Goal: Task Accomplishment & Management: Manage account settings

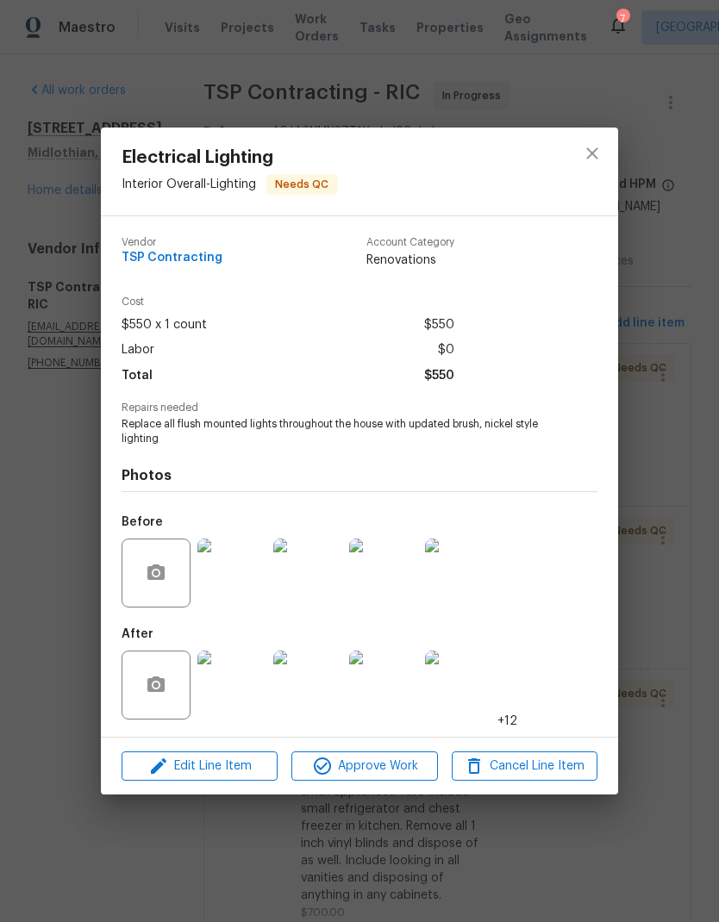
click at [404, 744] on div "Edit Line Item Approve Work Cancel Line Item" at bounding box center [359, 767] width 517 height 58
click at [407, 768] on span "Approve Work" at bounding box center [363, 767] width 135 height 22
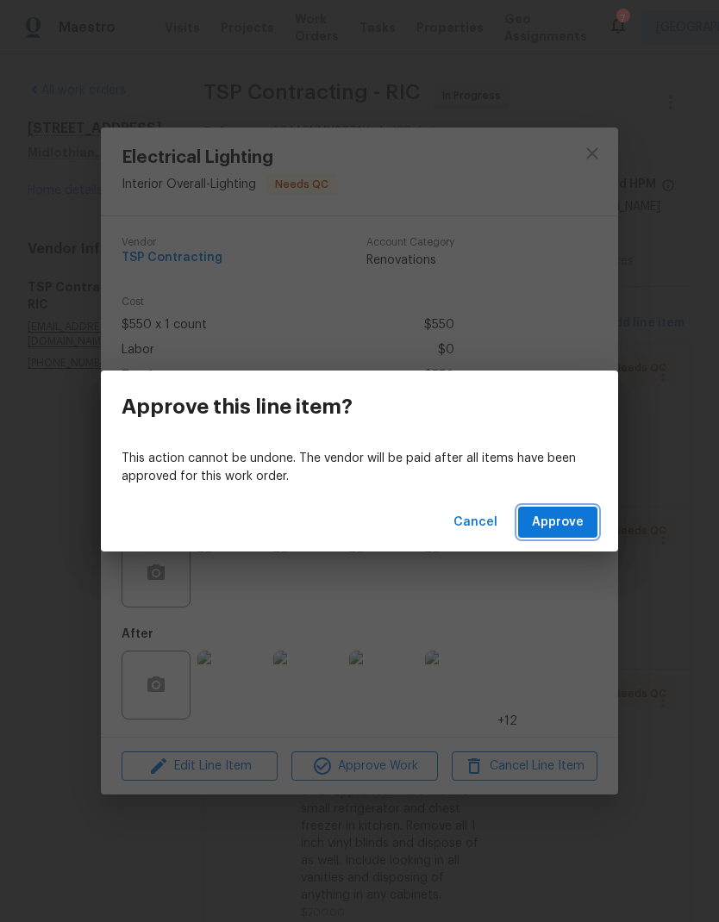
click at [578, 534] on button "Approve" at bounding box center [557, 523] width 79 height 32
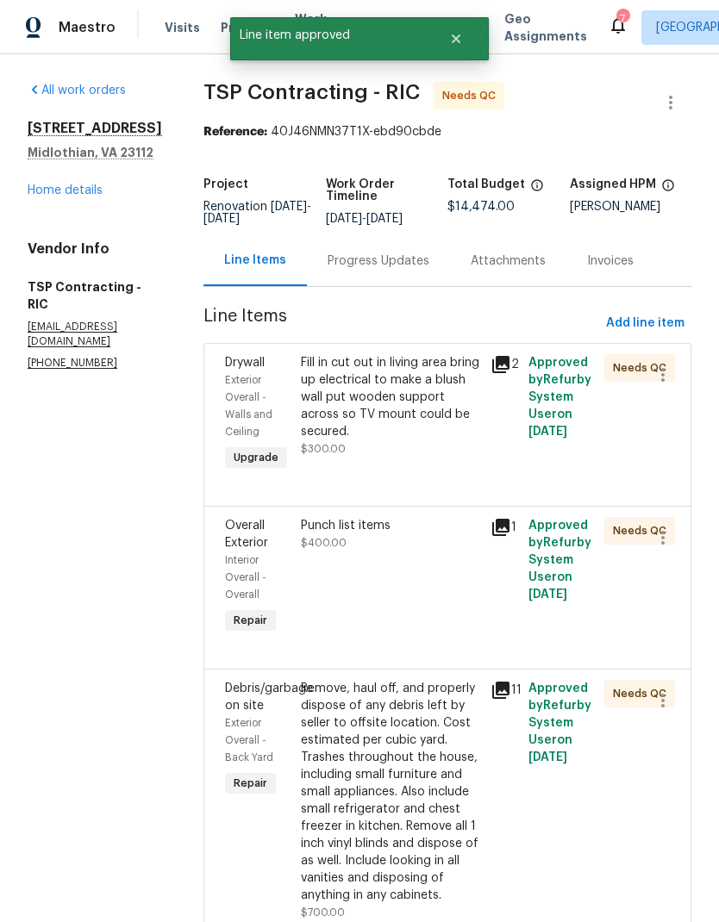
click at [423, 421] on div "Fill in cut out in living area bring up electrical to make a blush wall put woo…" at bounding box center [390, 397] width 179 height 86
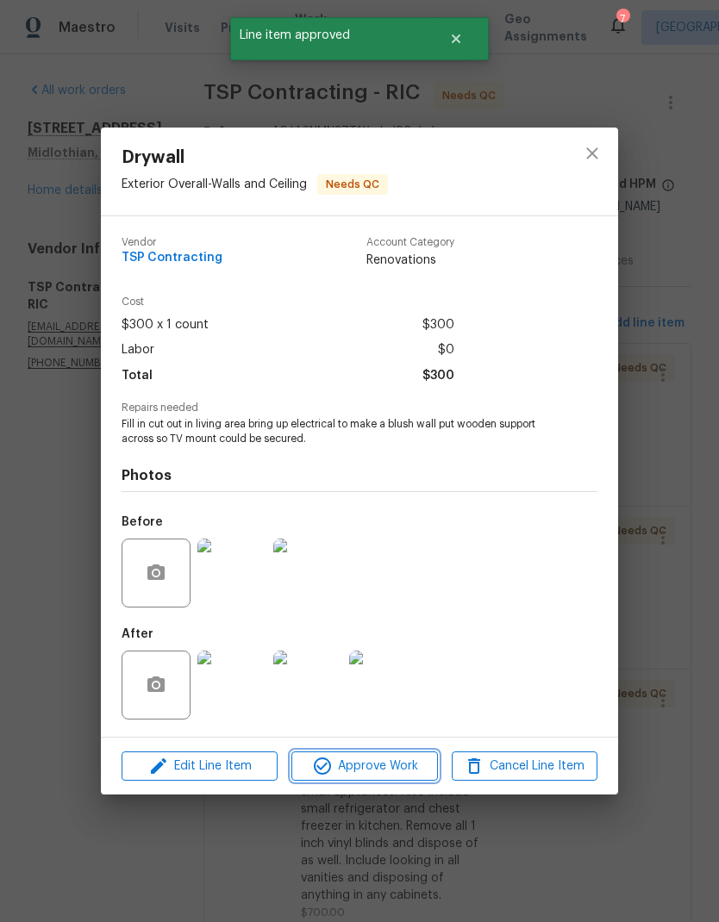
click at [418, 753] on button "Approve Work" at bounding box center [364, 767] width 146 height 30
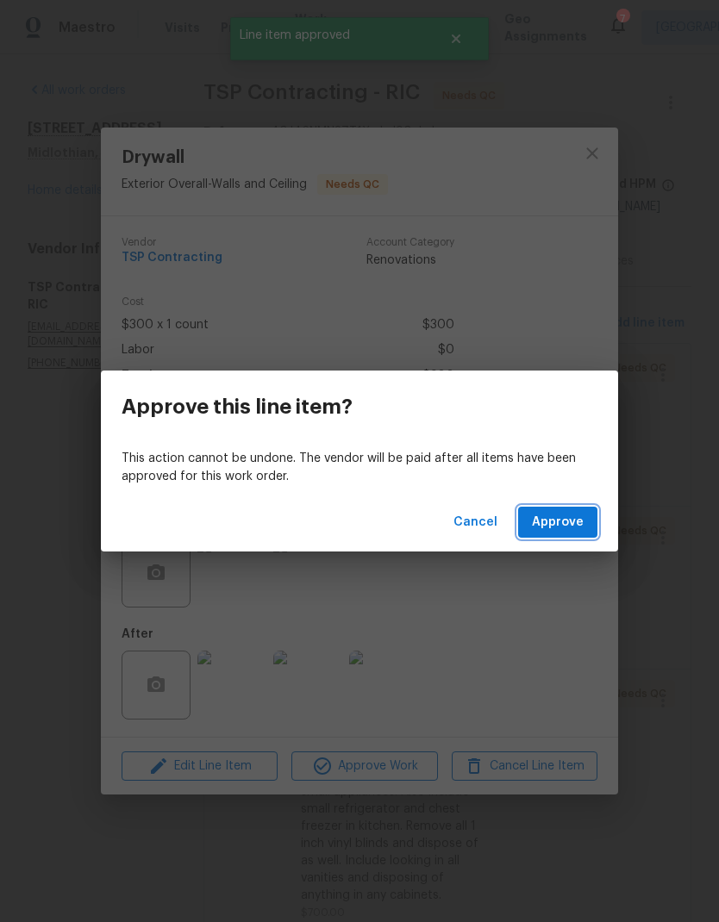
click at [577, 537] on button "Approve" at bounding box center [557, 523] width 79 height 32
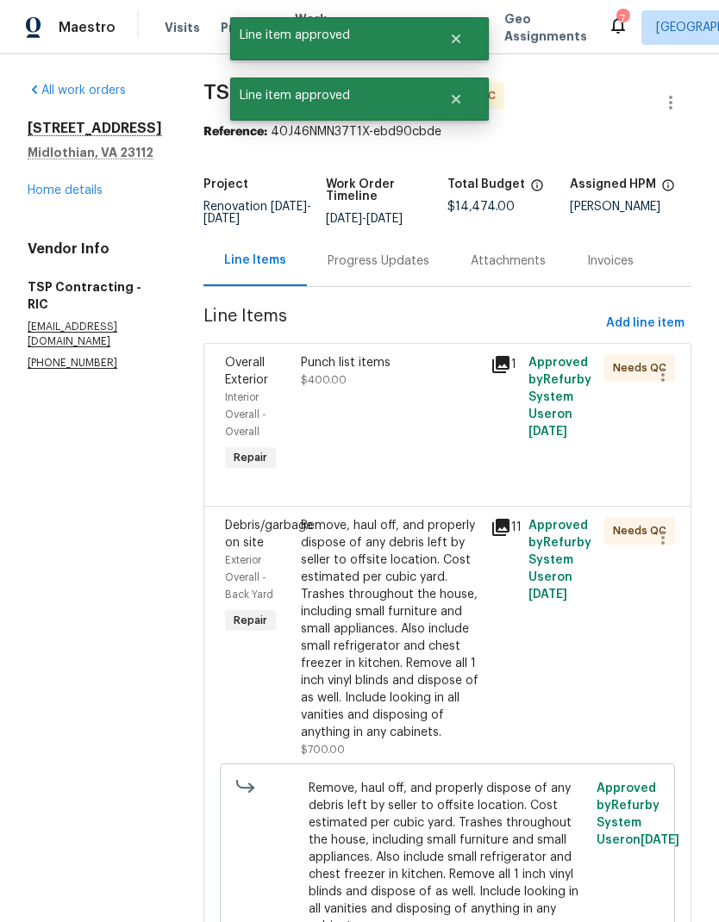
click at [407, 444] on div "Punch list items $400.00" at bounding box center [391, 414] width 190 height 131
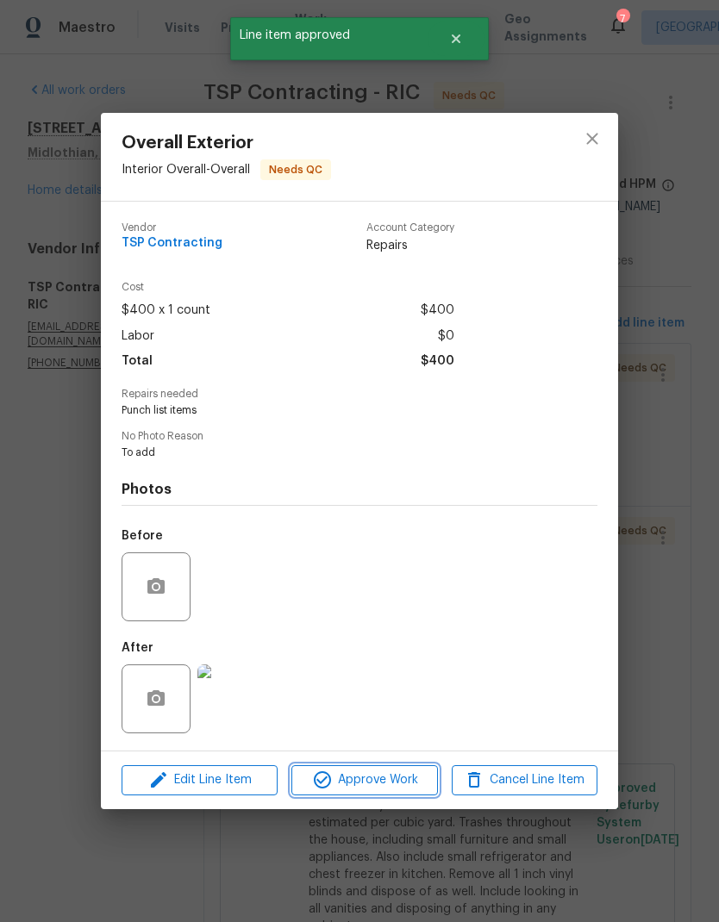
click at [422, 777] on span "Approve Work" at bounding box center [363, 781] width 135 height 22
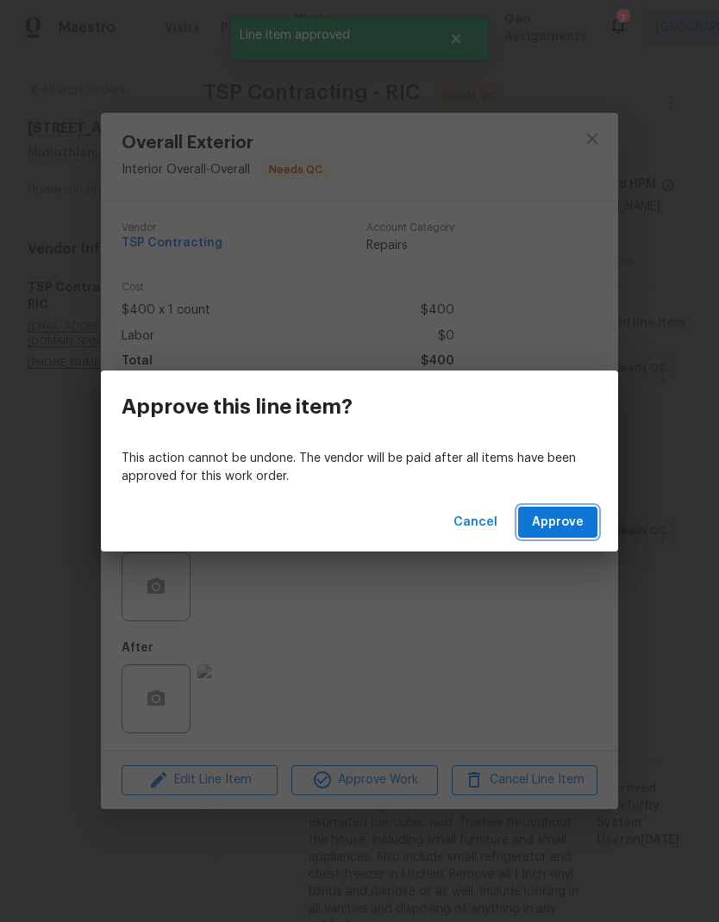
click at [568, 536] on button "Approve" at bounding box center [557, 523] width 79 height 32
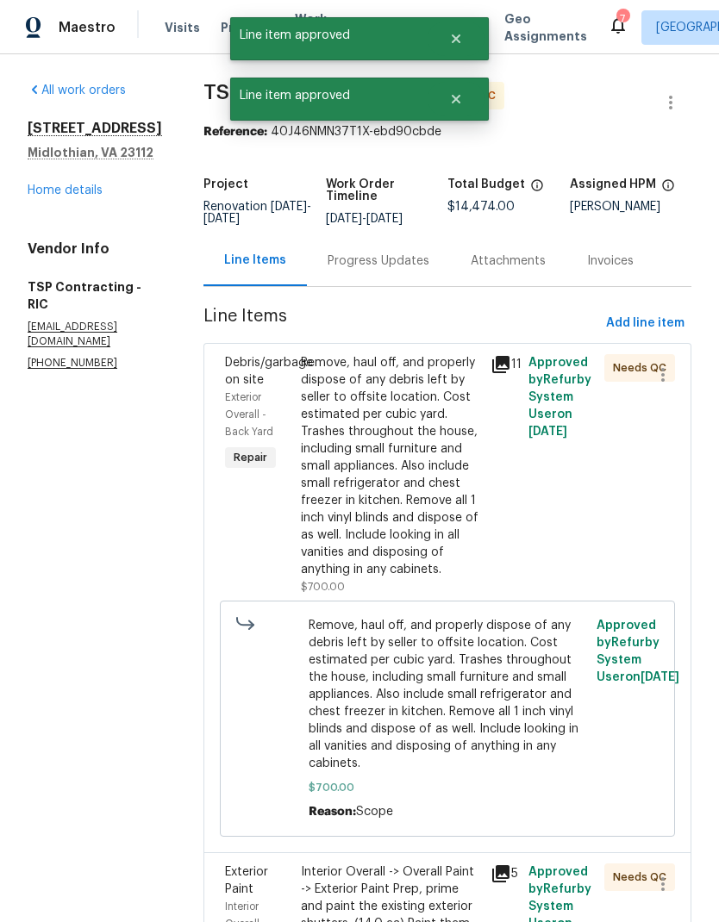
click at [419, 465] on div "Remove, haul off, and properly dispose of any debris left by seller to offsite …" at bounding box center [390, 466] width 179 height 224
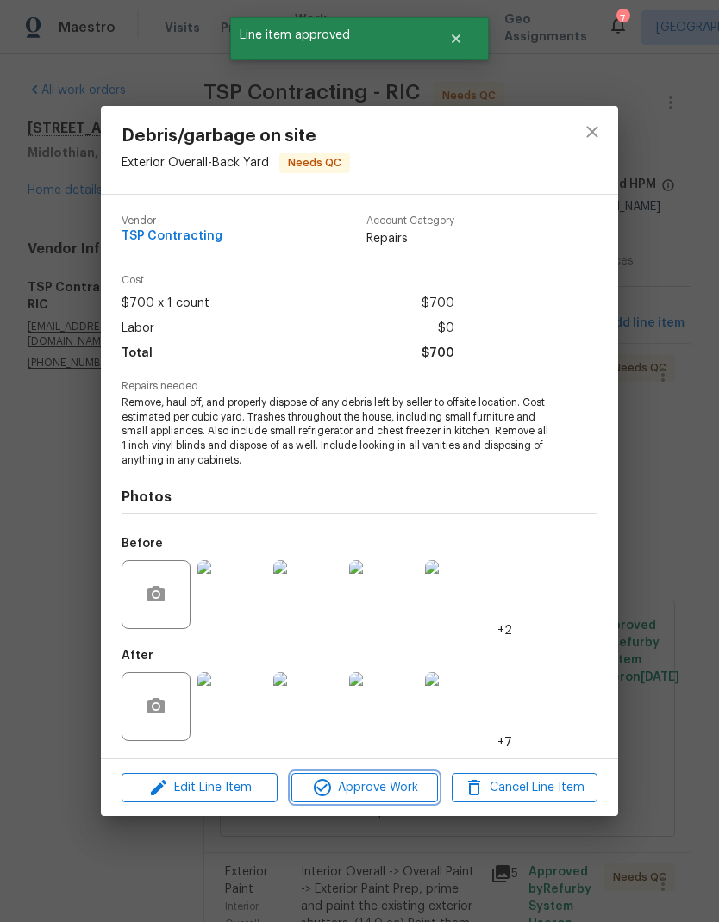
click at [426, 786] on span "Approve Work" at bounding box center [363, 788] width 135 height 22
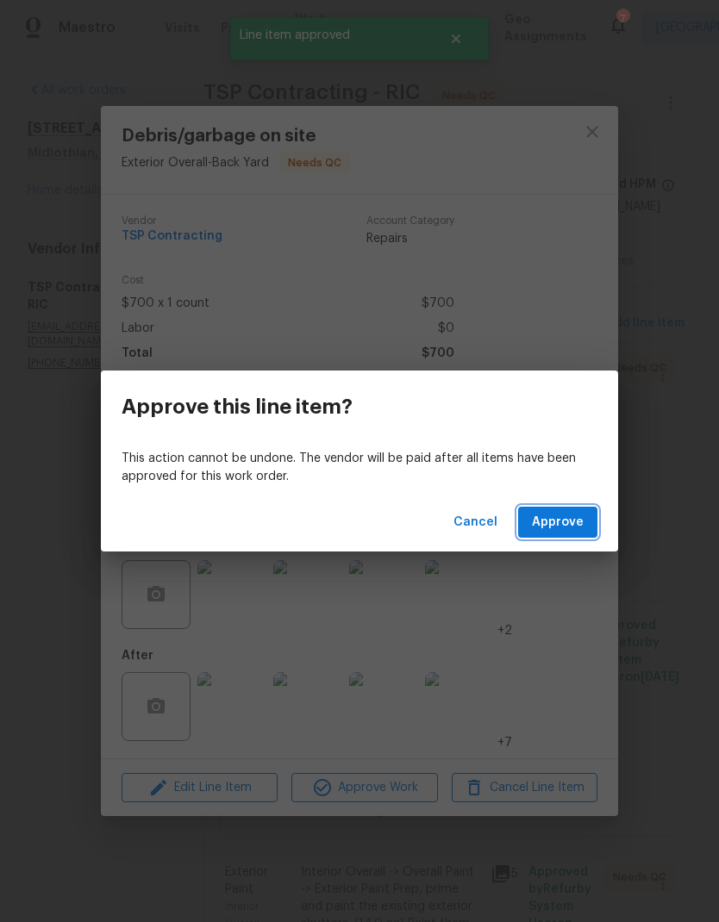
click at [587, 521] on button "Approve" at bounding box center [557, 523] width 79 height 32
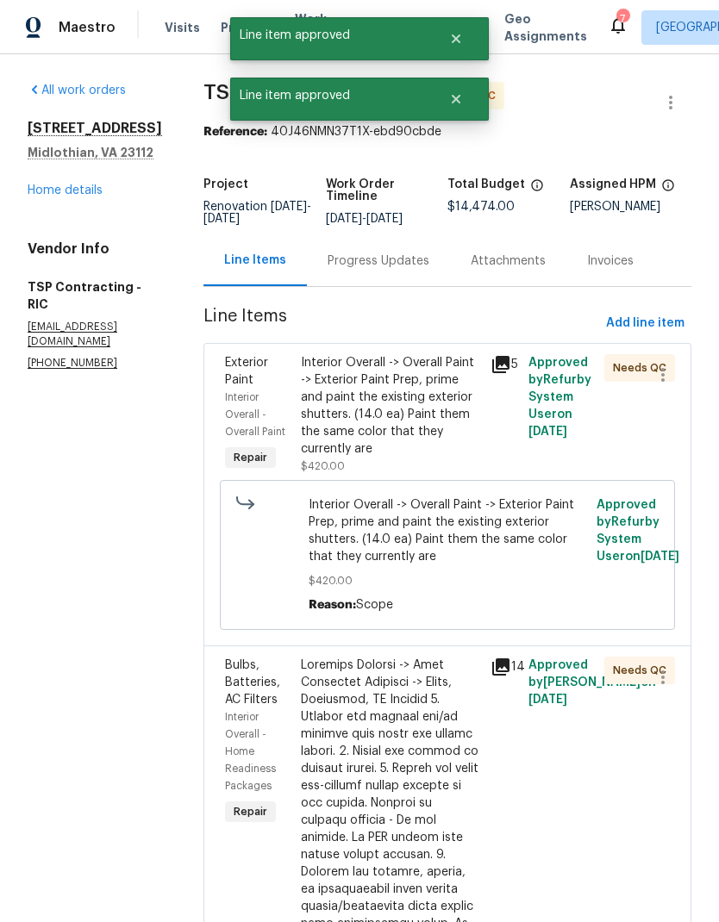
click at [425, 454] on div "Interior Overall -> Overall Paint -> Exterior Paint Prep, prime and paint the e…" at bounding box center [390, 405] width 179 height 103
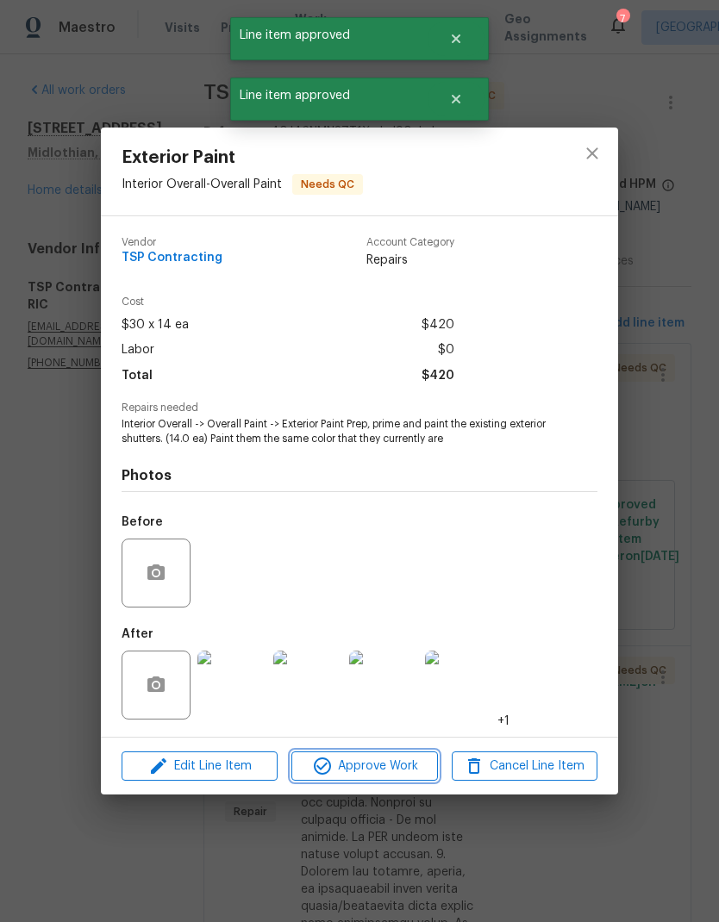
click at [427, 764] on span "Approve Work" at bounding box center [363, 767] width 135 height 22
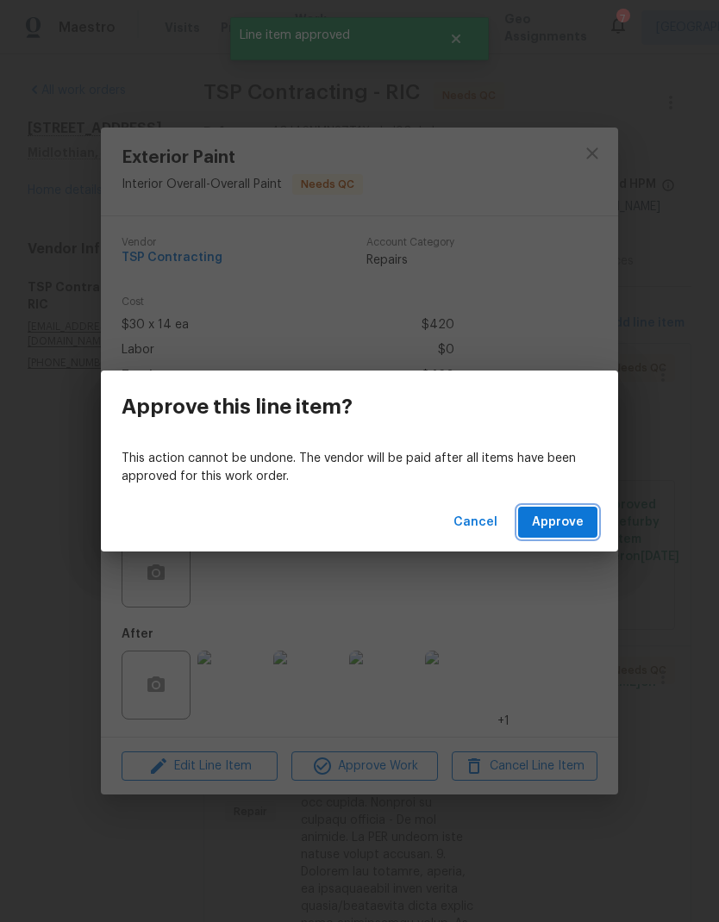
click at [586, 525] on button "Approve" at bounding box center [557, 523] width 79 height 32
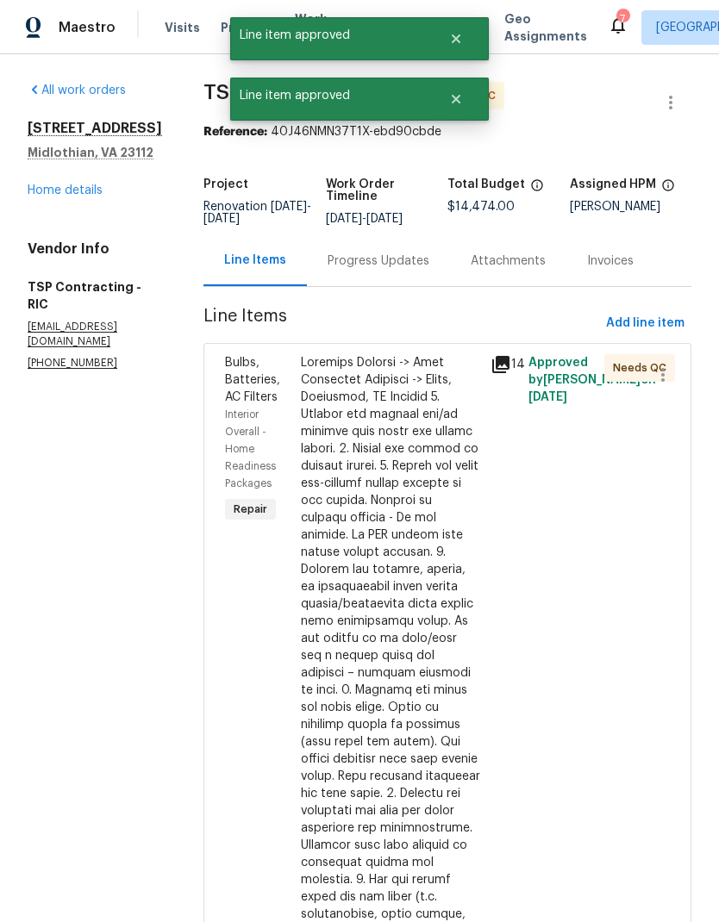
click at [407, 613] on div at bounding box center [390, 673] width 179 height 638
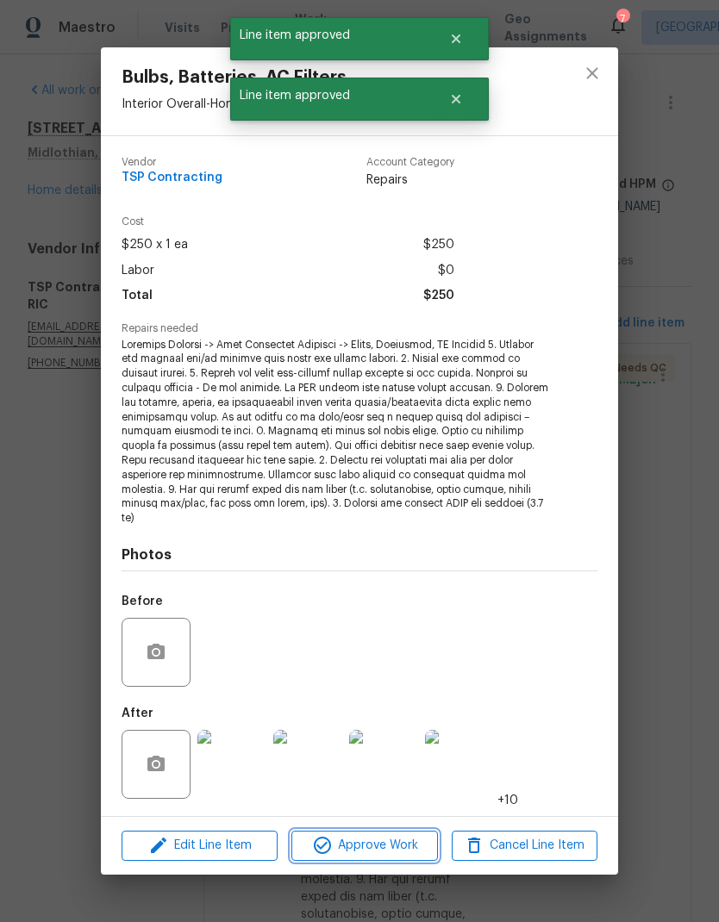
click at [407, 835] on span "Approve Work" at bounding box center [363, 846] width 135 height 22
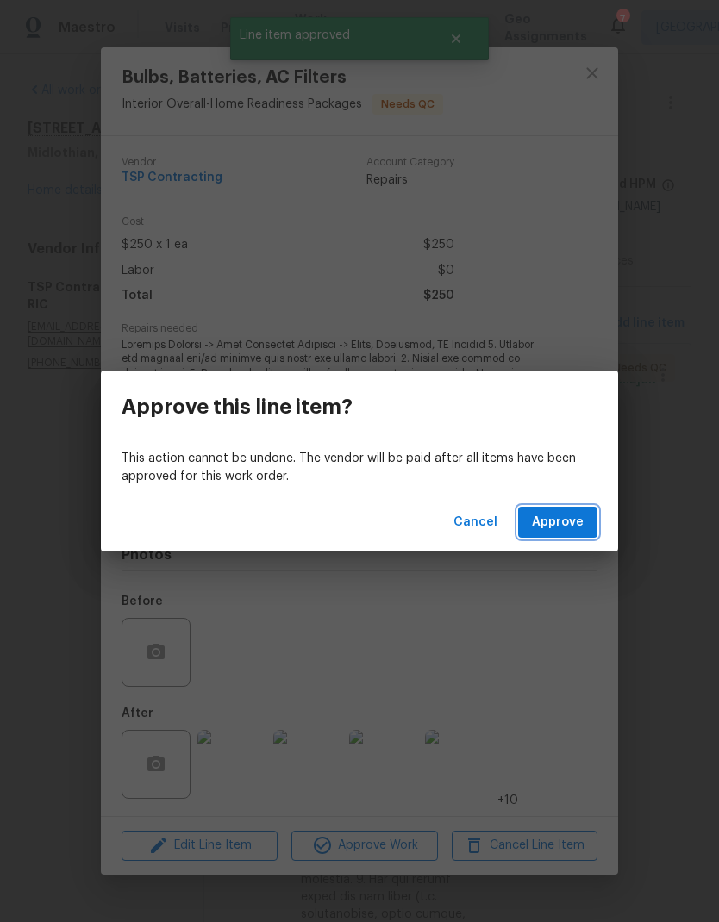
click at [595, 526] on button "Approve" at bounding box center [557, 523] width 79 height 32
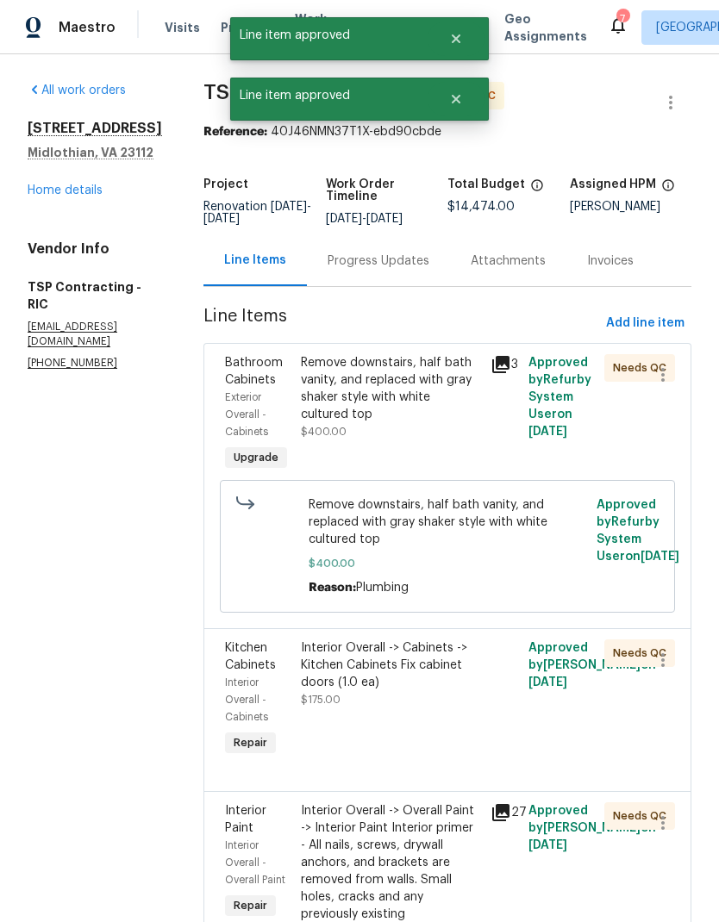
click at [432, 449] on div "Remove downstairs, half bath vanity, and replaced with gray shaker style with w…" at bounding box center [391, 414] width 190 height 131
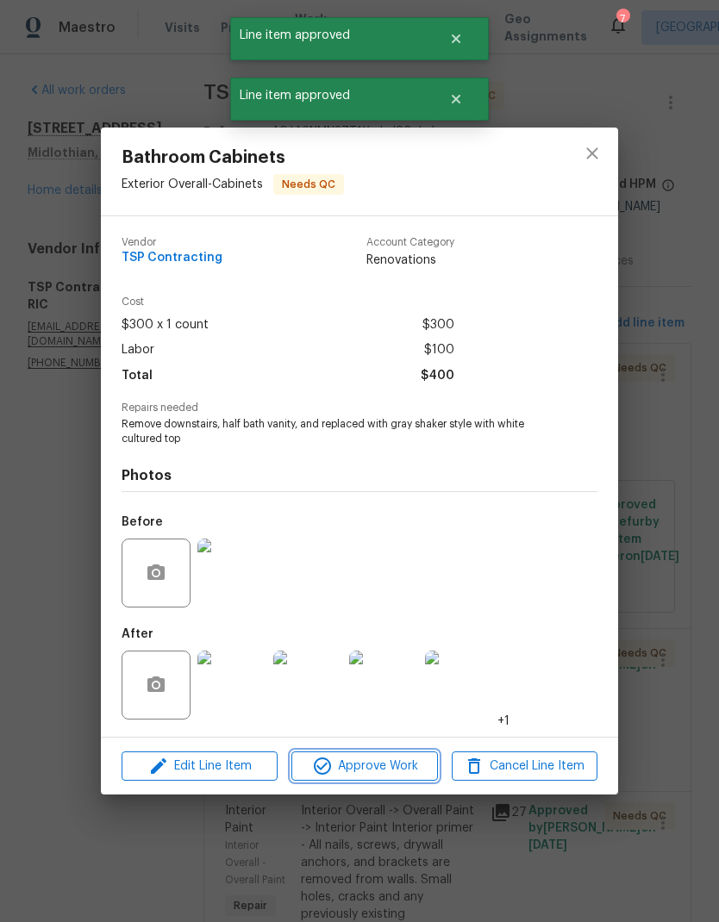
click at [415, 764] on span "Approve Work" at bounding box center [363, 767] width 135 height 22
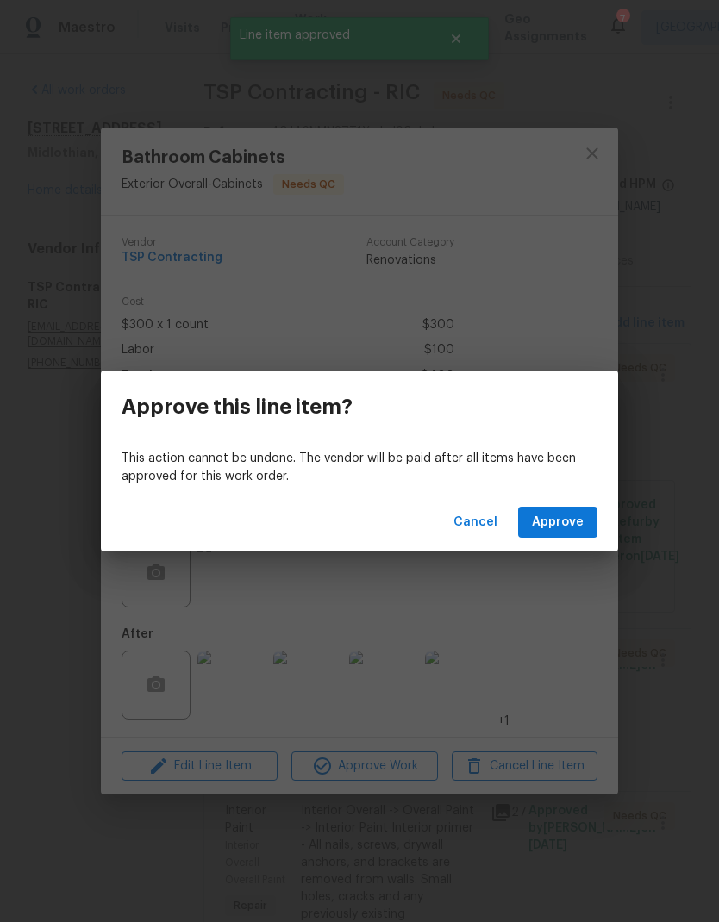
click at [576, 519] on span "Approve" at bounding box center [558, 523] width 52 height 22
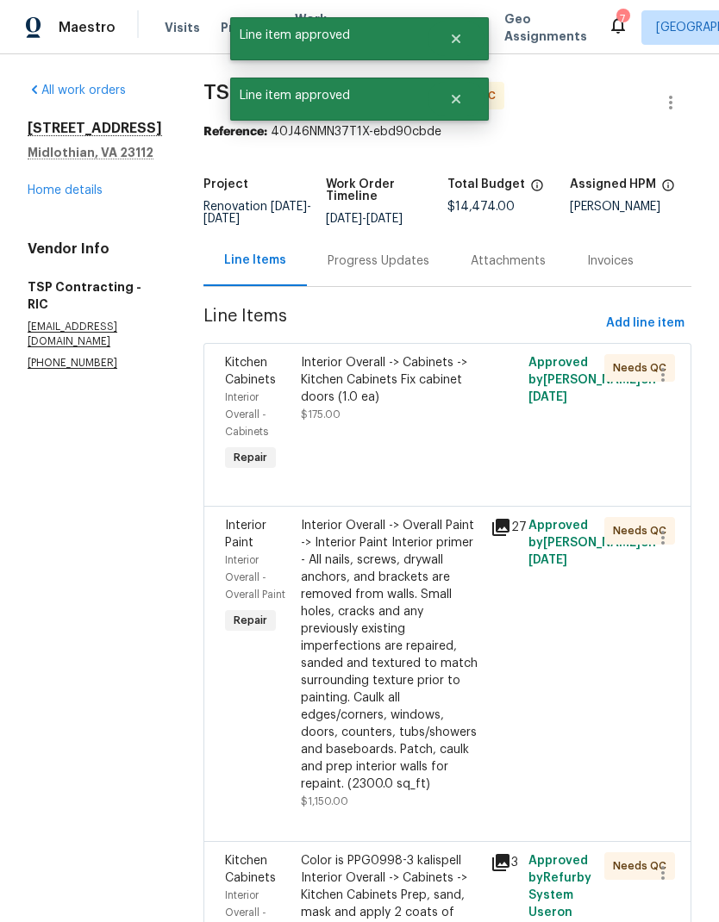
click at [415, 451] on div "Interior Overall -> Cabinets -> Kitchen Cabinets Fix cabinet doors (1.0 ea) $17…" at bounding box center [391, 414] width 190 height 131
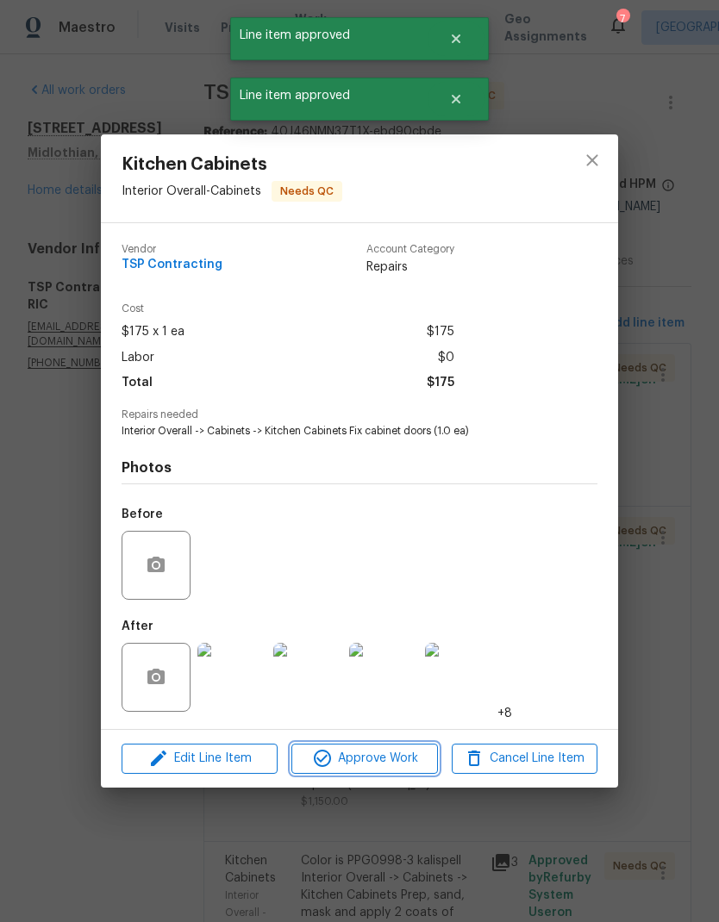
click at [413, 758] on span "Approve Work" at bounding box center [363, 759] width 135 height 22
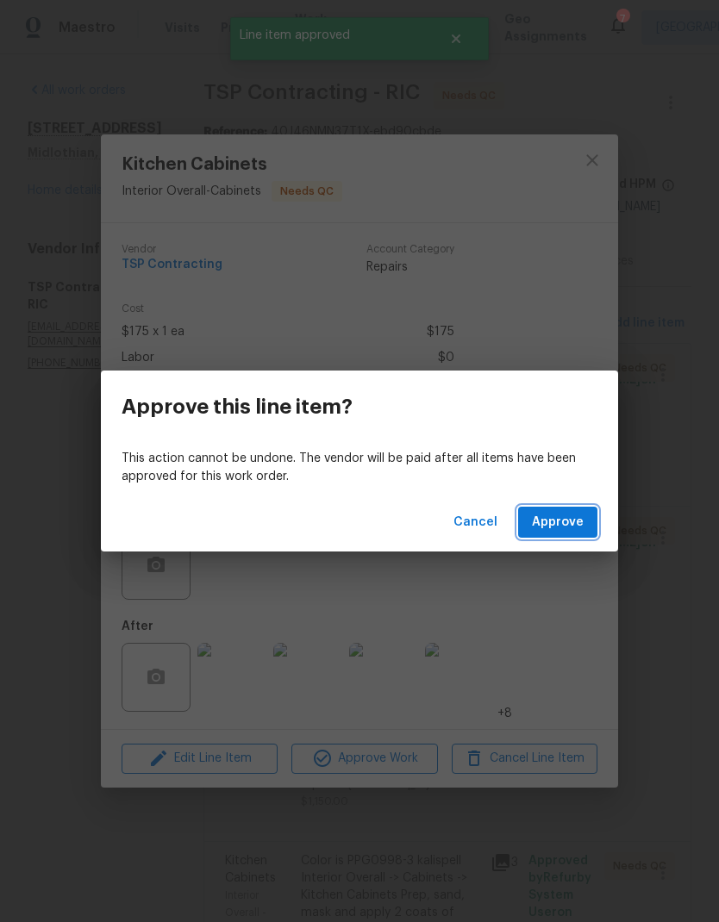
click at [579, 519] on span "Approve" at bounding box center [558, 523] width 52 height 22
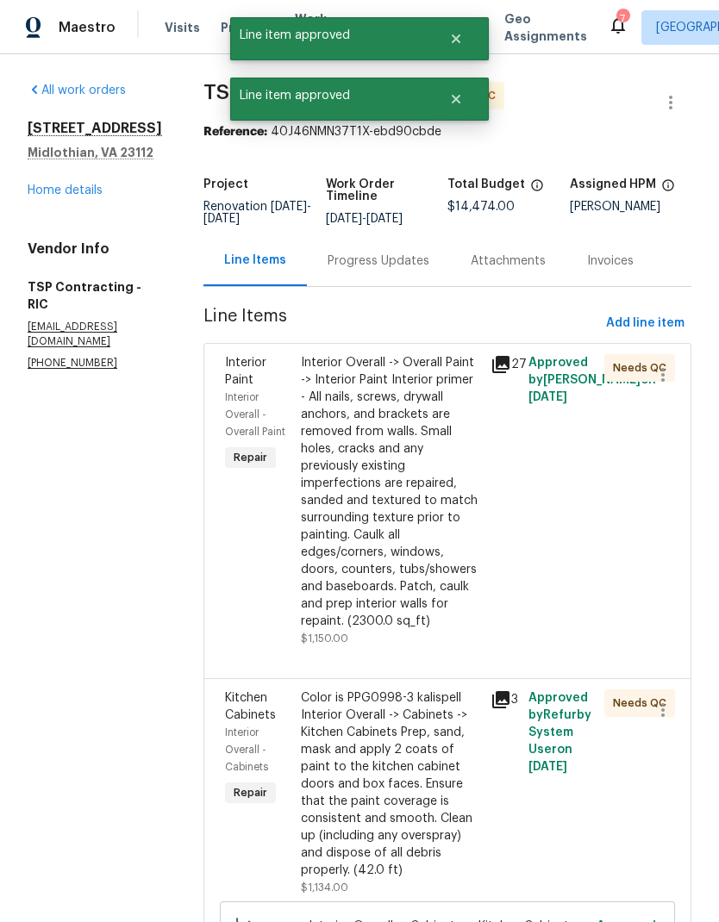
click at [406, 476] on div "Interior Overall -> Overall Paint -> Interior Paint Interior primer - All nails…" at bounding box center [390, 492] width 179 height 276
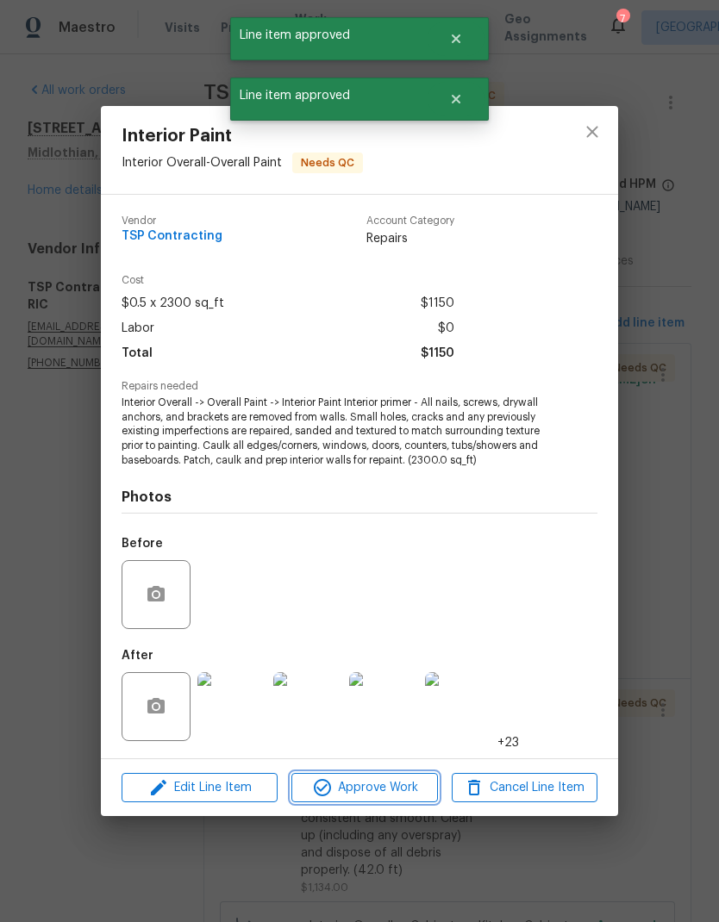
click at [400, 790] on span "Approve Work" at bounding box center [363, 788] width 135 height 22
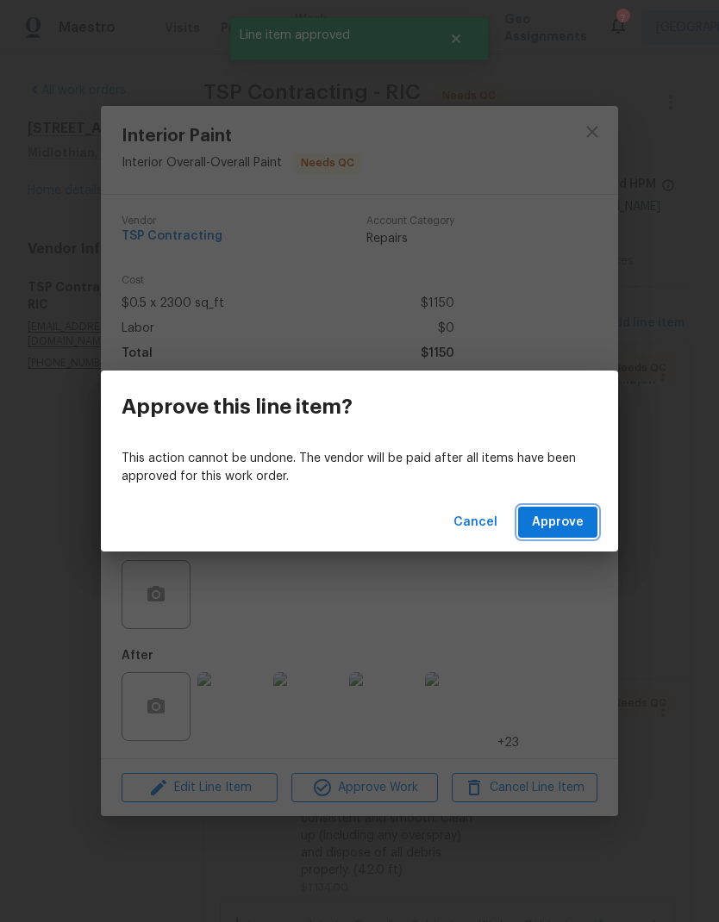
click at [584, 521] on button "Approve" at bounding box center [557, 523] width 79 height 32
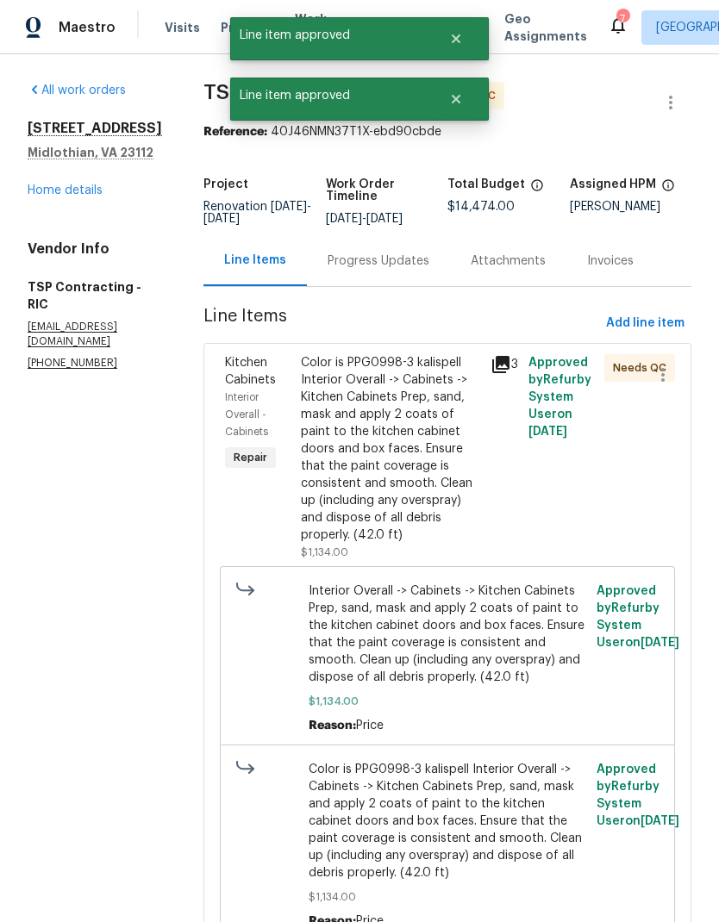
click at [411, 484] on div "Color is PPG0998-3 kalispell Interior Overall -> Cabinets -> Kitchen Cabinets P…" at bounding box center [390, 449] width 179 height 190
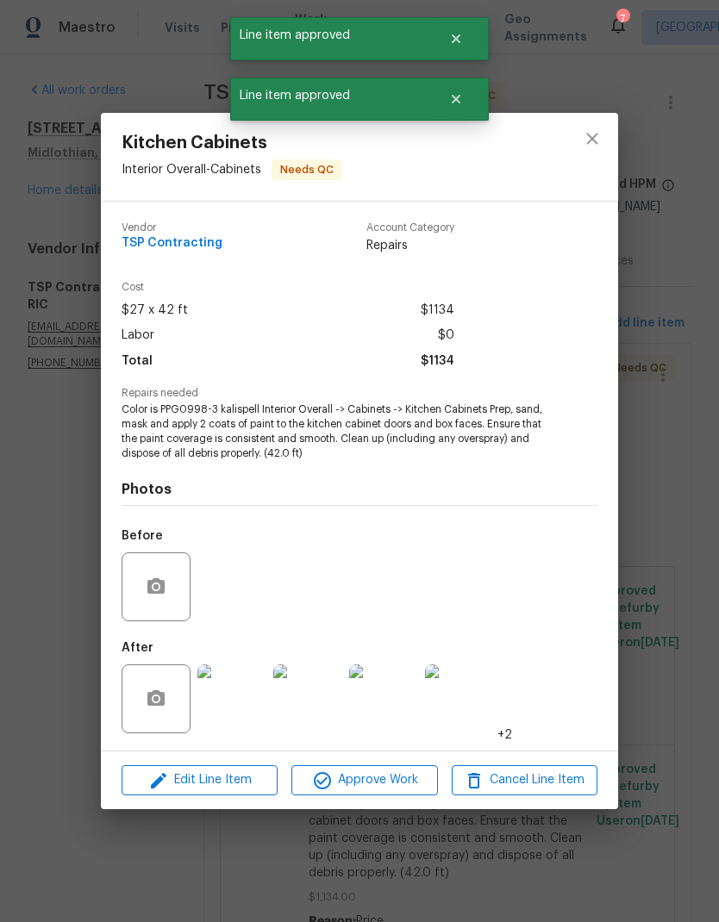
click at [416, 783] on span "Approve Work" at bounding box center [363, 781] width 135 height 22
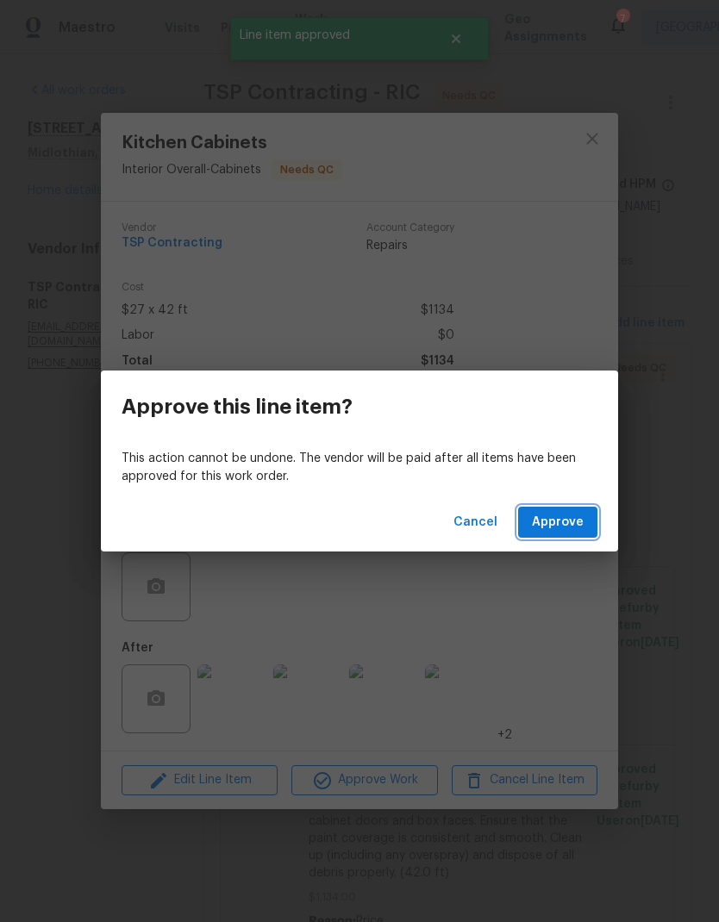
click at [592, 528] on button "Approve" at bounding box center [557, 523] width 79 height 32
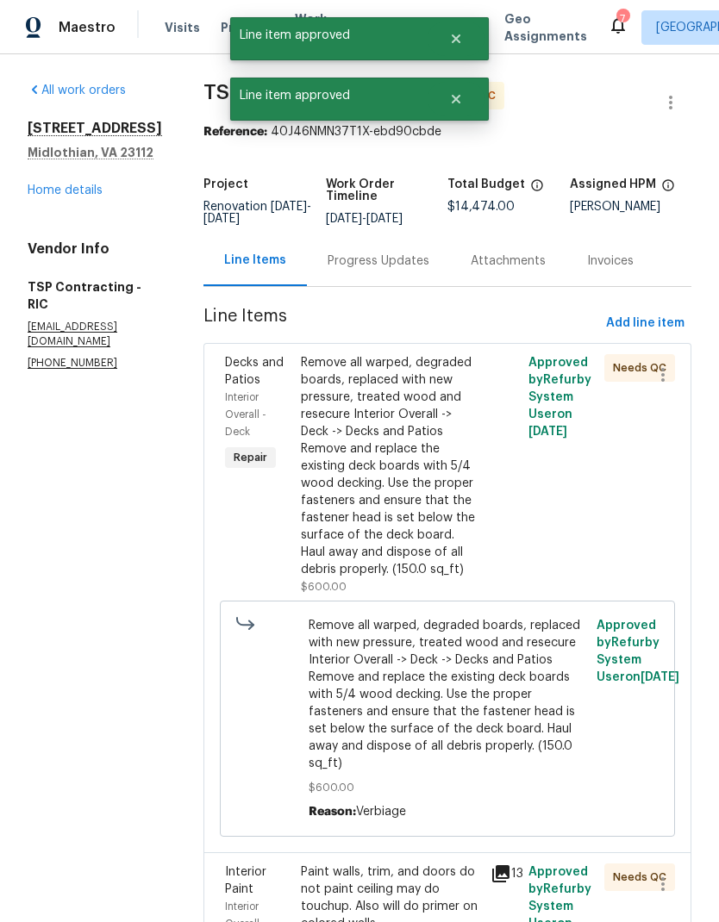
click at [419, 509] on div "Remove all warped, degraded boards, replaced with new pressure, treated wood an…" at bounding box center [390, 466] width 179 height 224
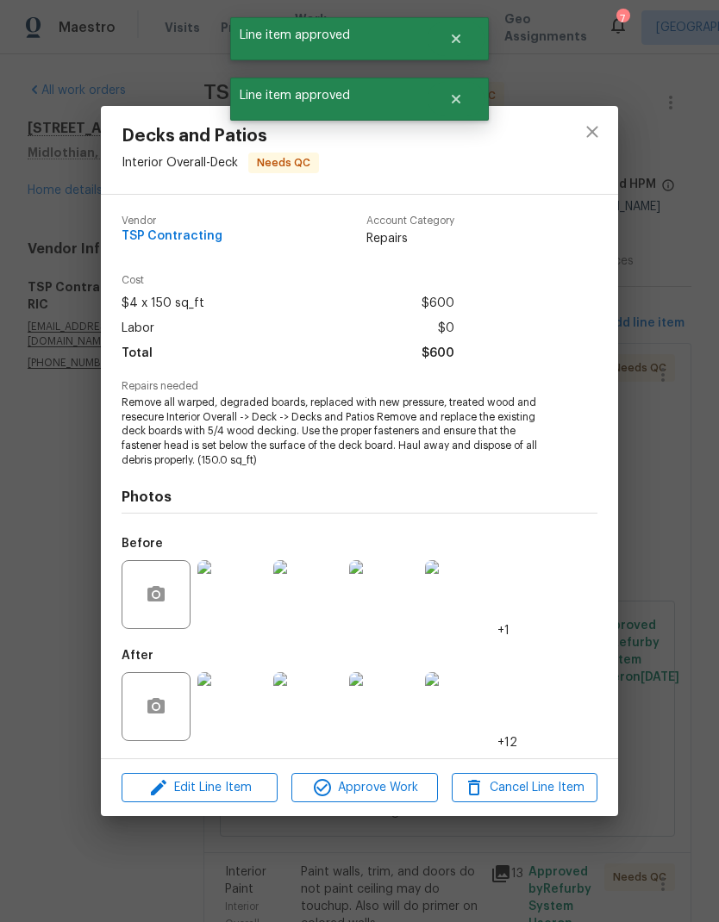
click at [409, 796] on span "Approve Work" at bounding box center [363, 788] width 135 height 22
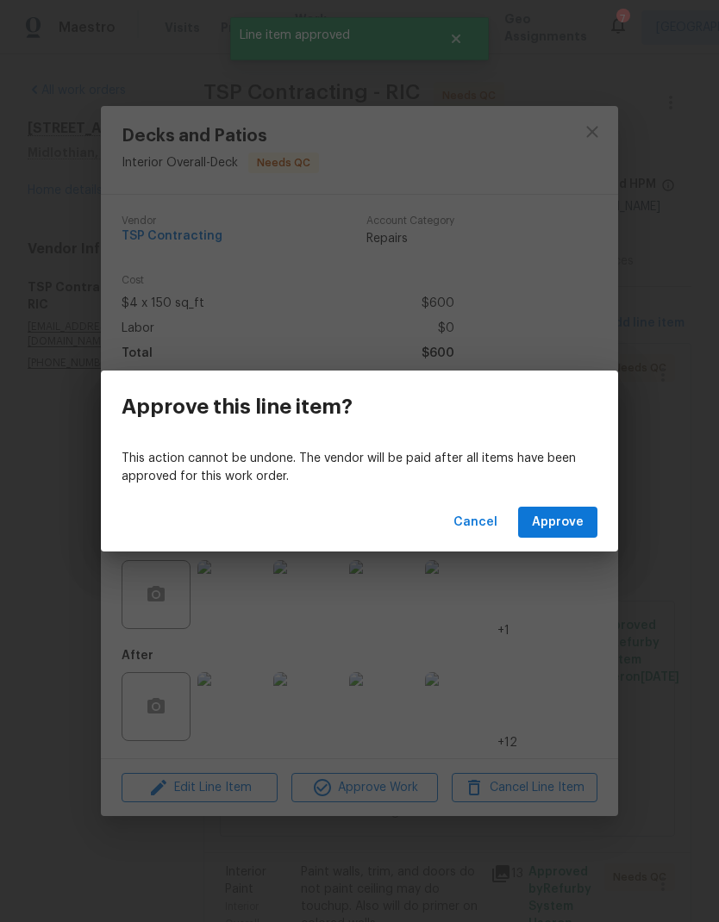
click at [593, 521] on button "Approve" at bounding box center [557, 523] width 79 height 32
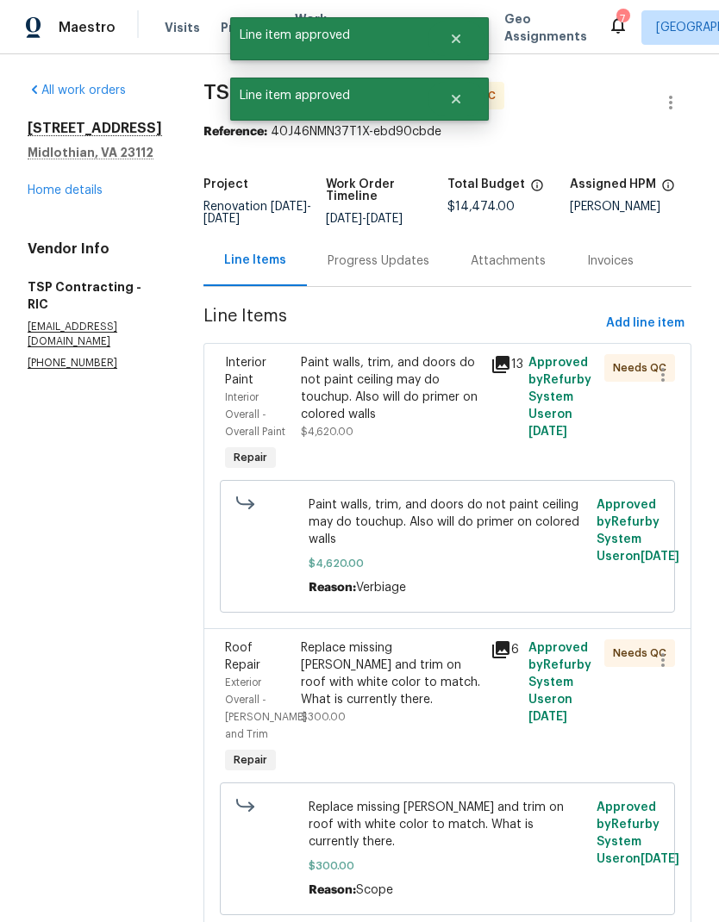
click at [415, 465] on div "Paint walls, trim, and doors do not paint ceiling may do touchup. Also will do …" at bounding box center [391, 414] width 190 height 131
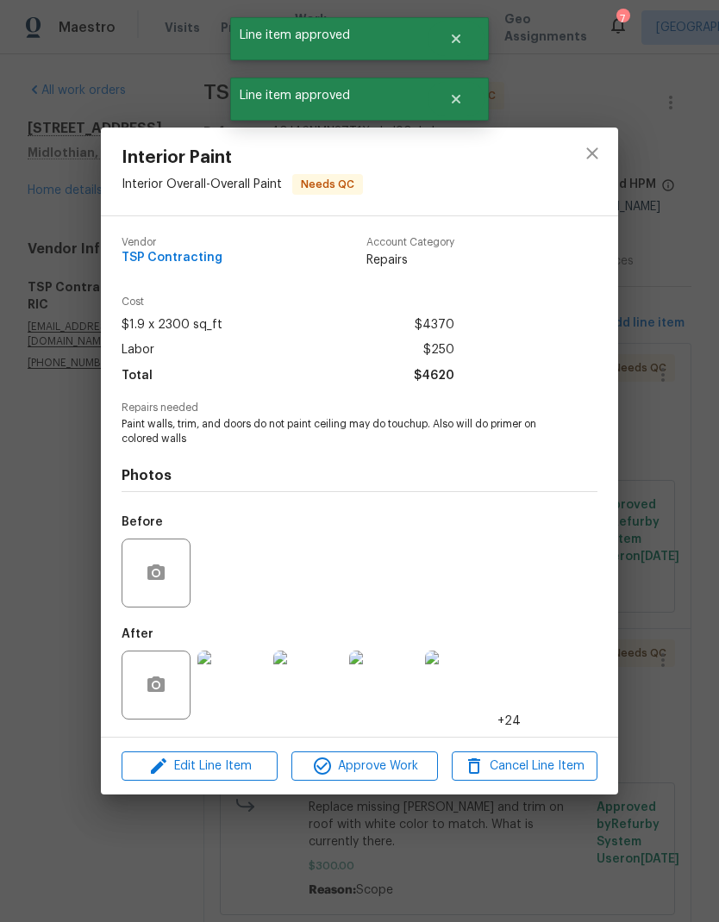
click at [416, 758] on span "Approve Work" at bounding box center [363, 767] width 135 height 22
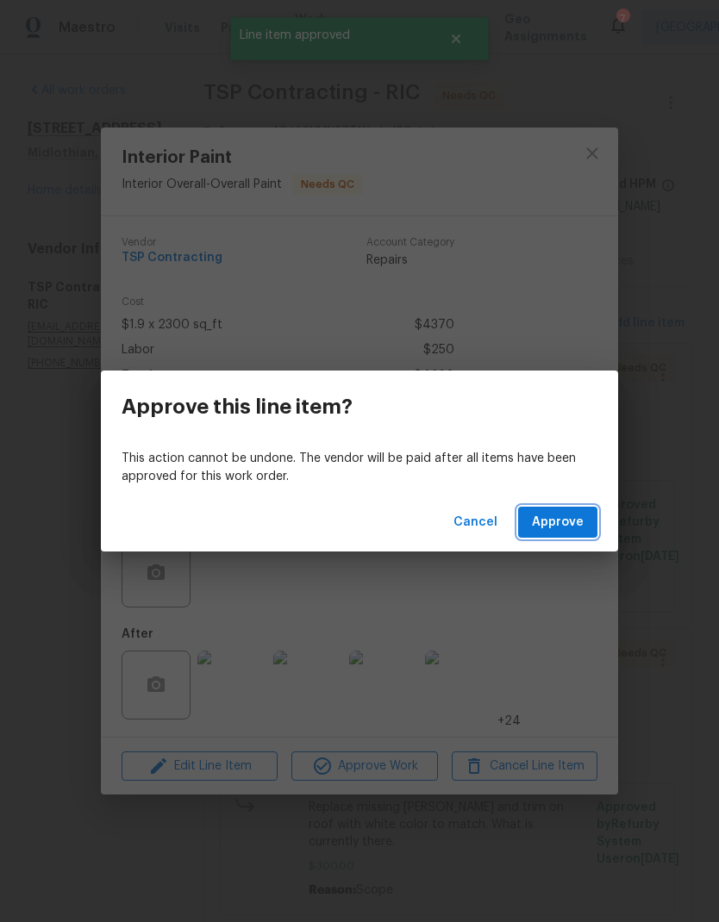
click at [585, 525] on button "Approve" at bounding box center [557, 523] width 79 height 32
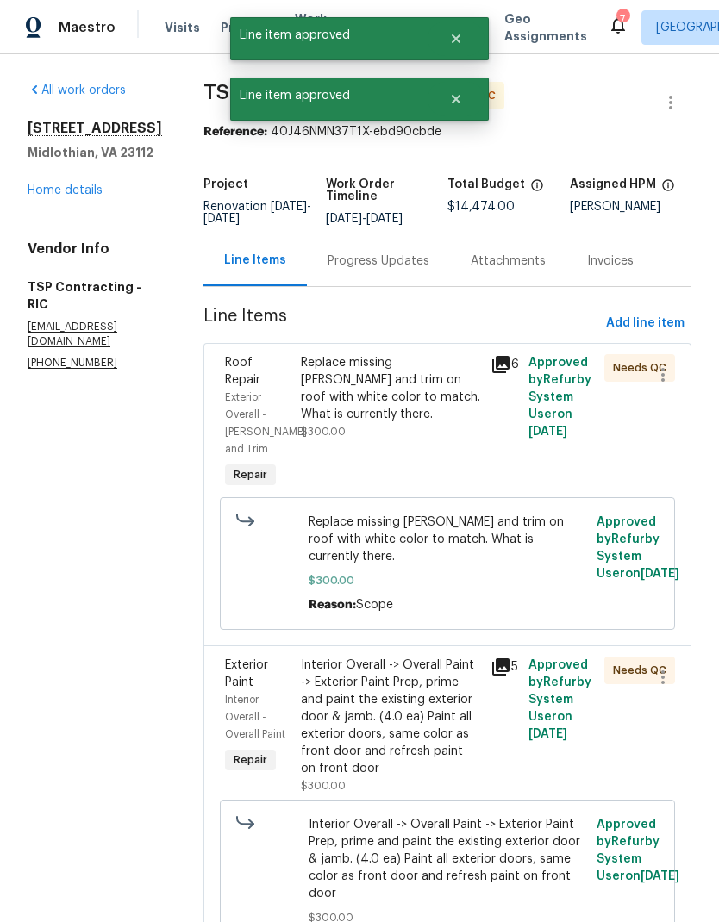
click at [417, 450] on div "Replace missing eaves and trim on roof with white color to match. What is curre…" at bounding box center [391, 423] width 190 height 148
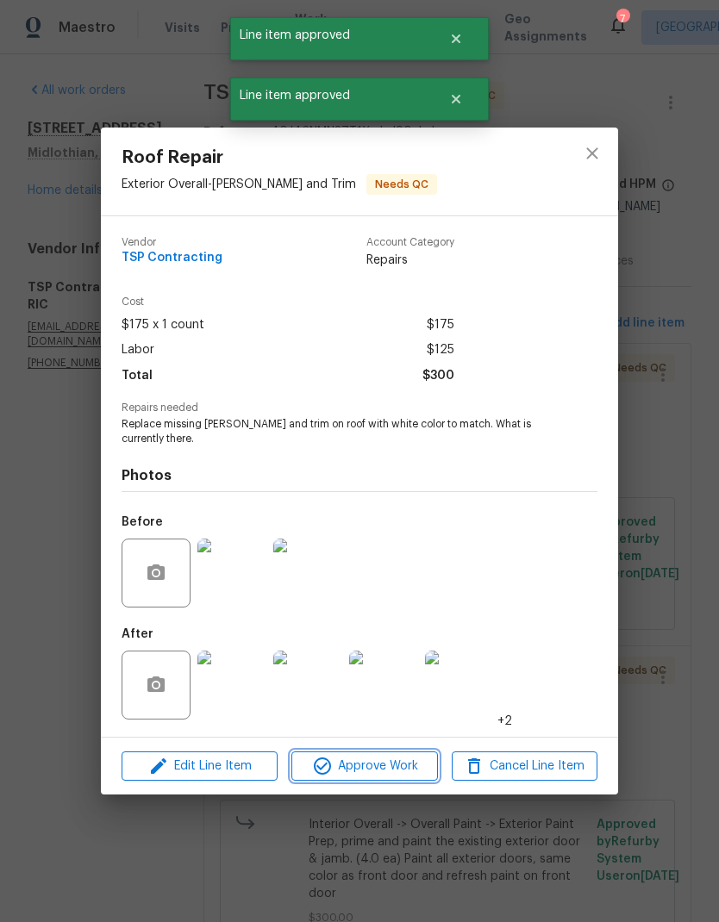
click at [416, 763] on span "Approve Work" at bounding box center [363, 767] width 135 height 22
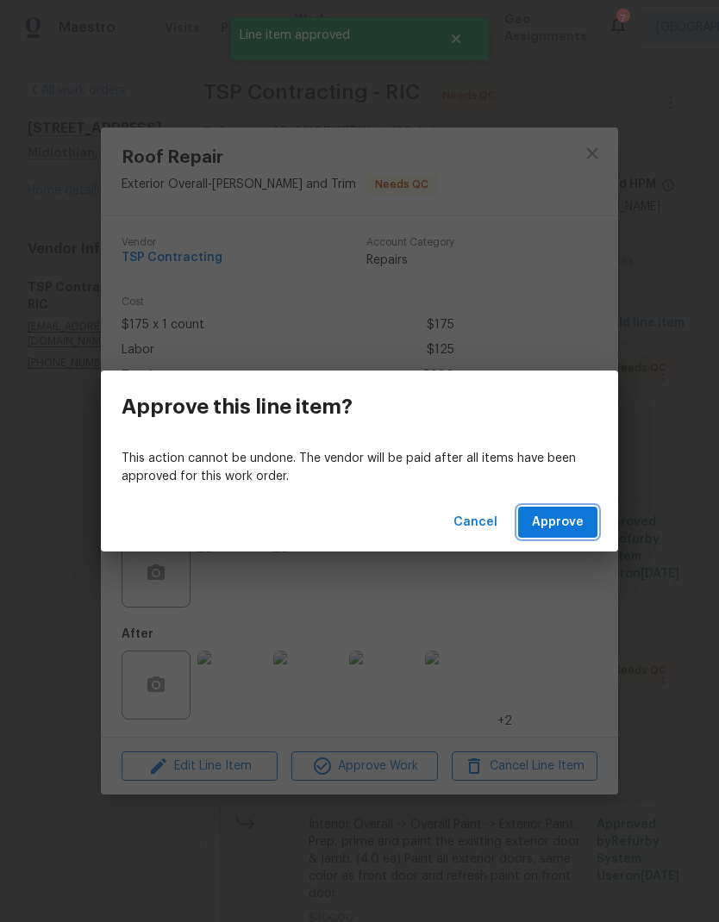
click at [580, 528] on span "Approve" at bounding box center [558, 523] width 52 height 22
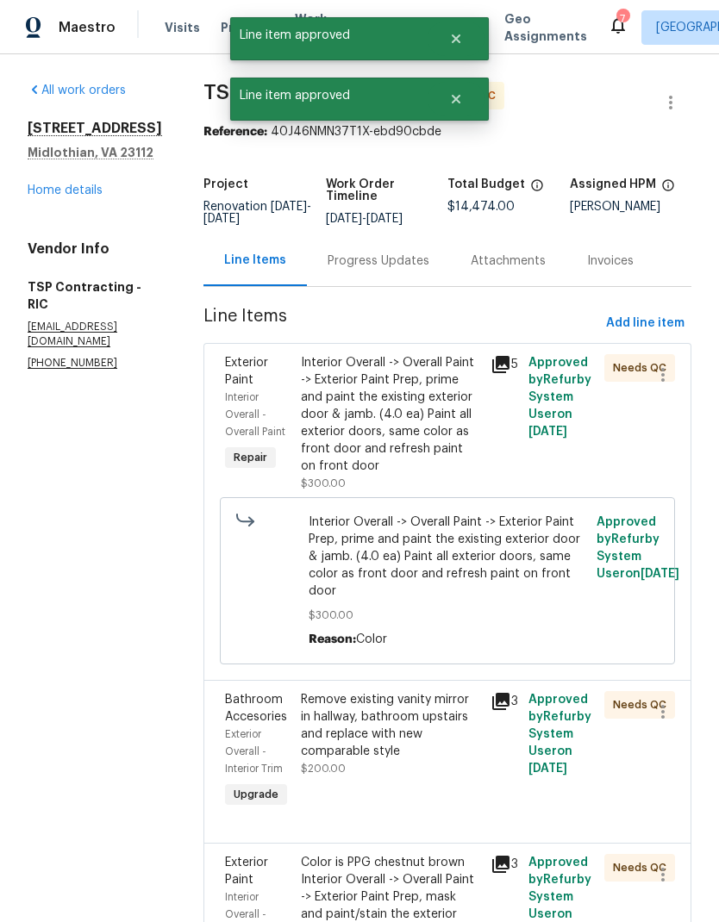
click at [418, 456] on div "Interior Overall -> Overall Paint -> Exterior Paint Prep, prime and paint the e…" at bounding box center [390, 414] width 179 height 121
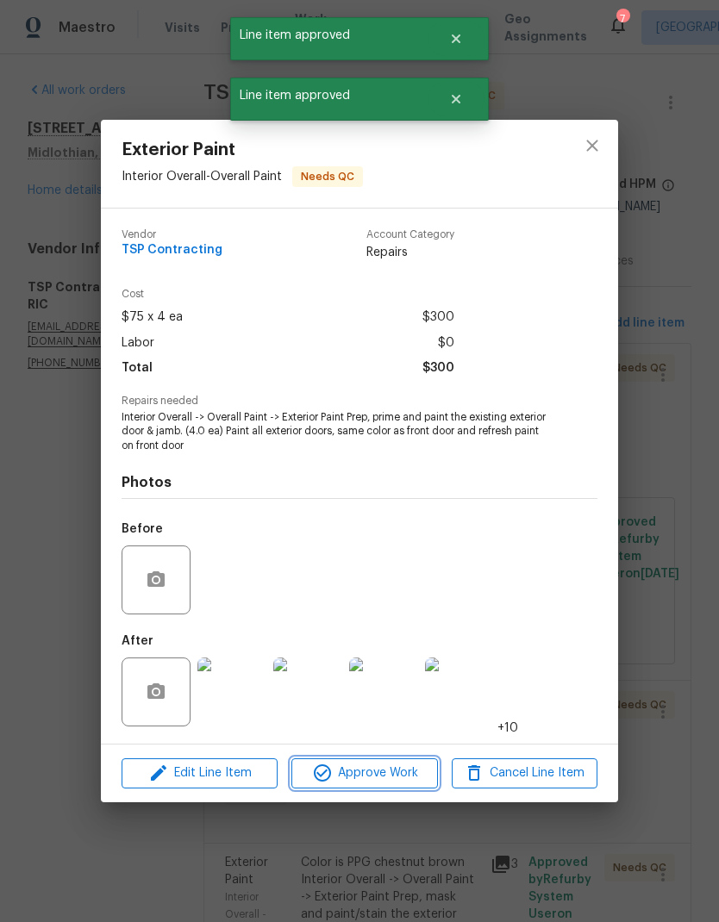
click at [411, 771] on span "Approve Work" at bounding box center [363, 774] width 135 height 22
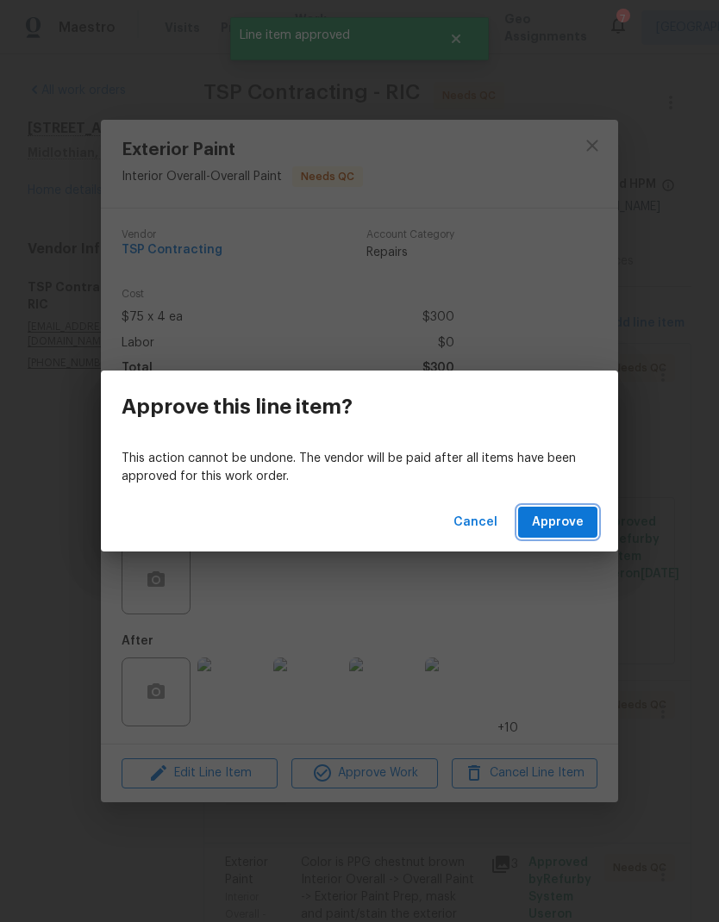
click at [584, 524] on button "Approve" at bounding box center [557, 523] width 79 height 32
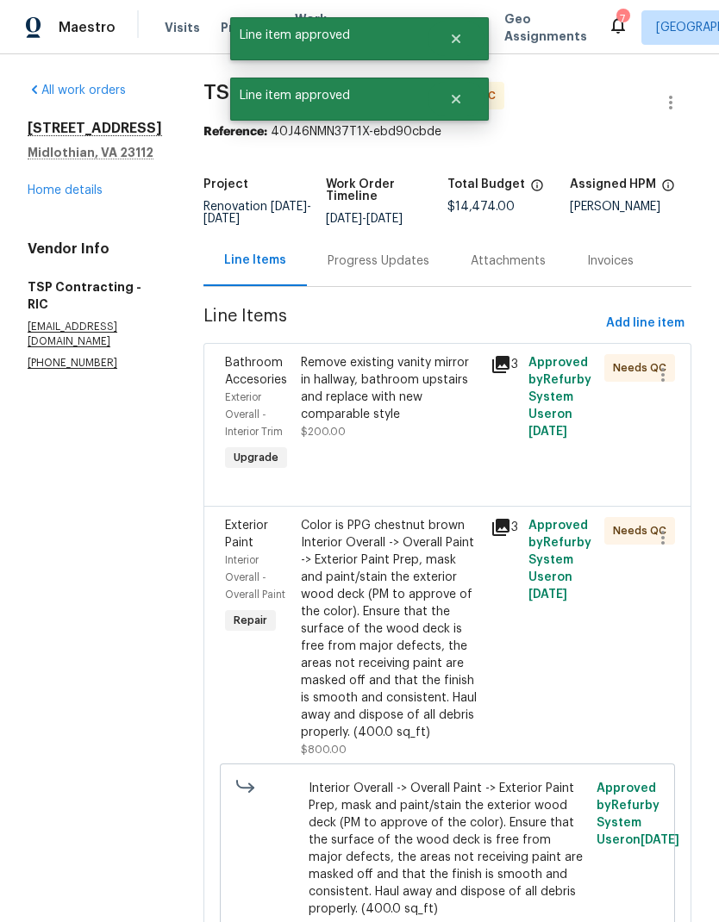
click at [415, 422] on div "Remove existing vanity mirror in hallway, bathroom upstairs and replace with ne…" at bounding box center [390, 388] width 179 height 69
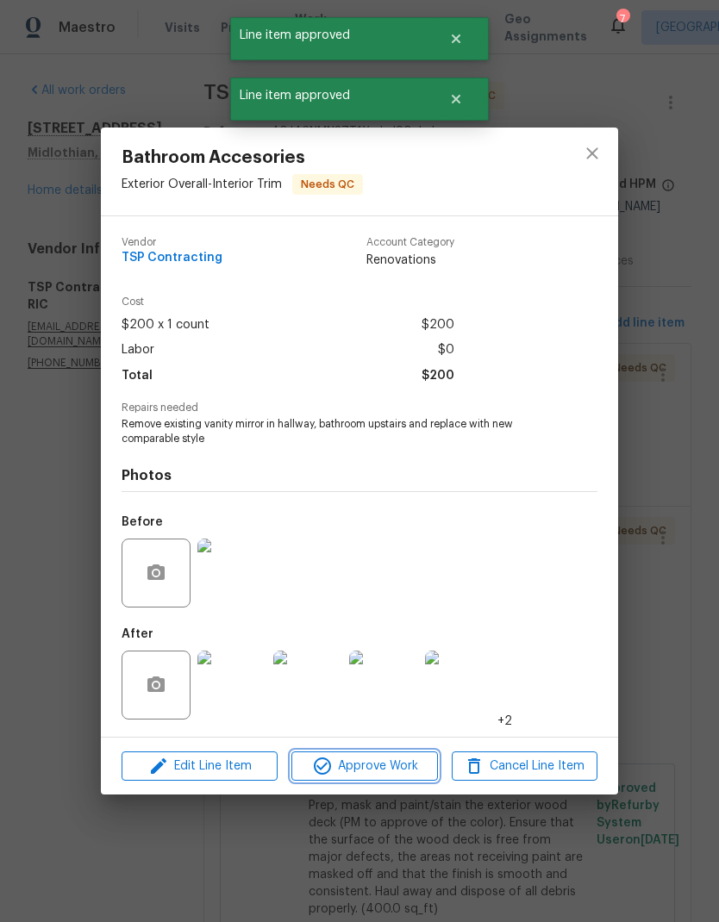
click at [414, 758] on span "Approve Work" at bounding box center [363, 767] width 135 height 22
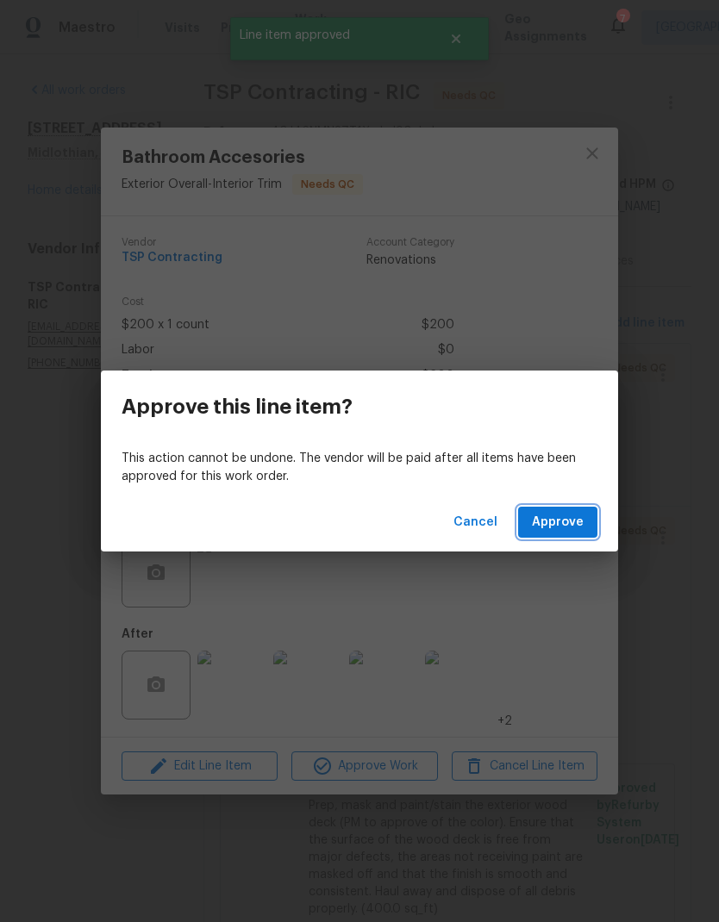
click at [579, 512] on span "Approve" at bounding box center [558, 523] width 52 height 22
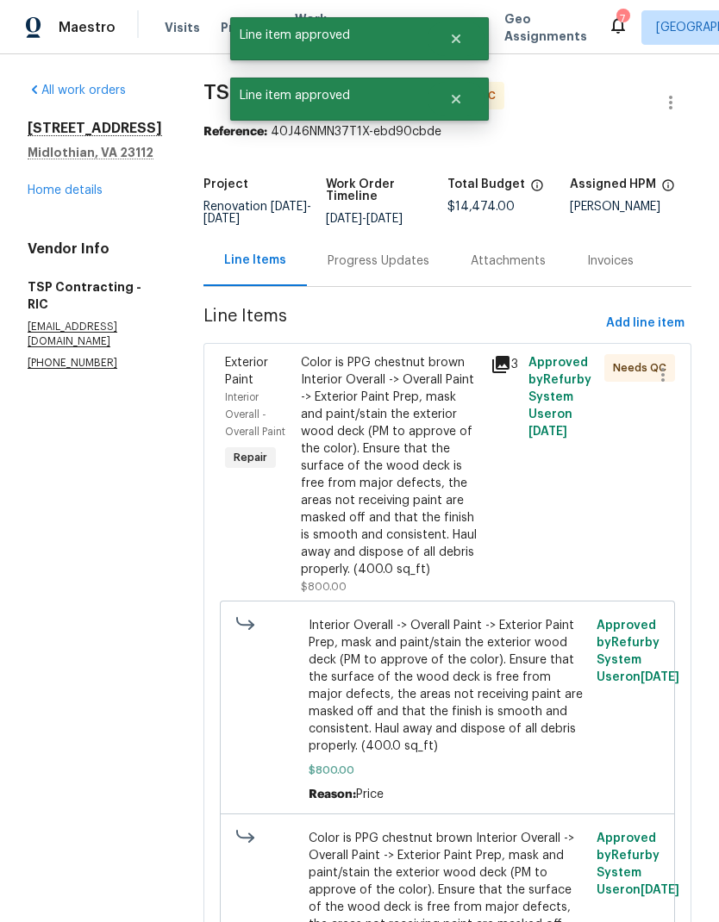
click at [410, 465] on div "Color is PPG chestnut brown Interior Overall -> Overall Paint -> Exterior Paint…" at bounding box center [390, 466] width 179 height 224
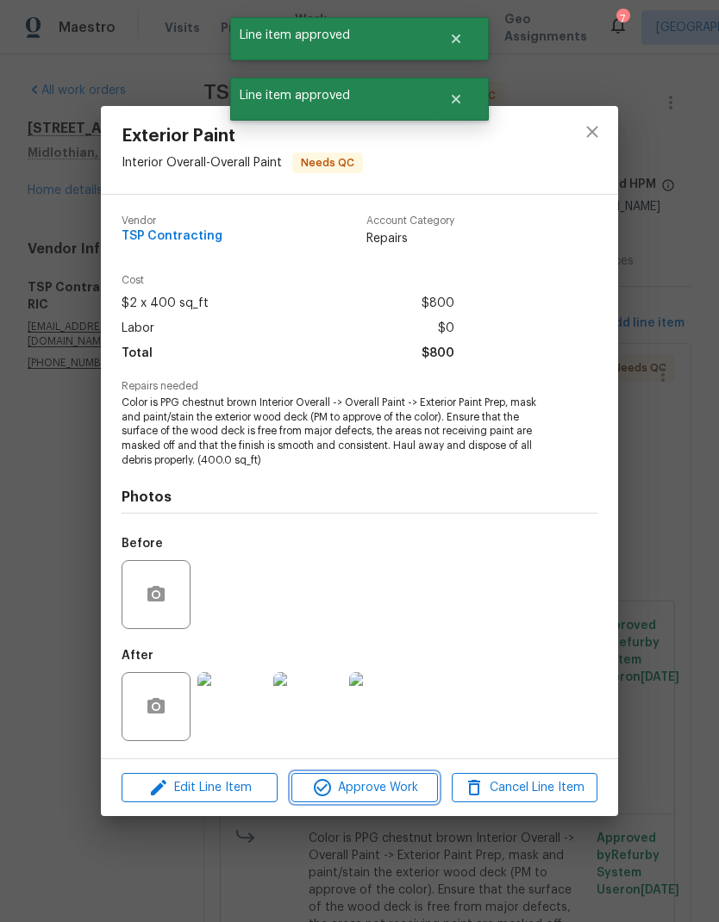
click at [413, 786] on span "Approve Work" at bounding box center [363, 788] width 135 height 22
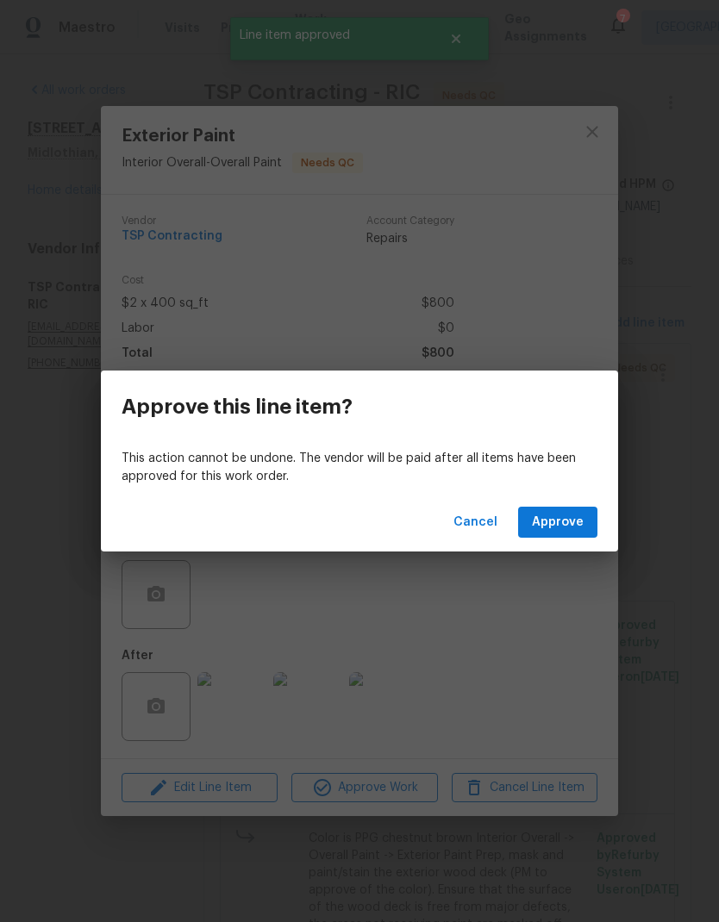
click at [562, 516] on span "Approve" at bounding box center [558, 523] width 52 height 22
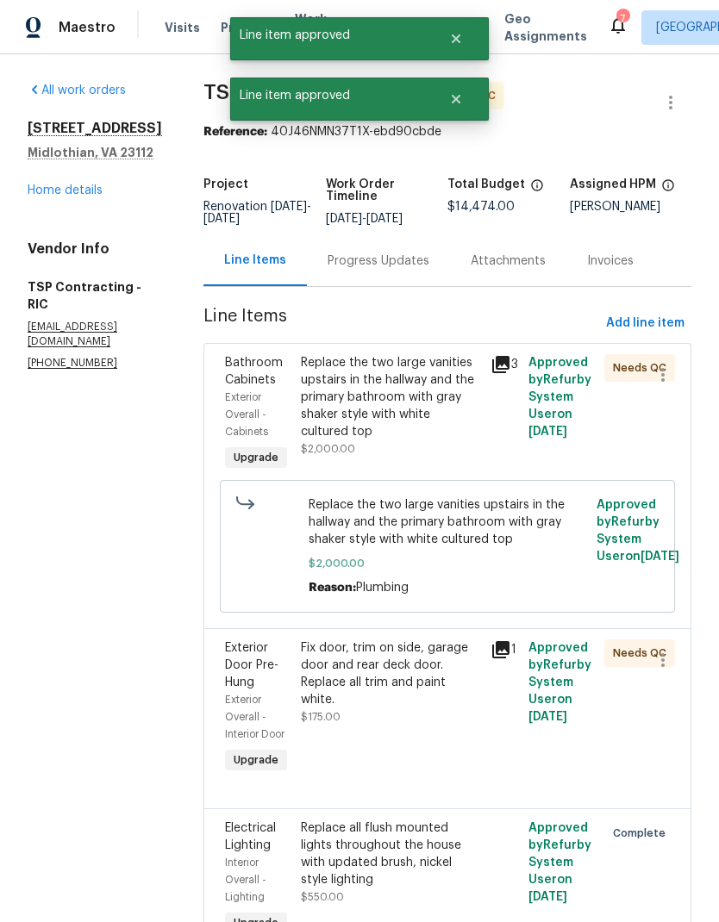
click at [415, 476] on div "Replace the two large vanities upstairs in the hallway and the primary bathroom…" at bounding box center [391, 414] width 190 height 131
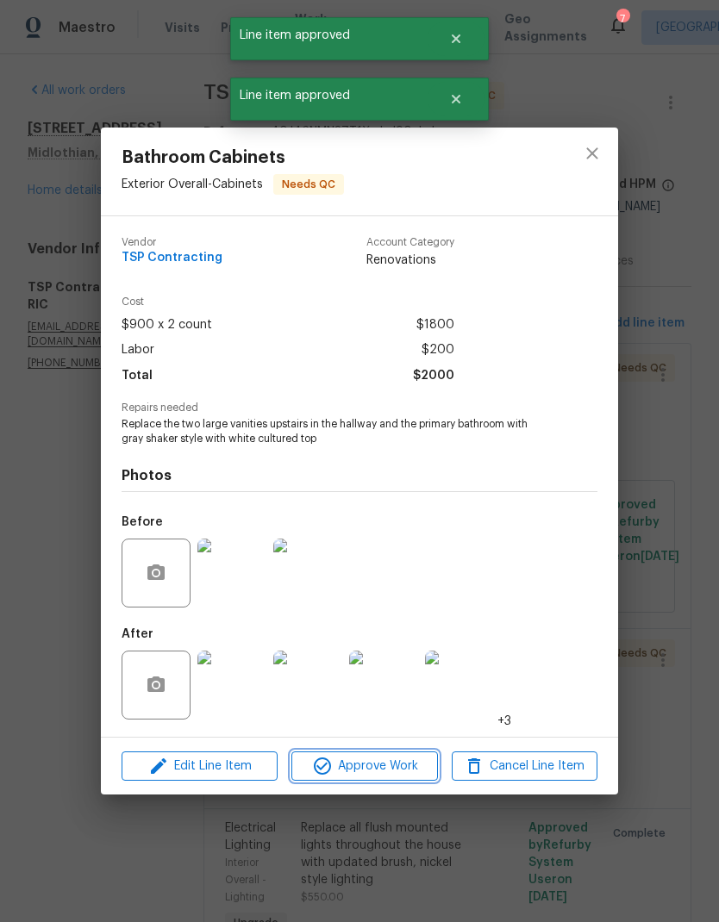
click at [421, 768] on span "Approve Work" at bounding box center [363, 767] width 135 height 22
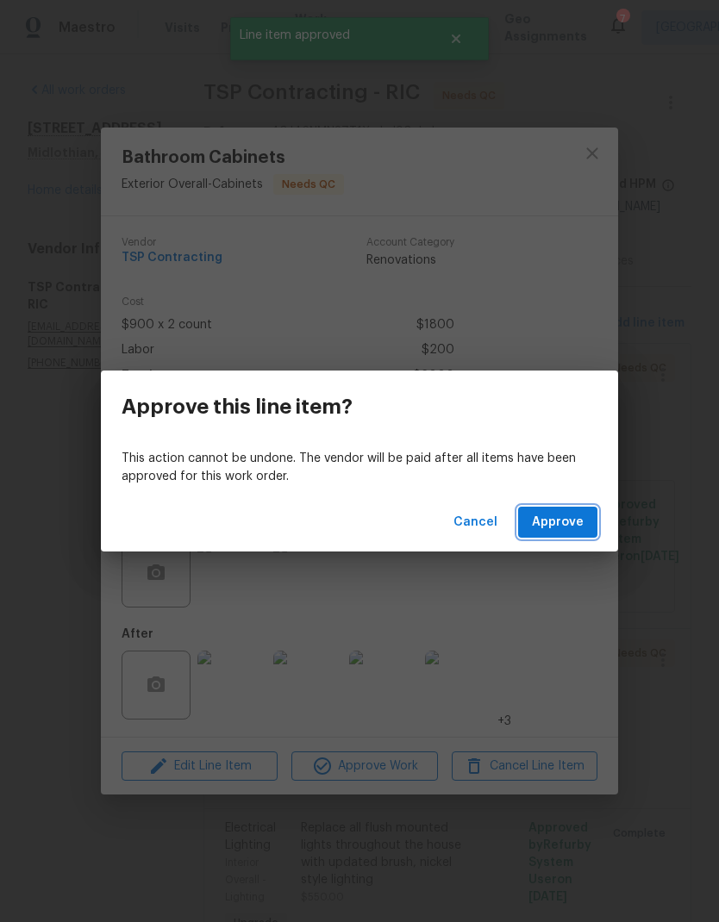
click at [588, 522] on button "Approve" at bounding box center [557, 523] width 79 height 32
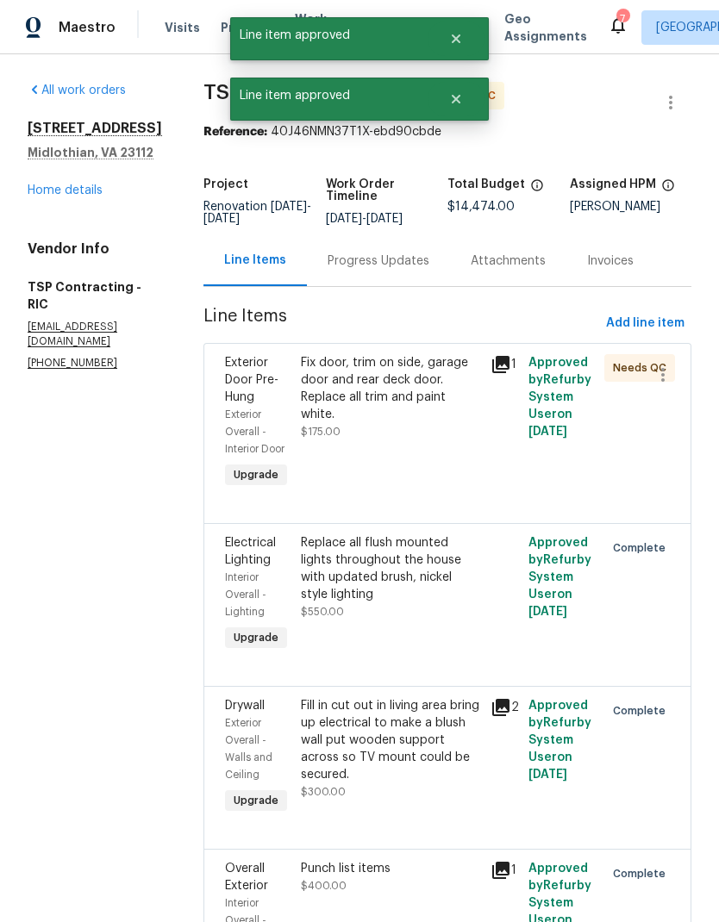
click at [436, 460] on div "Fix door, trim on side, garage door and rear deck door. Replace all trim and pa…" at bounding box center [391, 423] width 190 height 148
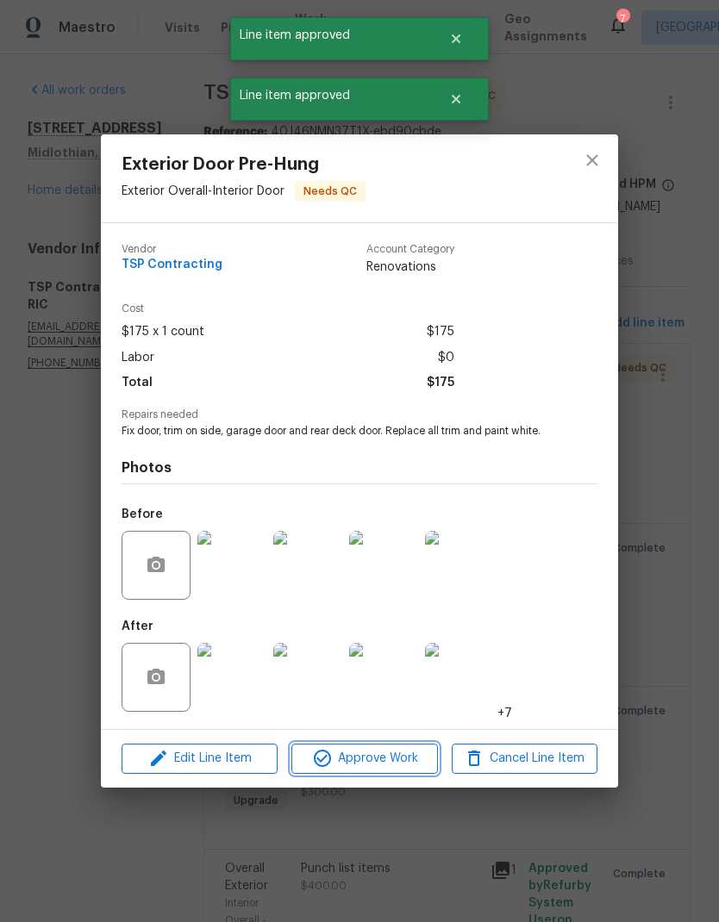
click at [419, 761] on span "Approve Work" at bounding box center [363, 759] width 135 height 22
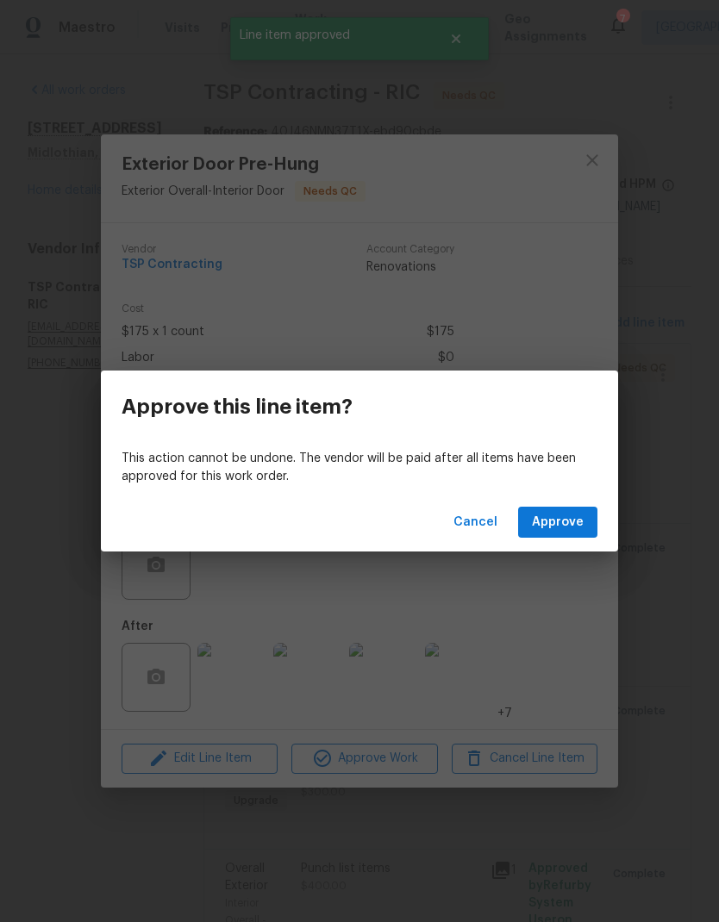
click at [584, 521] on button "Approve" at bounding box center [557, 523] width 79 height 32
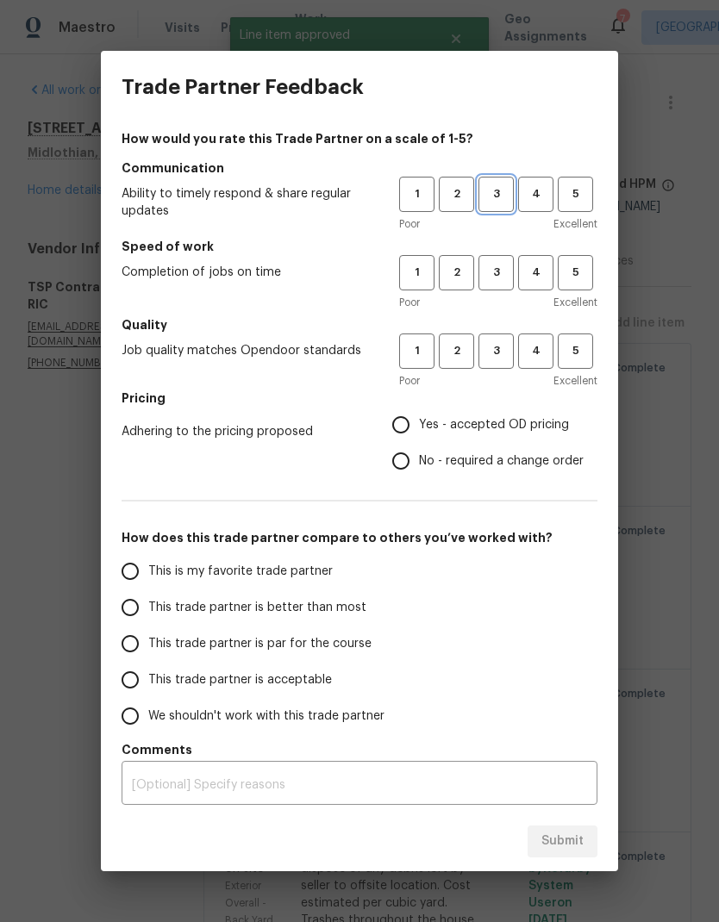
click at [510, 197] on span "3" at bounding box center [496, 194] width 32 height 20
click at [501, 277] on span "3" at bounding box center [496, 273] width 32 height 20
click at [502, 359] on span "3" at bounding box center [496, 351] width 32 height 20
click at [502, 431] on span "Yes - accepted OD pricing" at bounding box center [494, 425] width 150 height 18
click at [419, 431] on input "Yes - accepted OD pricing" at bounding box center [401, 425] width 36 height 36
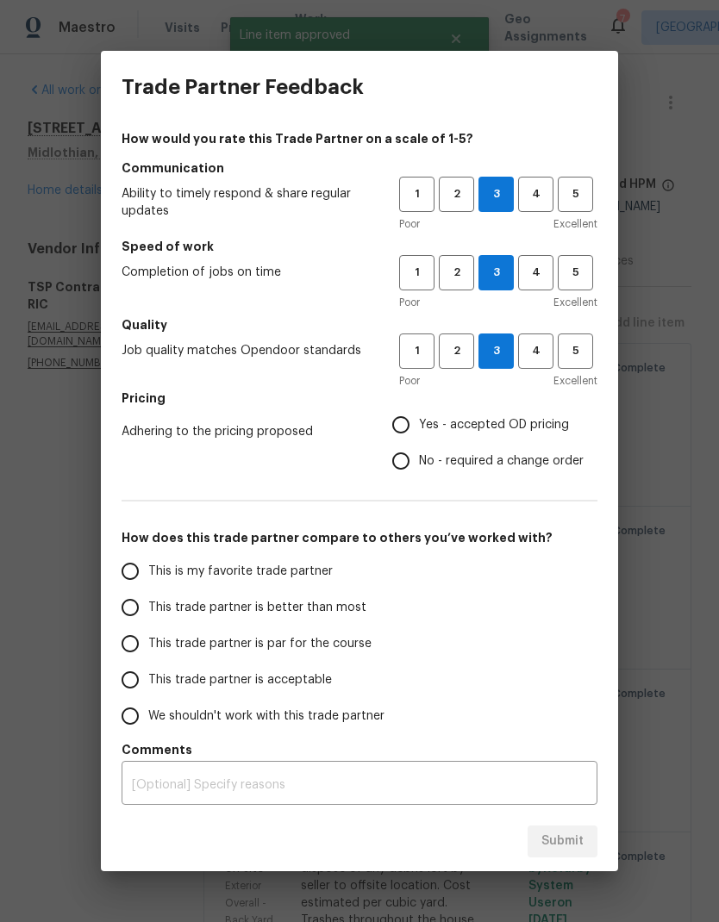
radio input "true"
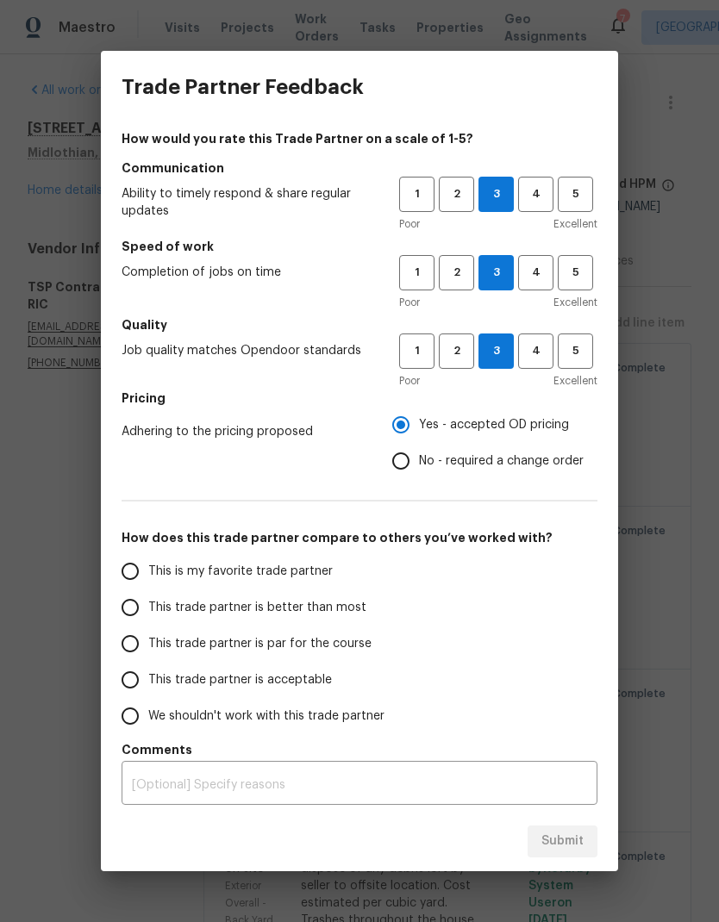
click at [355, 648] on span "This trade partner is par for the course" at bounding box center [259, 644] width 223 height 18
click at [148, 648] on input "This trade partner is par for the course" at bounding box center [130, 644] width 36 height 36
click at [573, 845] on span "Submit" at bounding box center [562, 842] width 42 height 22
radio input "true"
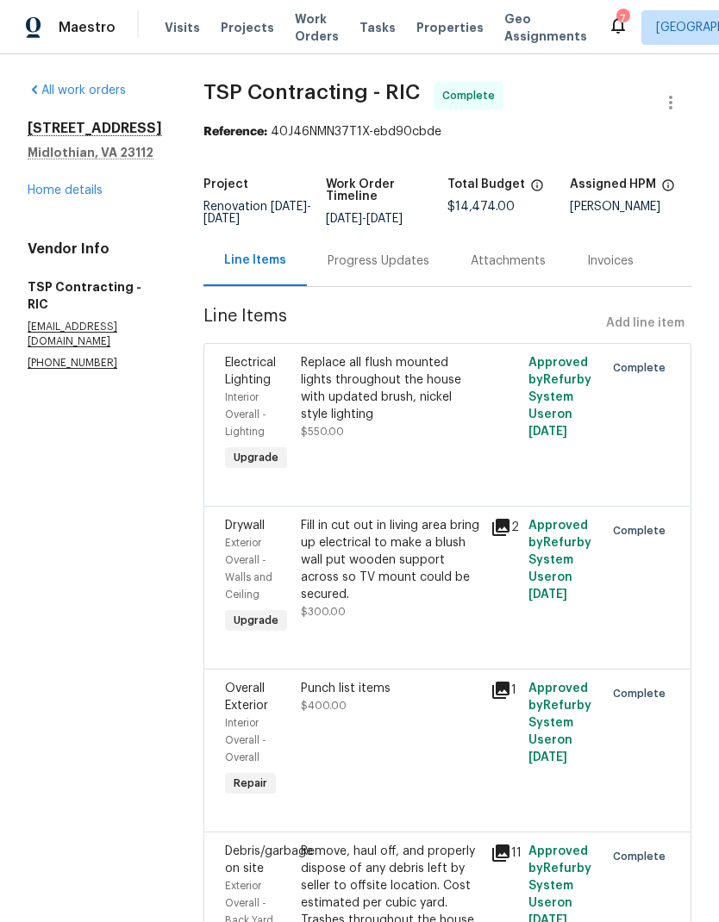
radio input "false"
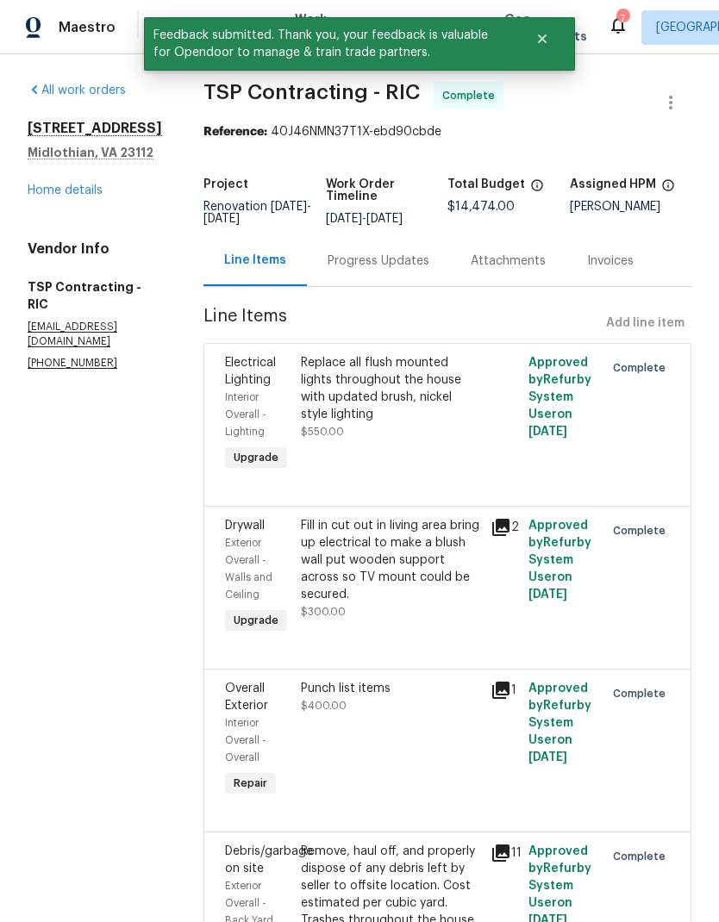
click at [92, 197] on link "Home details" at bounding box center [65, 190] width 75 height 12
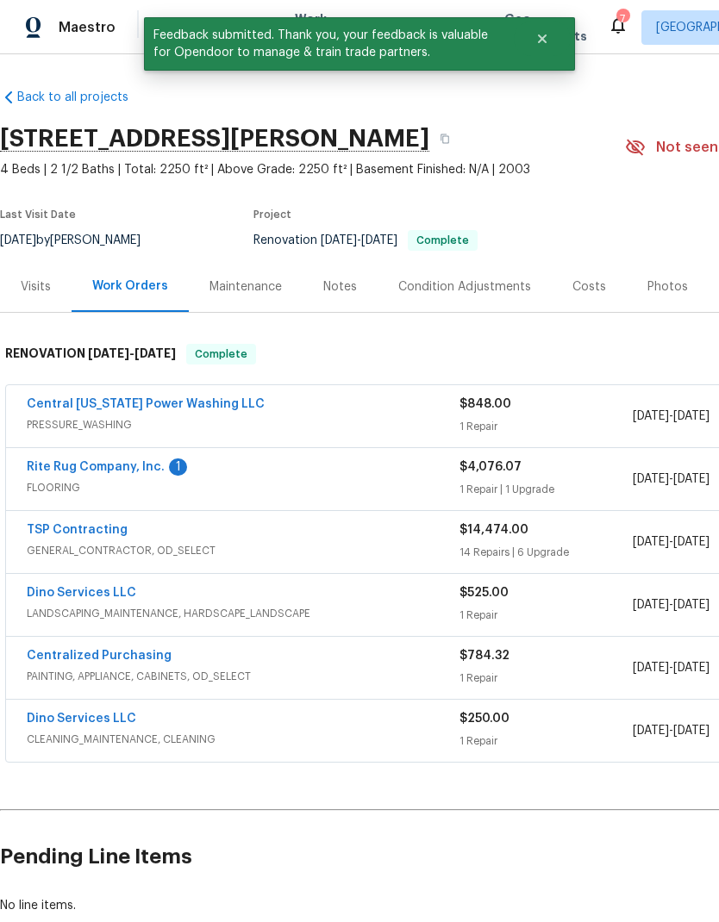
click at [174, 473] on div "1" at bounding box center [178, 467] width 18 height 17
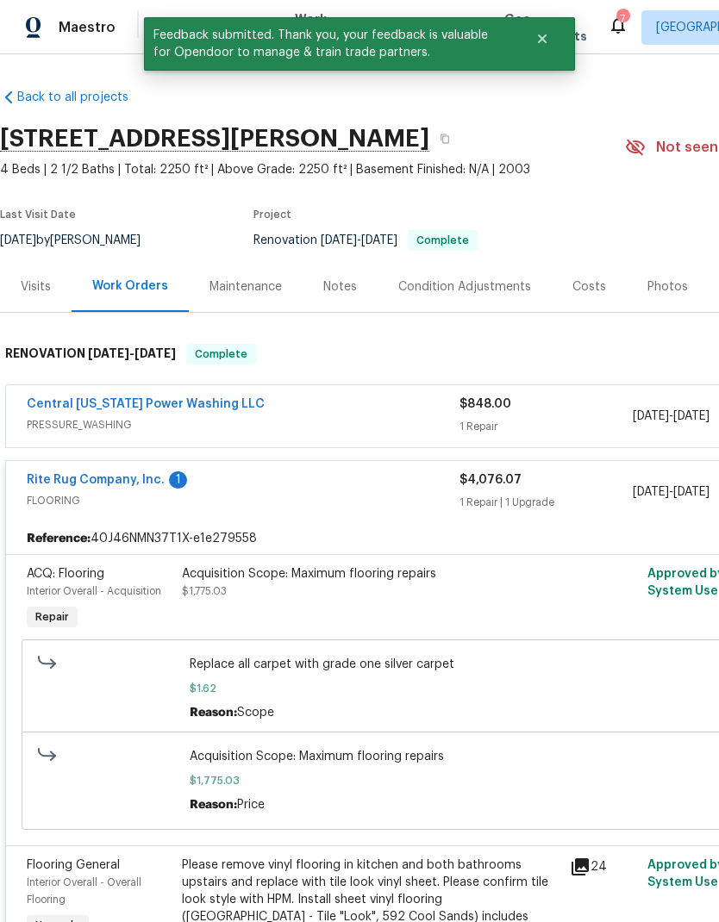
click at [143, 478] on link "Rite Rug Company, Inc." at bounding box center [96, 480] width 138 height 12
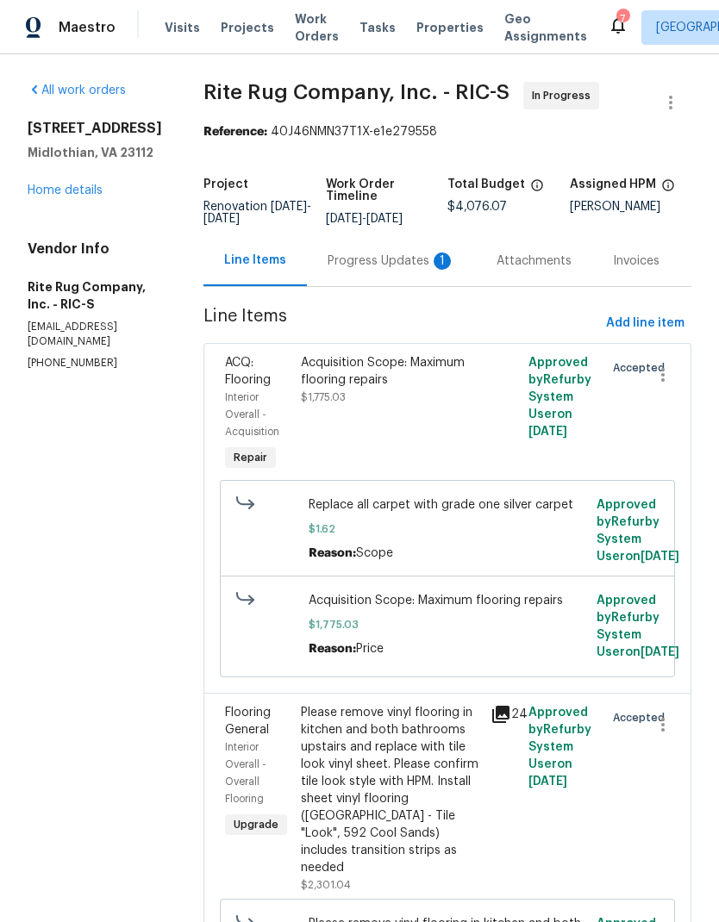
click at [416, 265] on div "Progress Updates 1" at bounding box center [392, 261] width 128 height 17
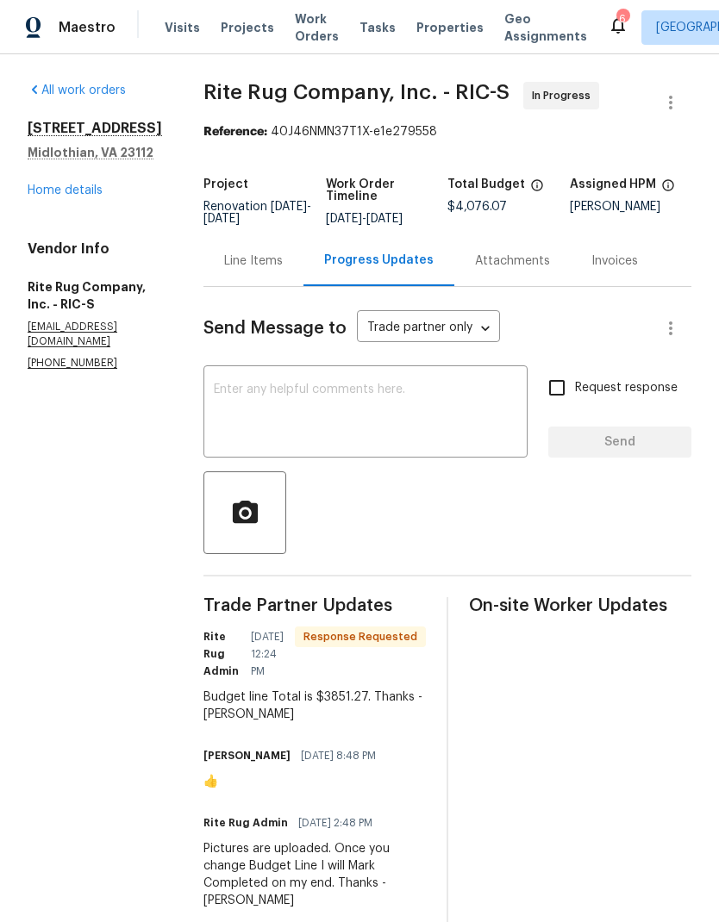
click at [260, 270] on div "Line Items" at bounding box center [253, 261] width 59 height 17
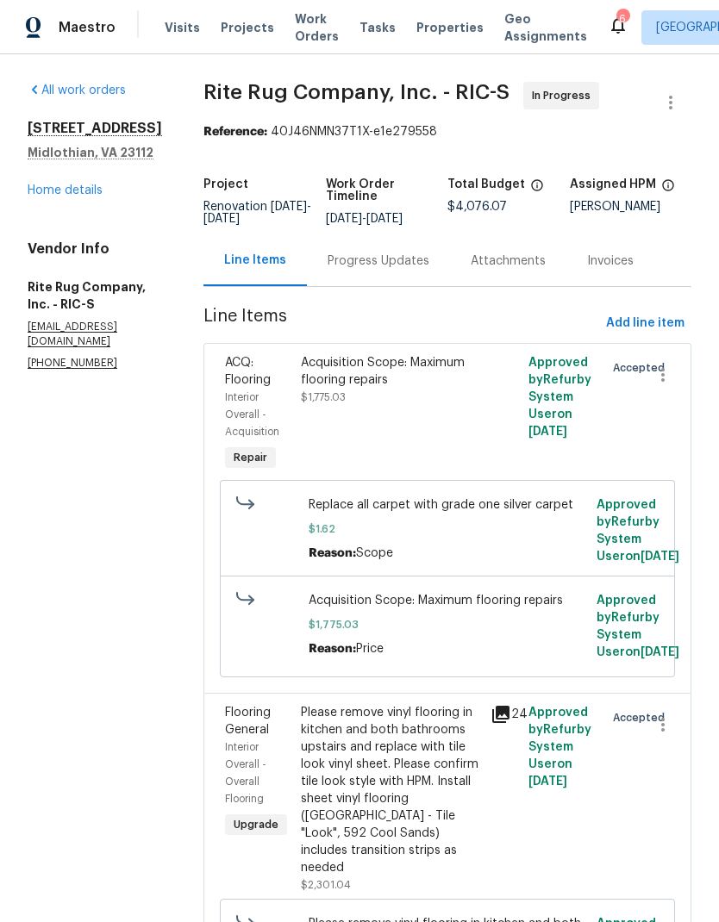
click at [421, 267] on div "Progress Updates" at bounding box center [379, 261] width 102 height 17
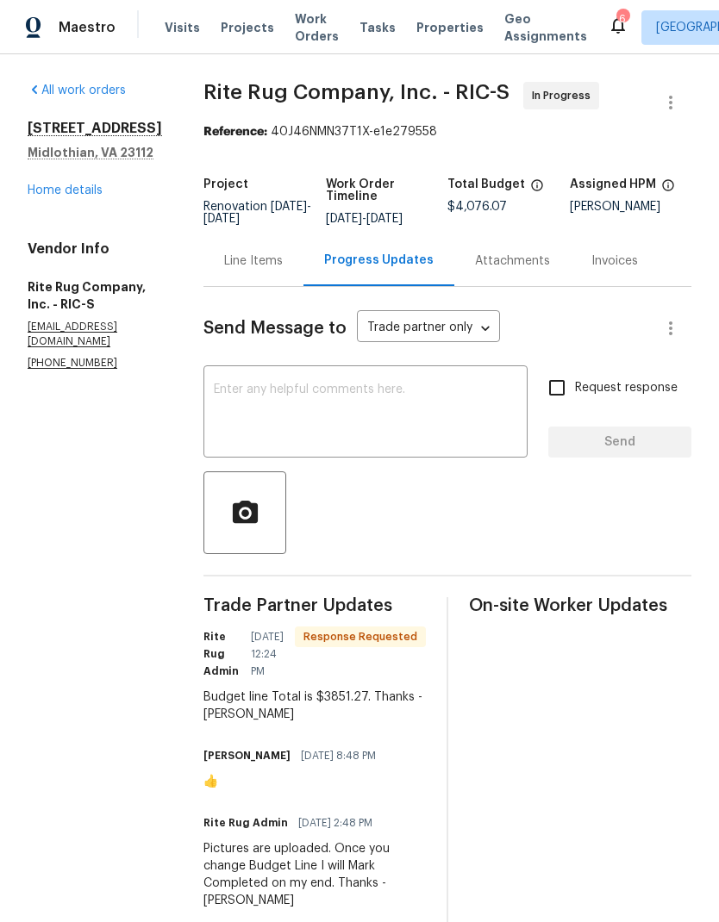
click at [271, 264] on div "Line Items" at bounding box center [253, 261] width 59 height 17
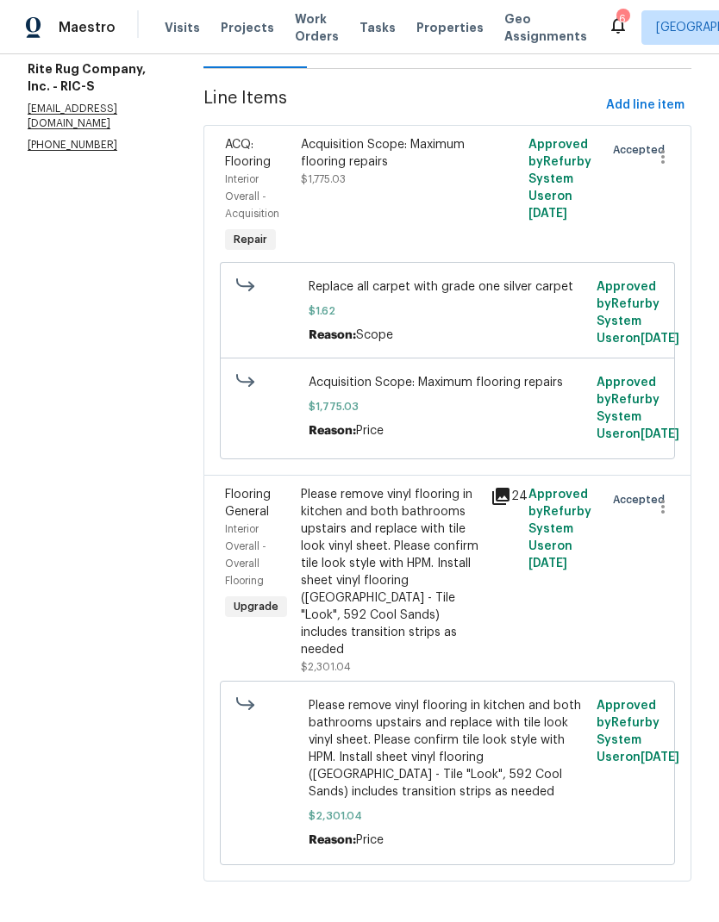
scroll to position [222, 0]
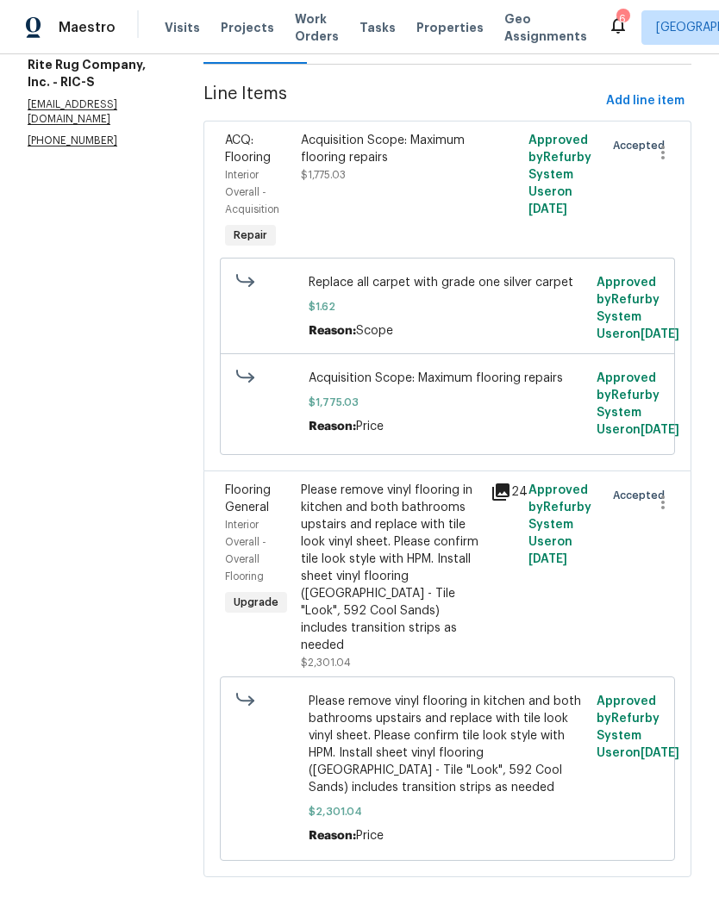
click at [420, 221] on div "Acquisition Scope: Maximum flooring repairs $1,775.03" at bounding box center [391, 192] width 190 height 131
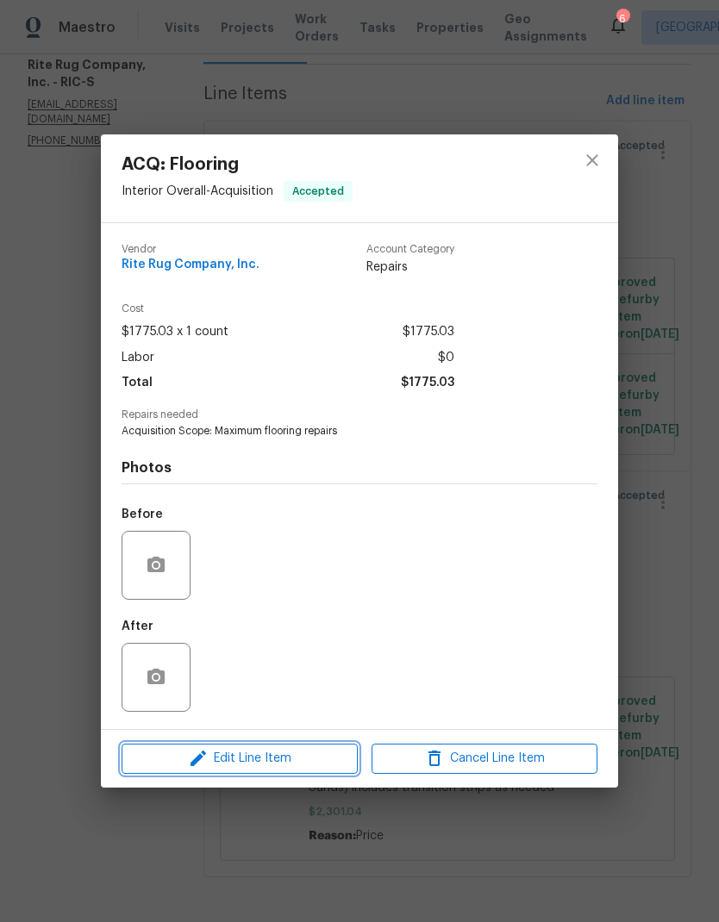
click at [294, 771] on button "Edit Line Item" at bounding box center [240, 759] width 236 height 30
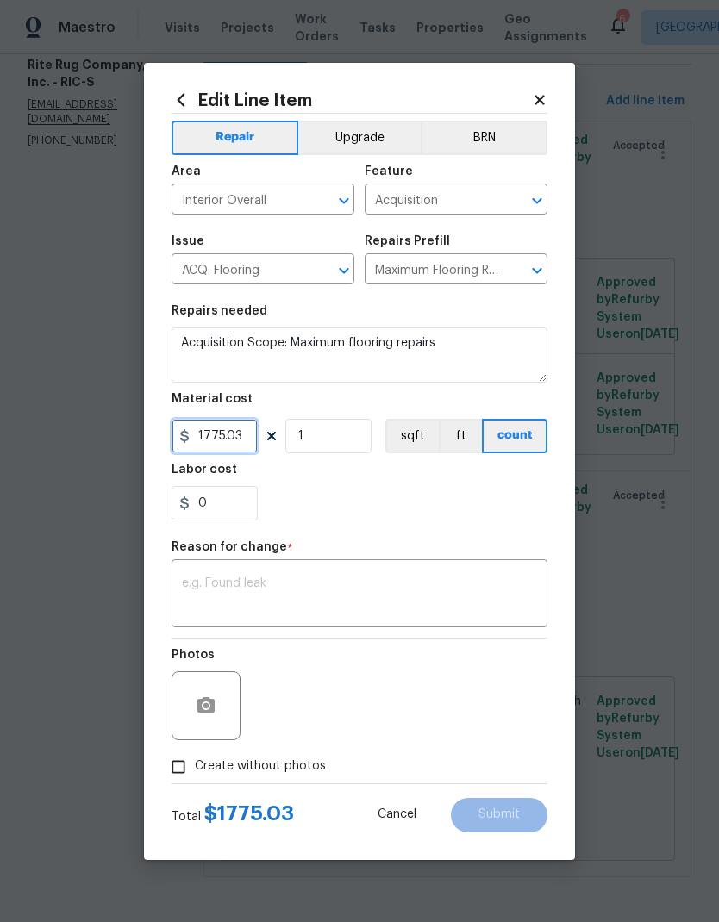
click at [253, 435] on input "1775.03" at bounding box center [215, 436] width 86 height 34
type input "950.23"
click at [461, 510] on div "0" at bounding box center [360, 503] width 376 height 34
click at [409, 598] on textarea at bounding box center [359, 595] width 355 height 36
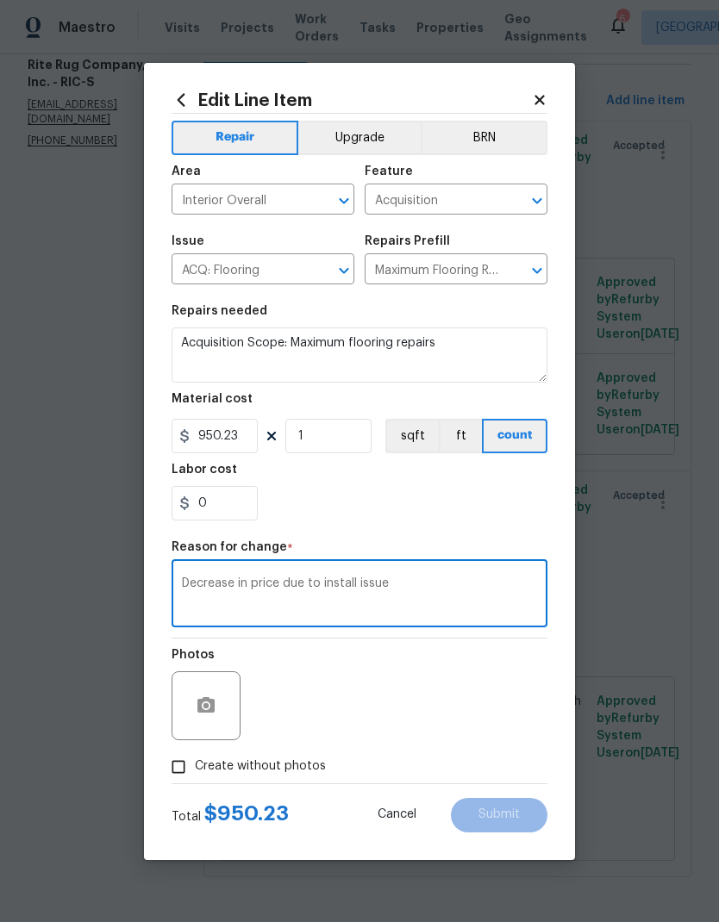
type textarea "Decrease in price due to install issue"
click at [187, 765] on input "Create without photos" at bounding box center [178, 767] width 33 height 33
checkbox input "true"
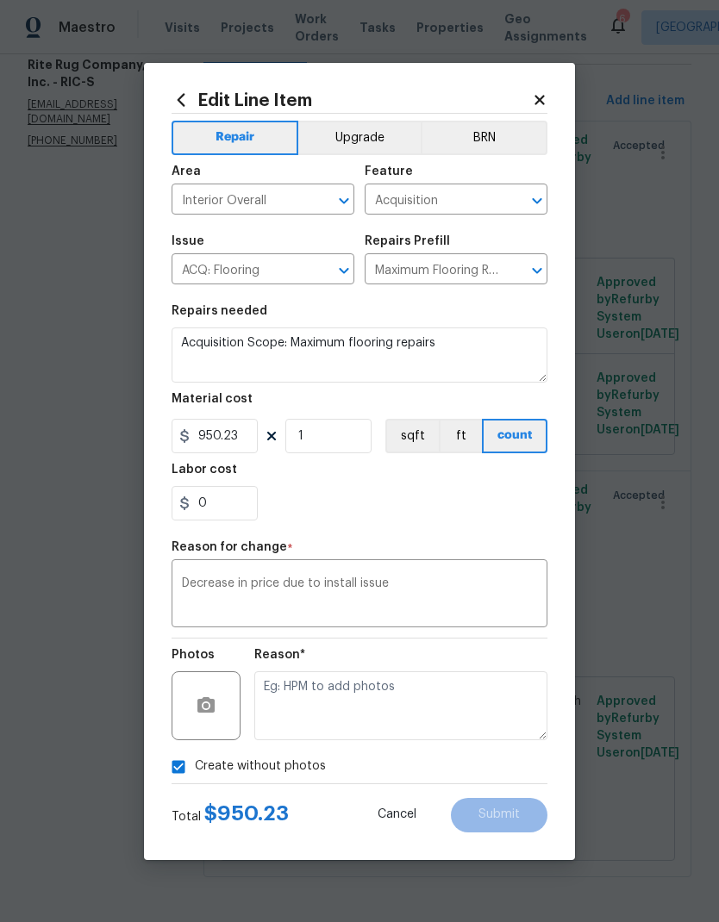
click at [488, 767] on div "Create without photos" at bounding box center [360, 767] width 376 height 33
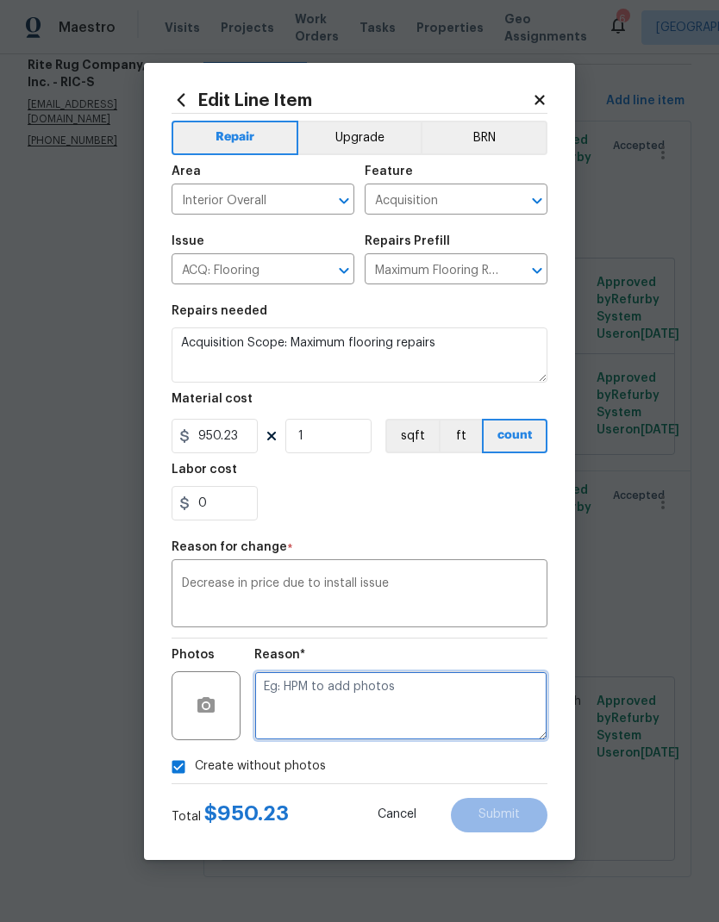
click at [484, 708] on textarea at bounding box center [400, 705] width 293 height 69
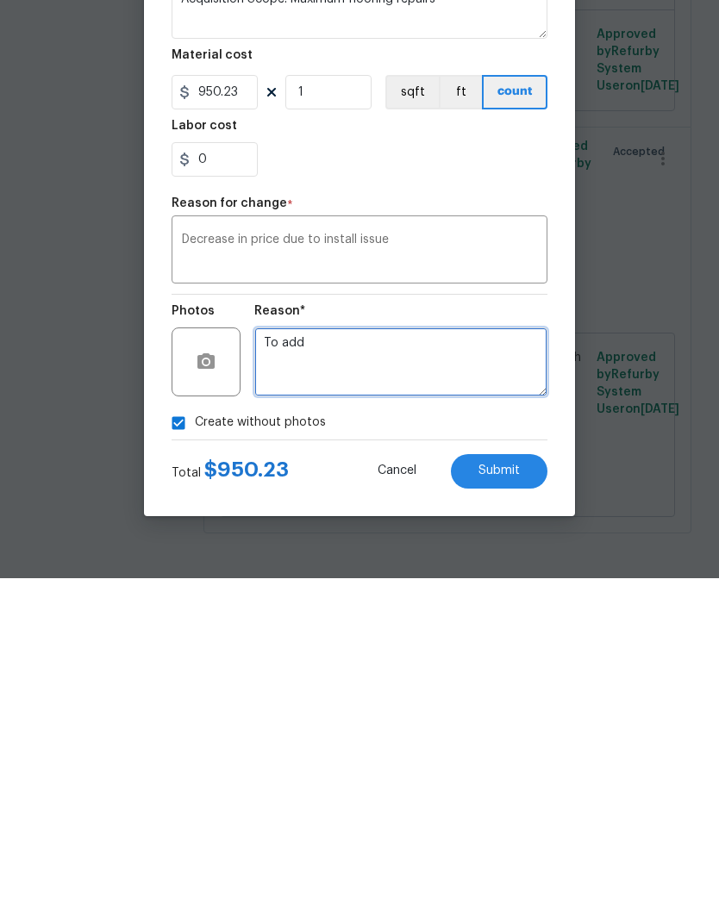
type textarea "To add"
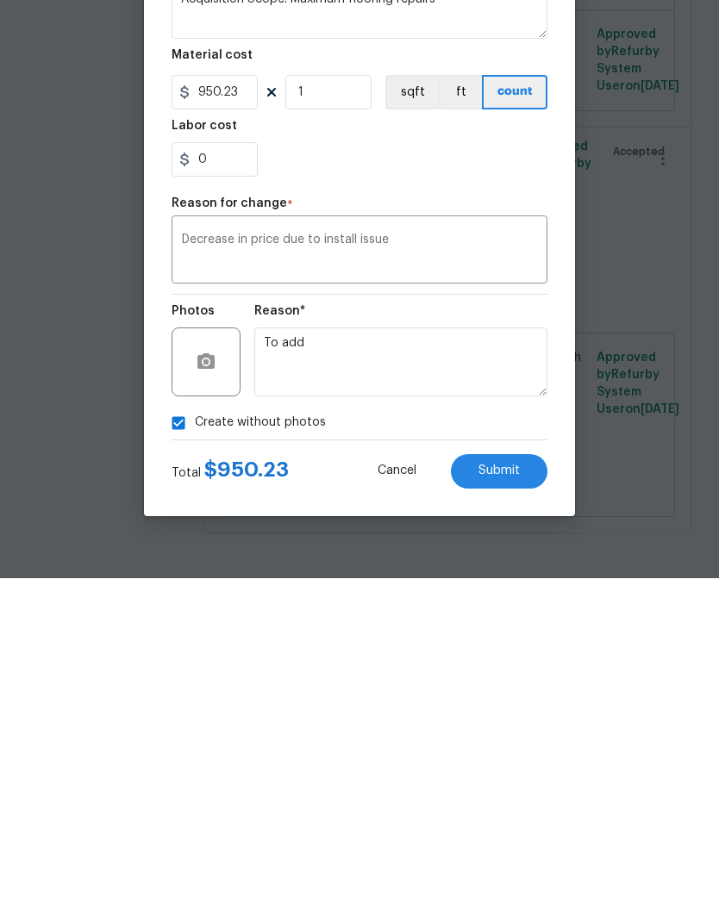
click at [521, 798] on button "Submit" at bounding box center [499, 815] width 97 height 34
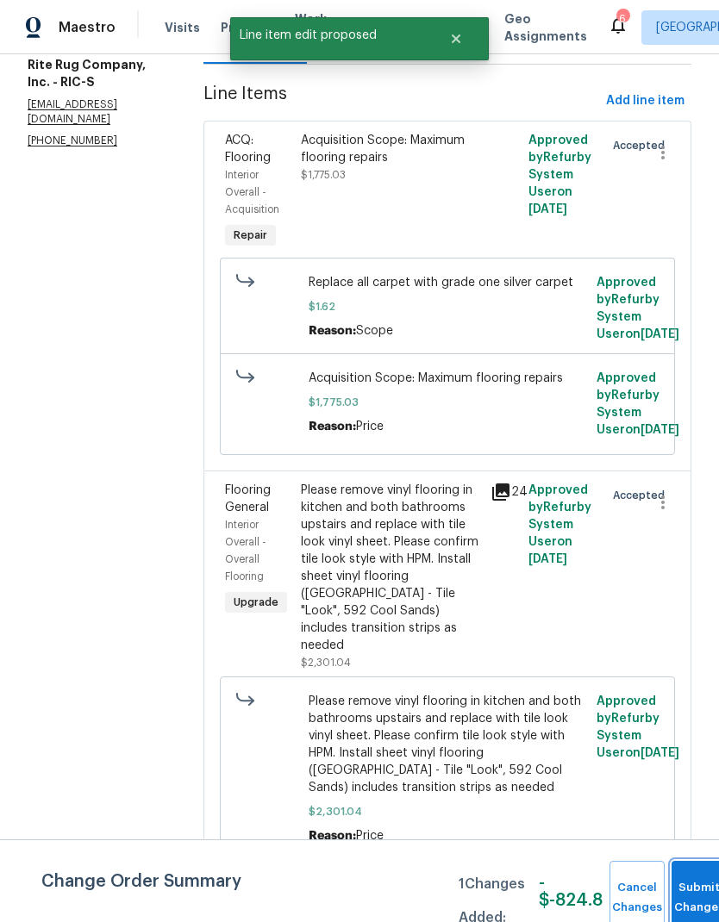
click at [702, 888] on button "Submit Changes" at bounding box center [698, 898] width 55 height 74
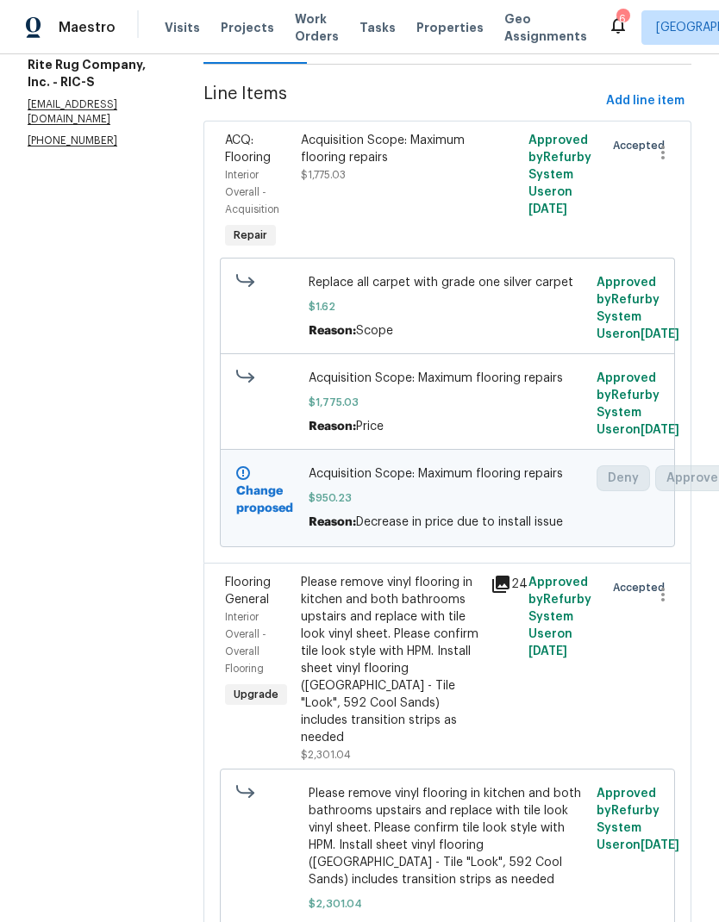
click at [436, 531] on div "Acquisition Scope: Maximum flooring repairs $950.23 Reason: Decrease in price d…" at bounding box center [448, 498] width 278 height 66
click at [396, 531] on div "Acquisition Scope: Maximum flooring repairs $950.23 Reason: Decrease in price d…" at bounding box center [448, 498] width 278 height 66
click at [403, 531] on div "Acquisition Scope: Maximum flooring repairs $950.23 Reason: Decrease in price d…" at bounding box center [448, 498] width 278 height 66
click at [458, 435] on div "Reason: Price" at bounding box center [448, 426] width 278 height 17
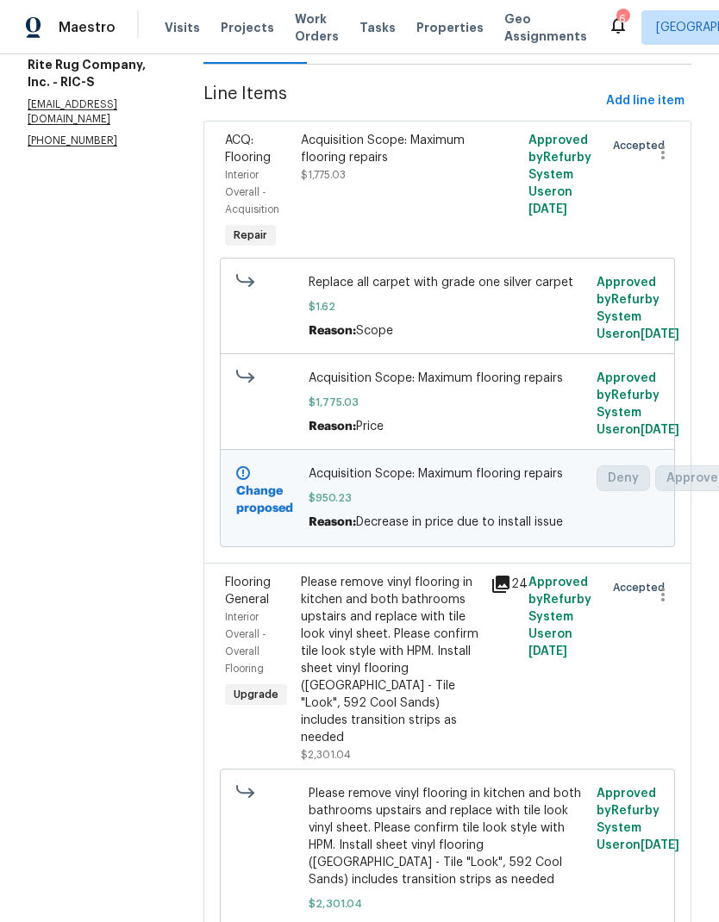
click at [503, 444] on div "Acquisition Scope: Maximum flooring repairs $1,775.03 Reason: Price" at bounding box center [447, 404] width 289 height 79
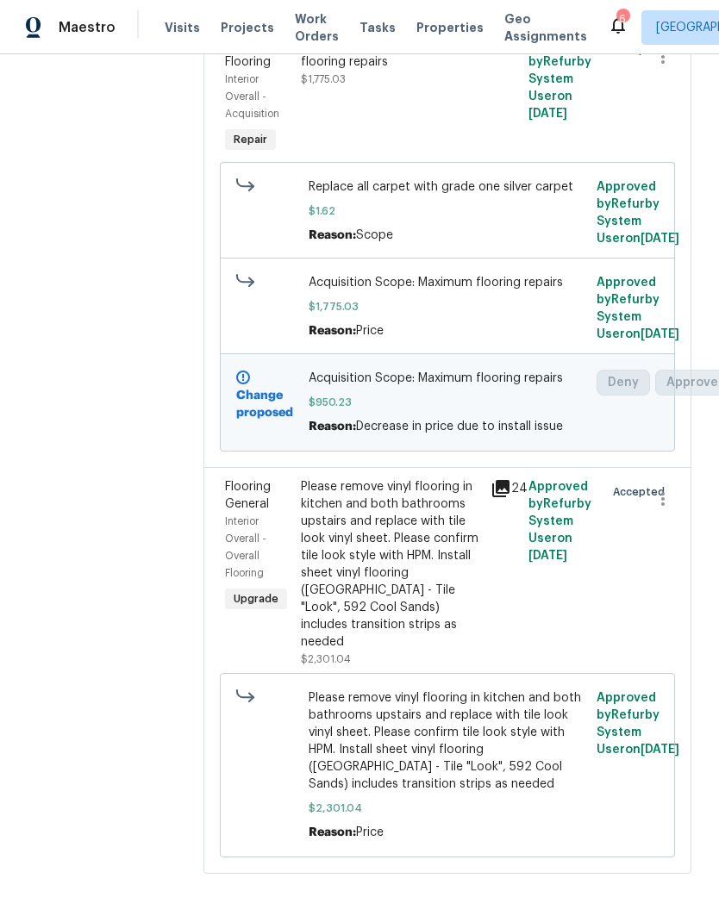
scroll to position [375, 0]
click at [434, 769] on span "Please remove vinyl flooring in kitchen and both bathrooms upstairs and replace…" at bounding box center [448, 741] width 278 height 103
click at [413, 755] on span "Please remove vinyl flooring in kitchen and both bathrooms upstairs and replace…" at bounding box center [448, 741] width 278 height 103
click at [403, 742] on span "Please remove vinyl flooring in kitchen and both bathrooms upstairs and replace…" at bounding box center [448, 741] width 278 height 103
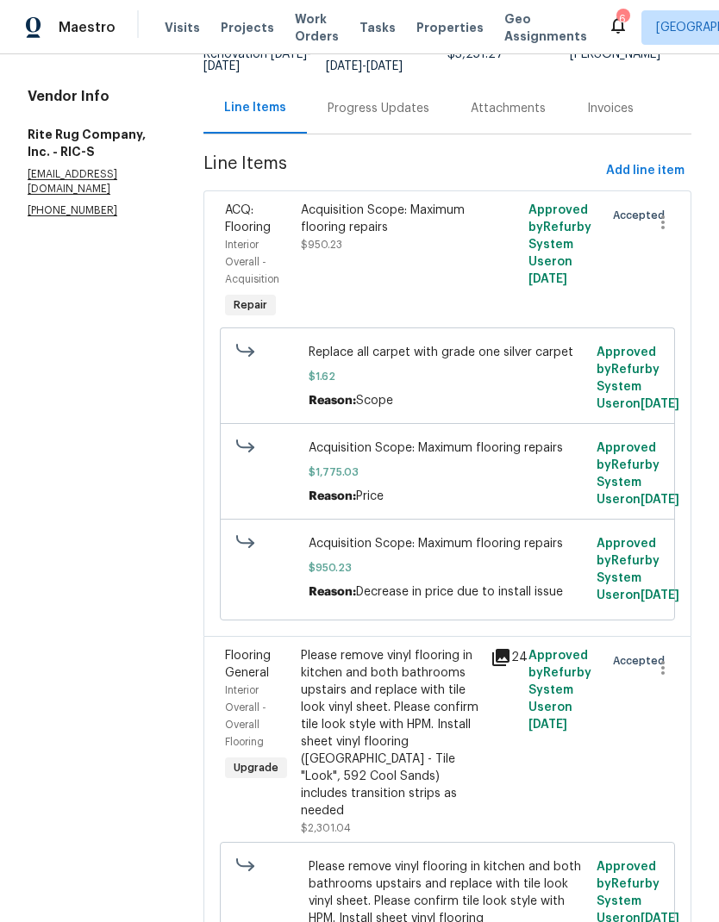
scroll to position [152, 0]
click at [419, 821] on div "Please remove vinyl flooring in kitchen and both bathrooms upstairs and replace…" at bounding box center [390, 734] width 179 height 172
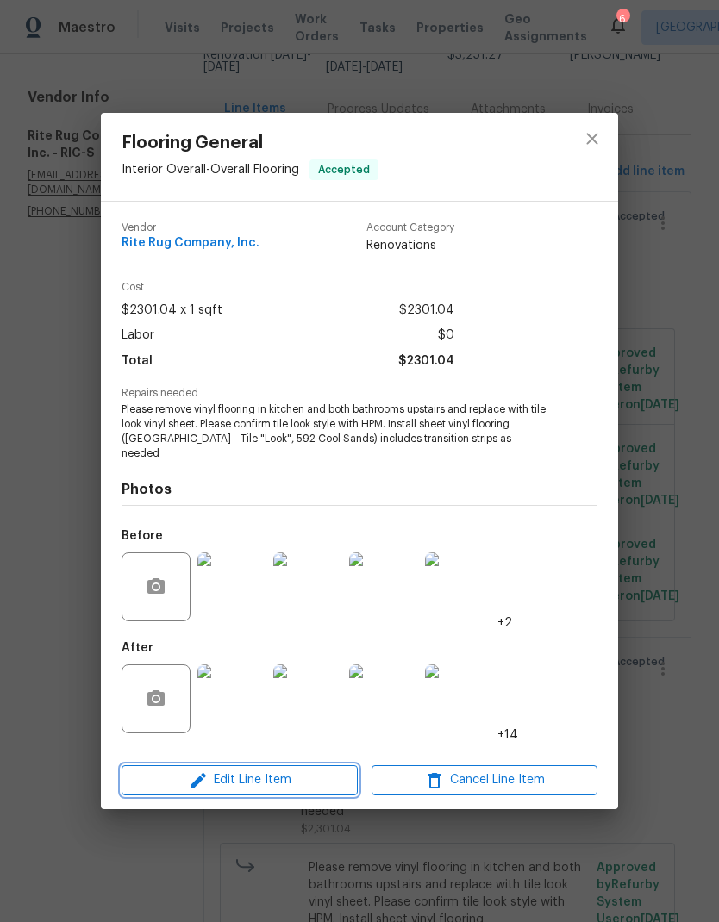
click at [323, 775] on span "Edit Line Item" at bounding box center [240, 781] width 226 height 22
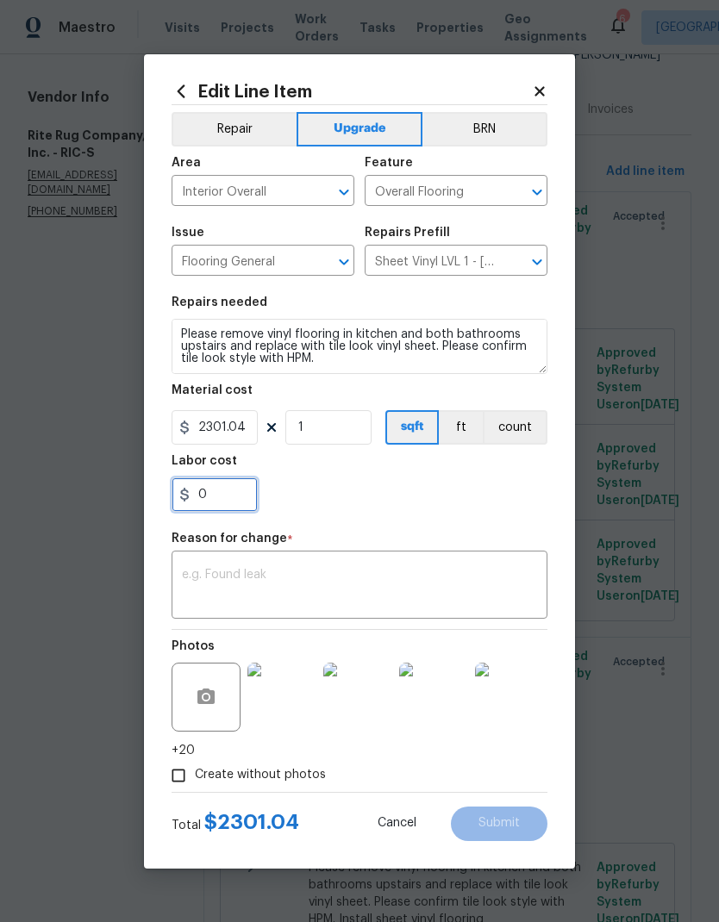
click at [241, 490] on input "0" at bounding box center [215, 495] width 86 height 34
type input "600"
click at [497, 563] on div "x ​" at bounding box center [360, 587] width 376 height 64
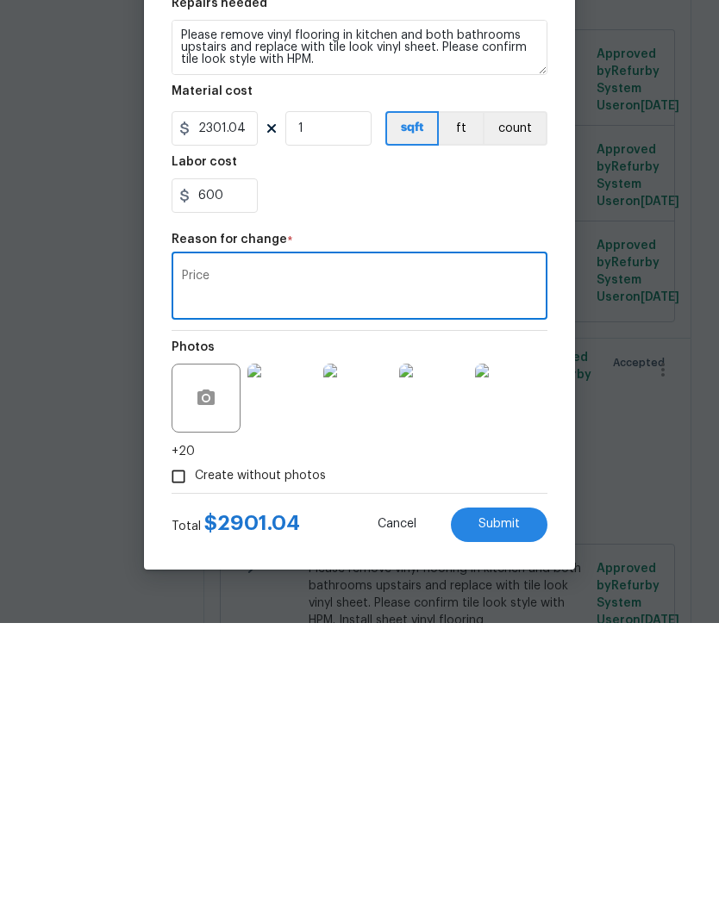
type textarea "Price"
click at [527, 807] on button "Submit" at bounding box center [499, 824] width 97 height 34
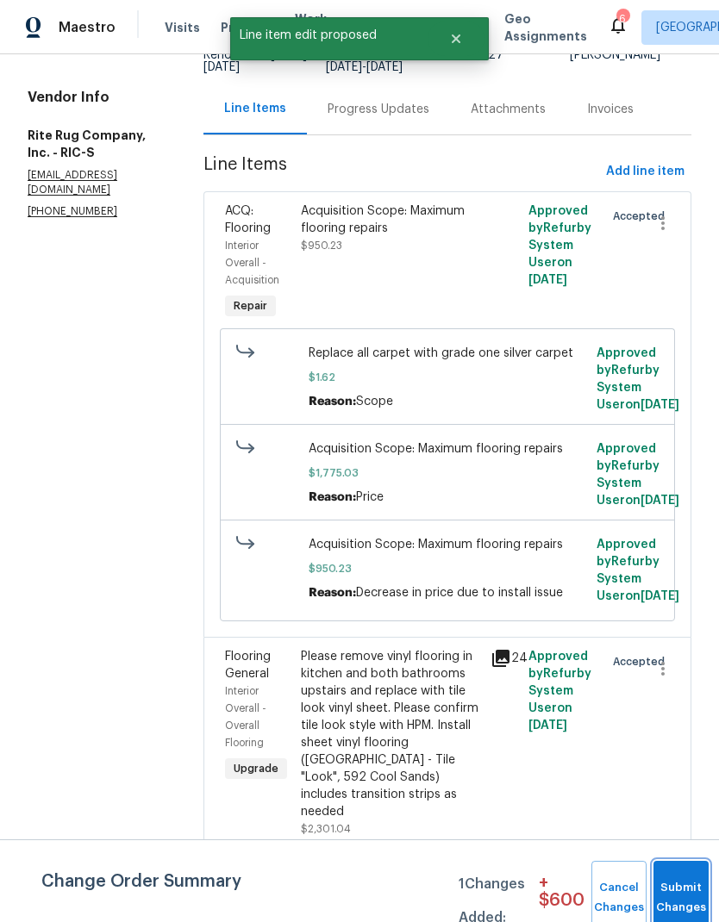
click at [696, 896] on span "Submit Changes" at bounding box center [681, 898] width 38 height 40
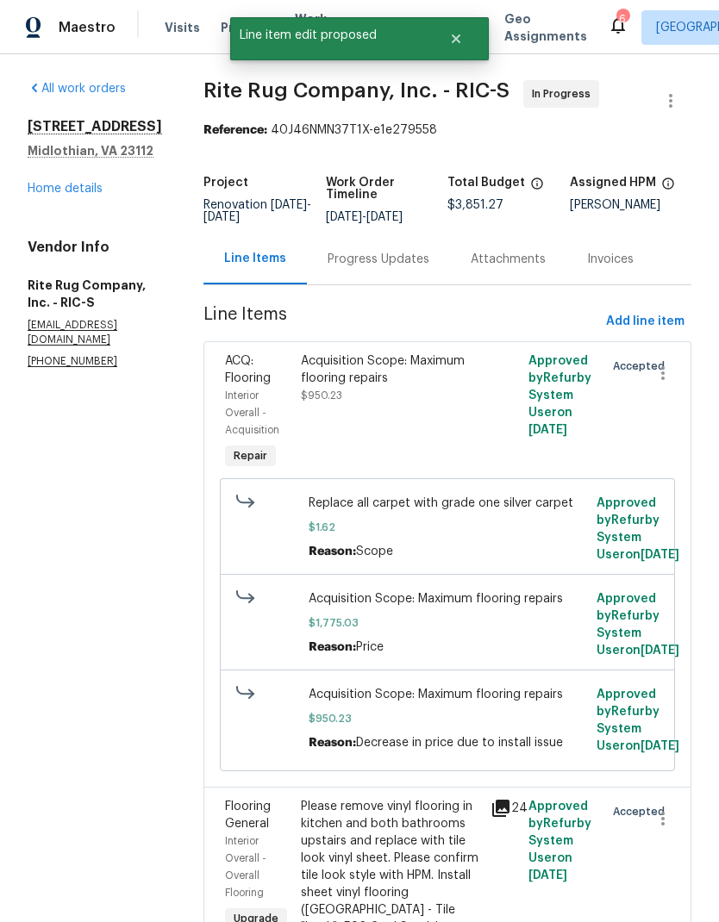
scroll to position [3, 0]
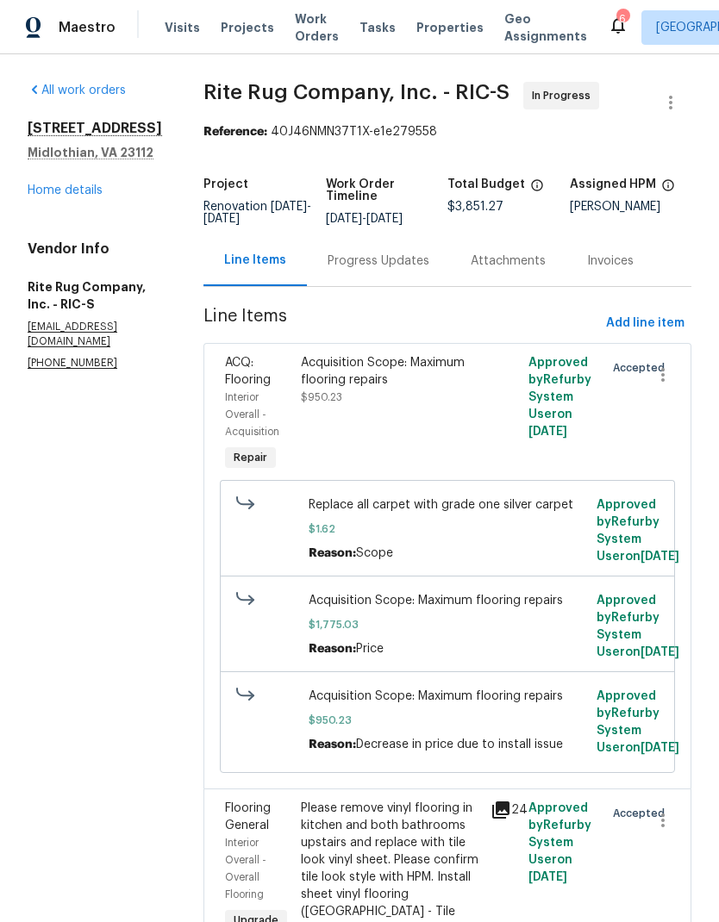
click at [385, 260] on div "Progress Updates" at bounding box center [379, 261] width 102 height 17
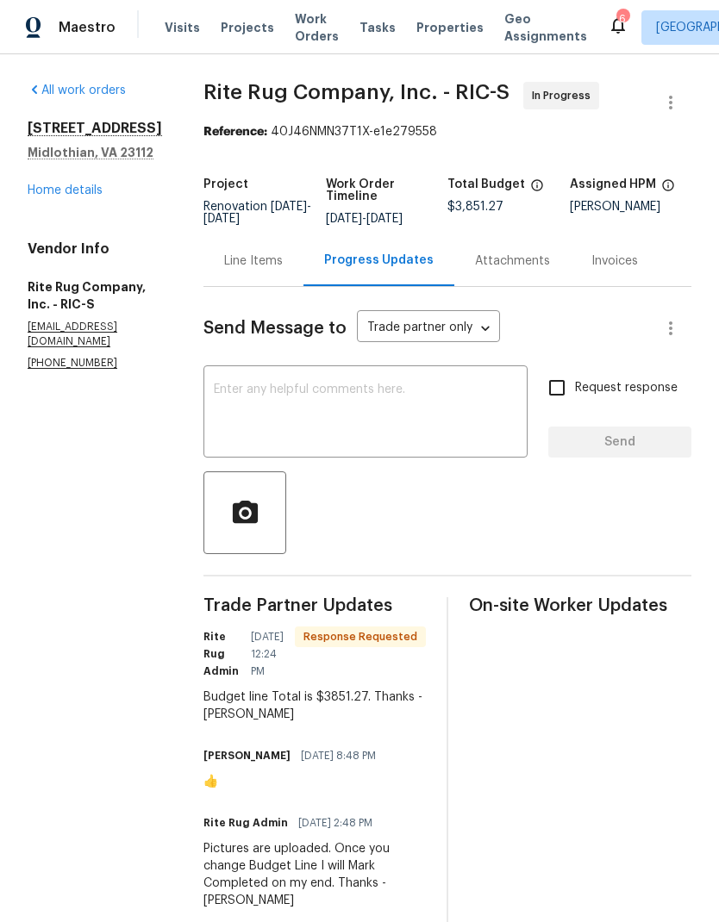
click at [265, 269] on div "Line Items" at bounding box center [253, 261] width 59 height 17
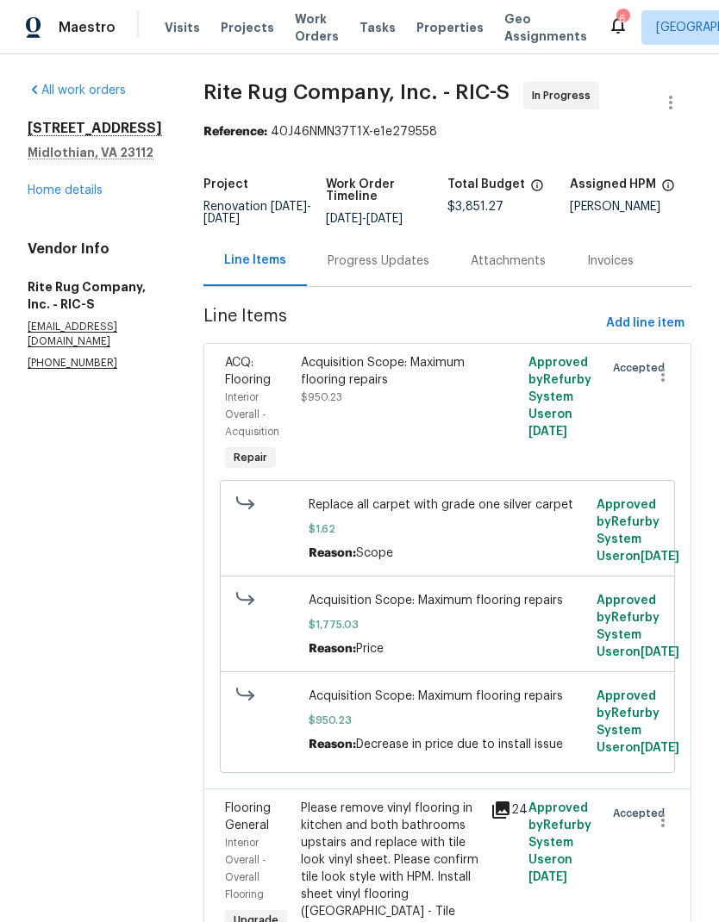
click at [98, 190] on link "Home details" at bounding box center [65, 190] width 75 height 12
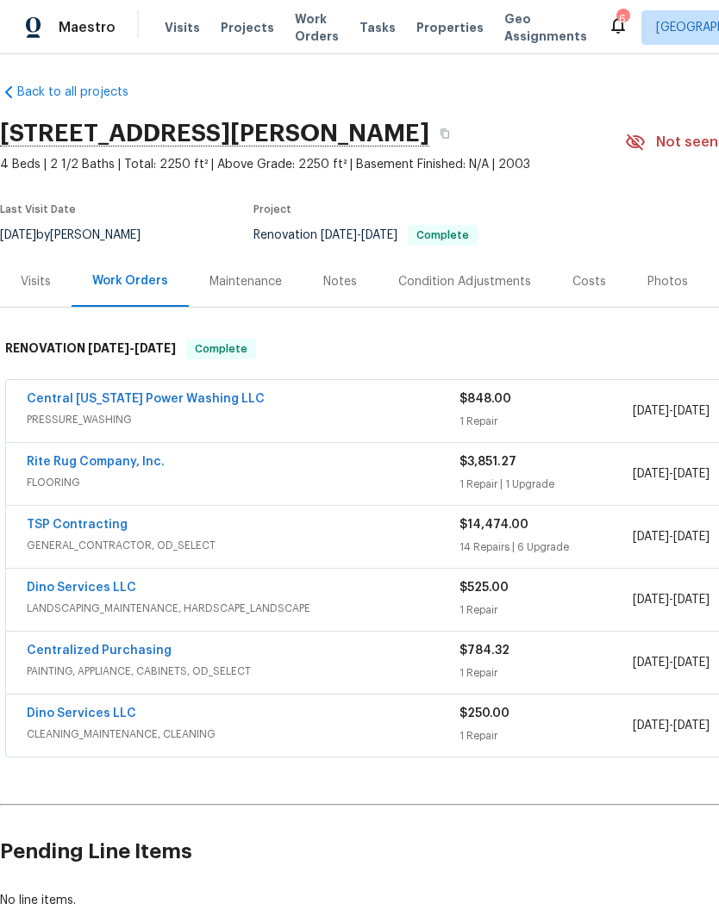
scroll to position [5, 0]
click at [196, 402] on link "Central Virginia Power Washing LLC" at bounding box center [146, 399] width 238 height 12
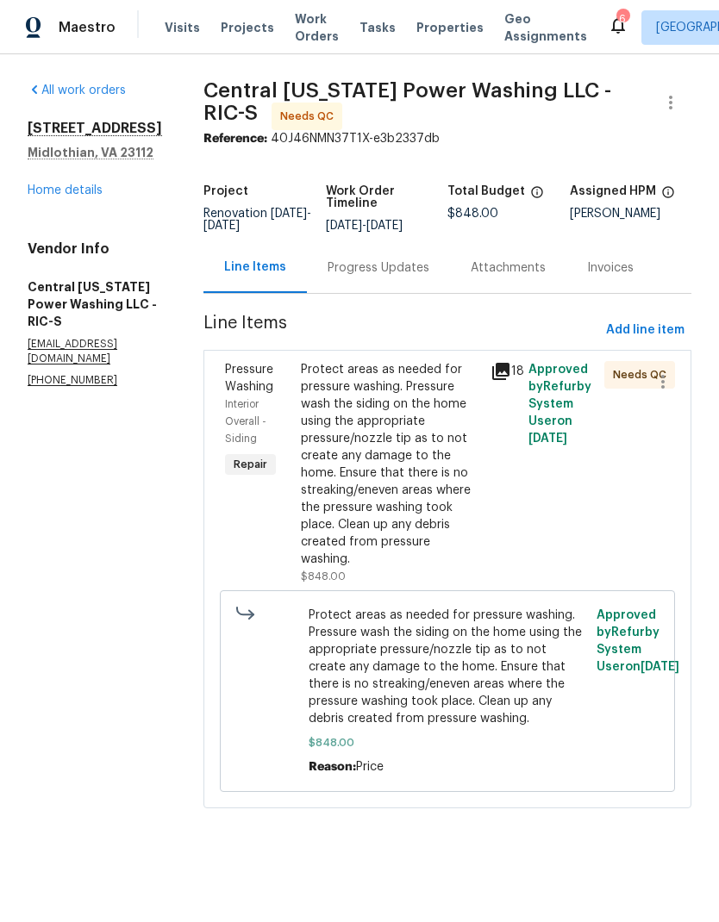
click at [496, 361] on icon at bounding box center [500, 371] width 21 height 21
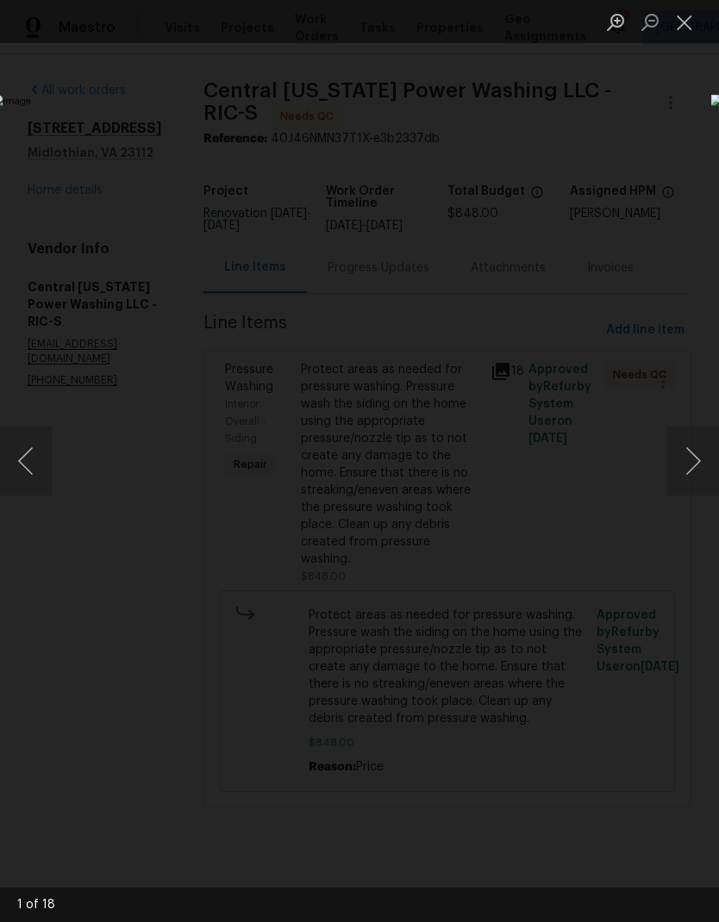
click at [692, 458] on button "Next image" at bounding box center [693, 461] width 52 height 69
click at [690, 458] on button "Next image" at bounding box center [693, 461] width 52 height 69
click at [687, 459] on button "Next image" at bounding box center [693, 461] width 52 height 69
click at [683, 461] on button "Next image" at bounding box center [693, 461] width 52 height 69
click at [681, 465] on button "Next image" at bounding box center [693, 461] width 52 height 69
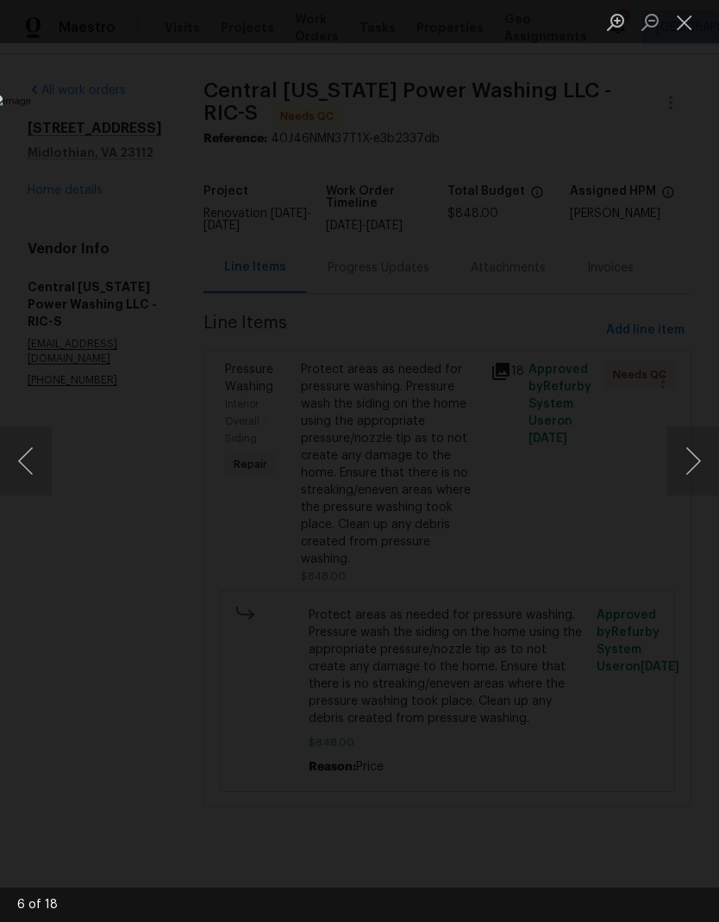
click at [681, 465] on button "Next image" at bounding box center [693, 461] width 52 height 69
click at [677, 470] on button "Next image" at bounding box center [693, 461] width 52 height 69
click at [674, 469] on button "Next image" at bounding box center [693, 461] width 52 height 69
click at [676, 469] on button "Next image" at bounding box center [693, 461] width 52 height 69
click at [677, 470] on button "Next image" at bounding box center [693, 461] width 52 height 69
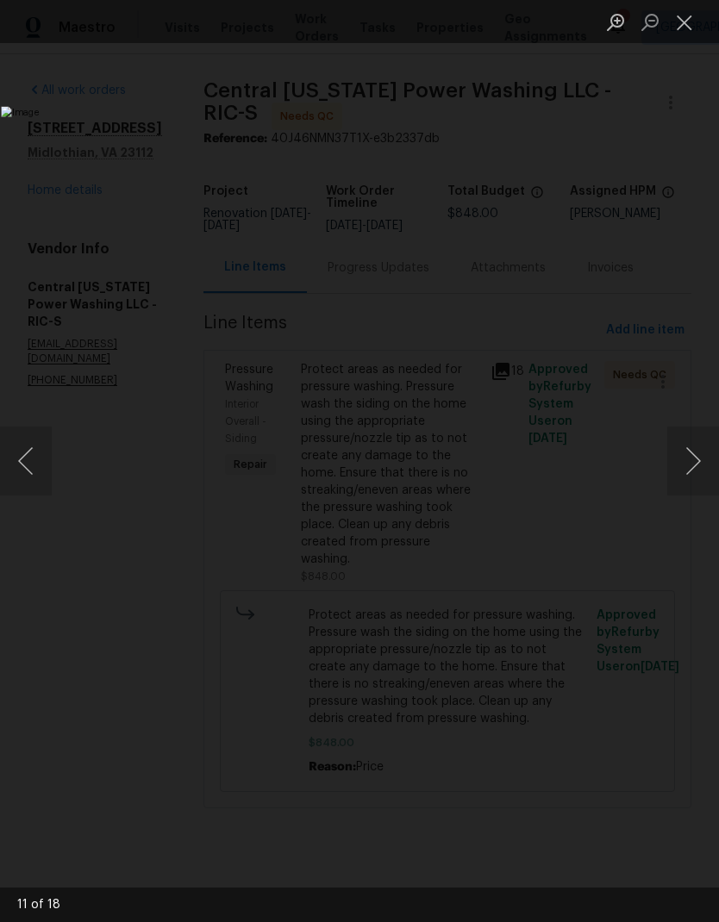
click at [677, 471] on button "Next image" at bounding box center [693, 461] width 52 height 69
click at [676, 472] on button "Next image" at bounding box center [693, 461] width 52 height 69
click at [677, 471] on button "Next image" at bounding box center [693, 461] width 52 height 69
click at [687, 35] on button "Close lightbox" at bounding box center [684, 22] width 34 height 30
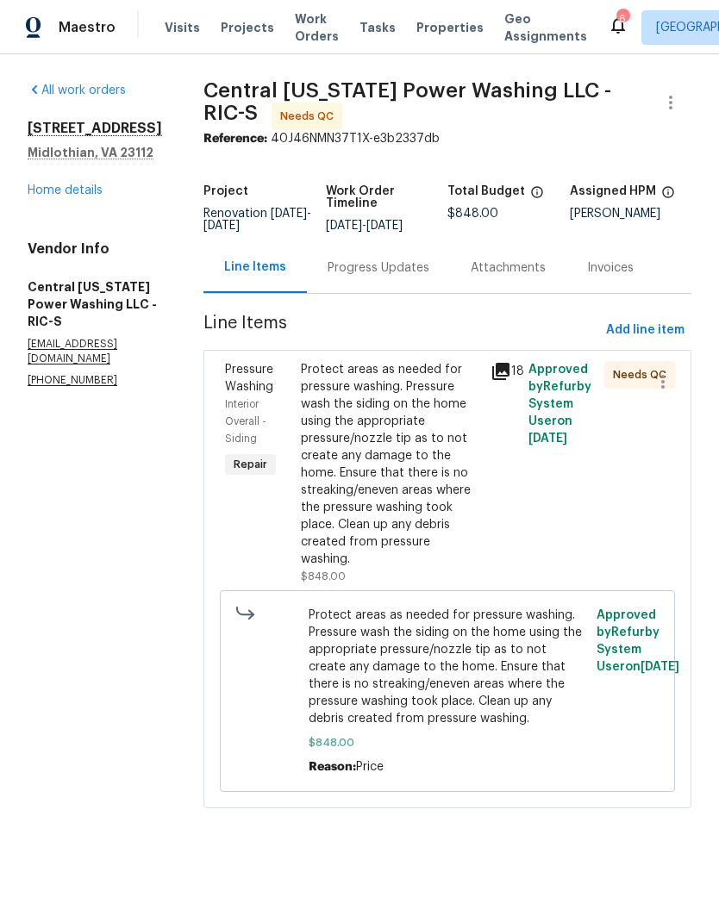
click at [405, 466] on div "Protect areas as needed for pressure washing. Pressure wash the siding on the h…" at bounding box center [390, 464] width 179 height 207
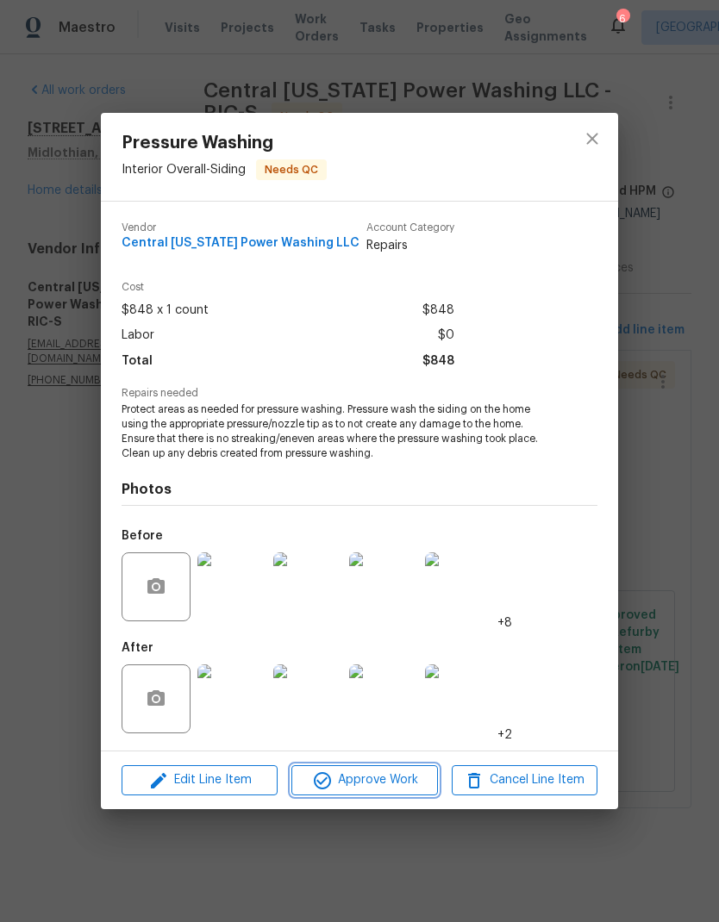
click at [397, 788] on span "Approve Work" at bounding box center [363, 781] width 135 height 22
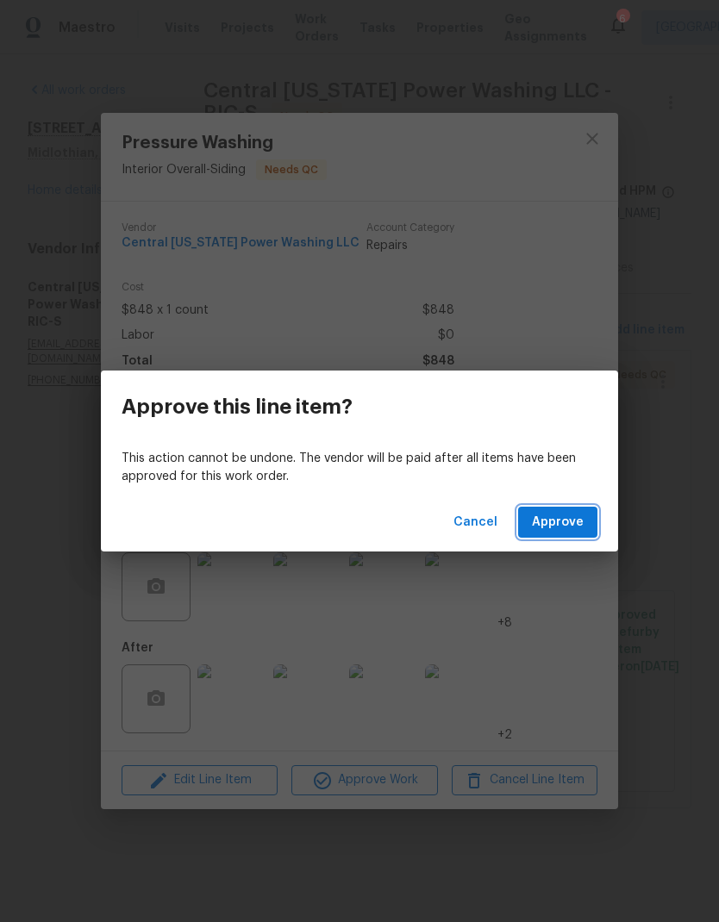
click at [573, 521] on span "Approve" at bounding box center [558, 523] width 52 height 22
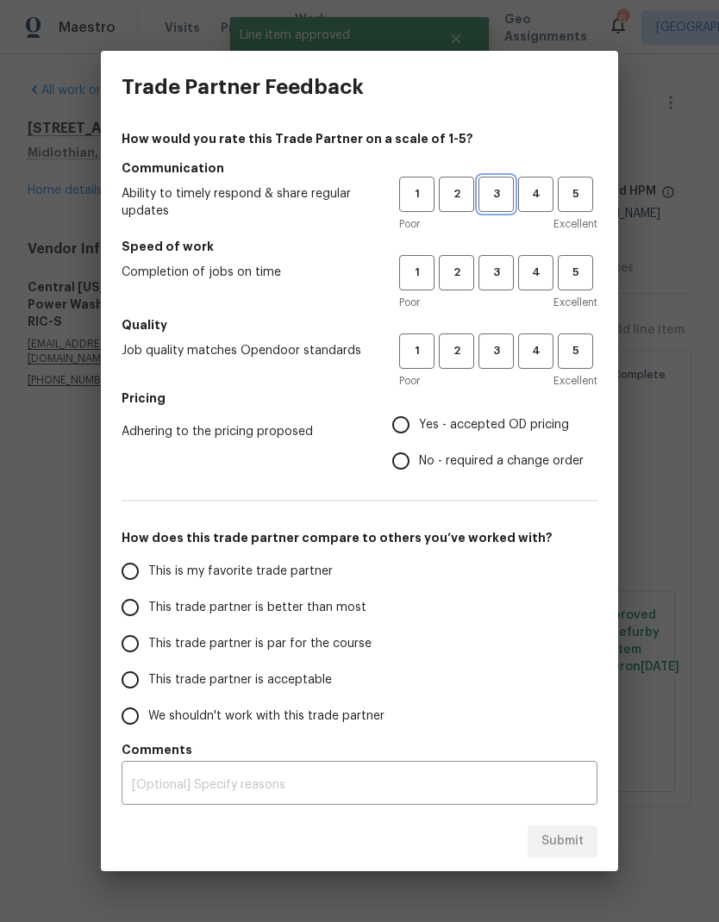
click at [499, 202] on span "3" at bounding box center [496, 194] width 32 height 20
click at [458, 279] on span "2" at bounding box center [456, 273] width 32 height 20
click at [551, 352] on span "4" at bounding box center [536, 351] width 32 height 20
click at [512, 423] on span "Yes - accepted OD pricing" at bounding box center [494, 425] width 150 height 18
click at [419, 423] on input "Yes - accepted OD pricing" at bounding box center [401, 425] width 36 height 36
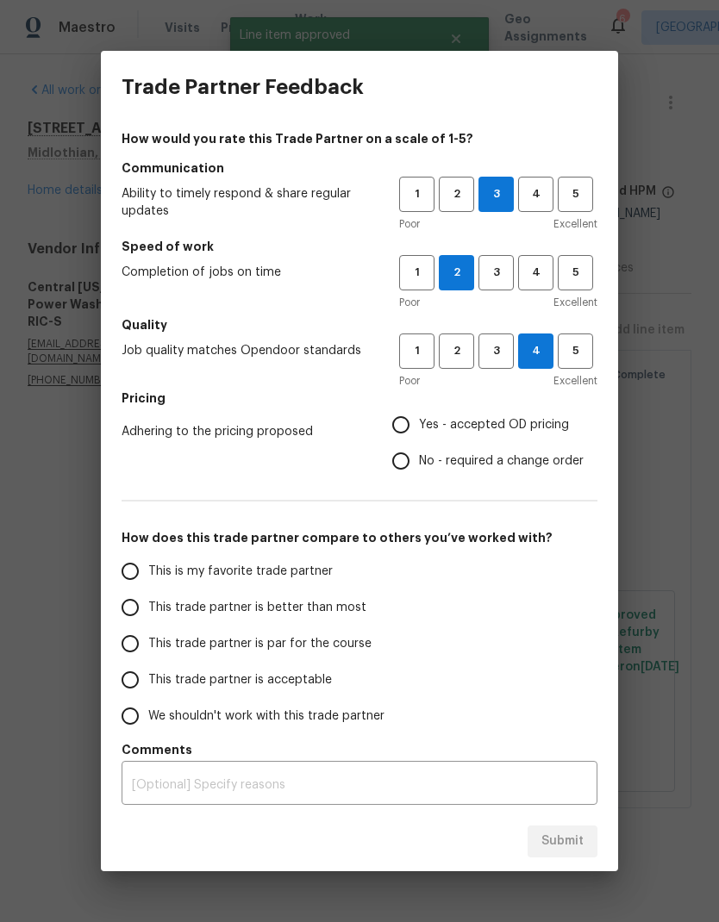
radio input "true"
click at [348, 646] on span "This trade partner is par for the course" at bounding box center [259, 644] width 223 height 18
click at [148, 646] on input "This trade partner is par for the course" at bounding box center [130, 644] width 36 height 36
click at [577, 847] on span "Submit" at bounding box center [562, 842] width 42 height 22
radio input "true"
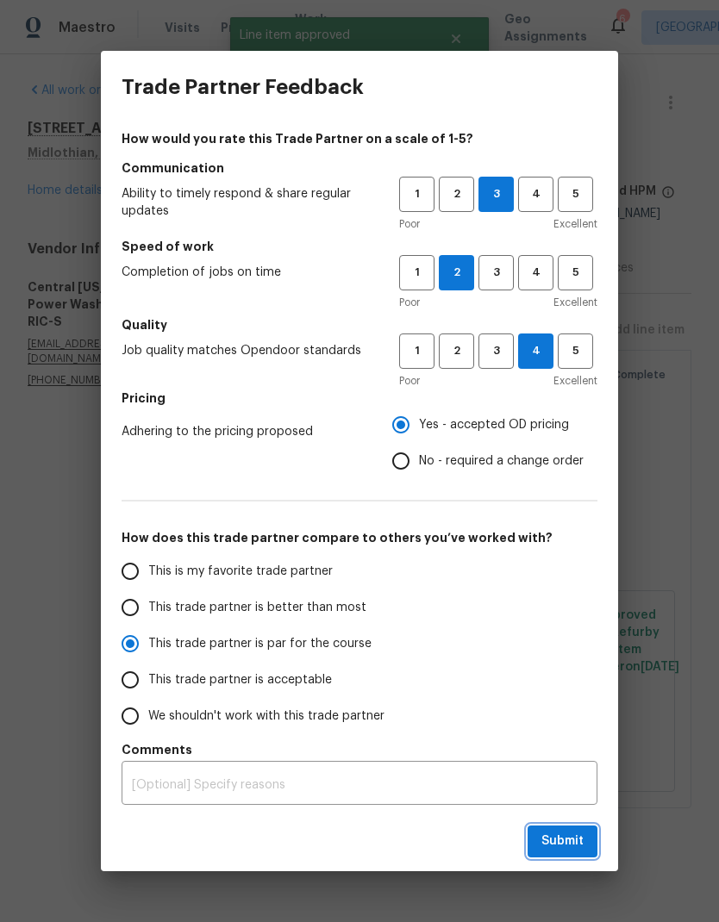
radio input "false"
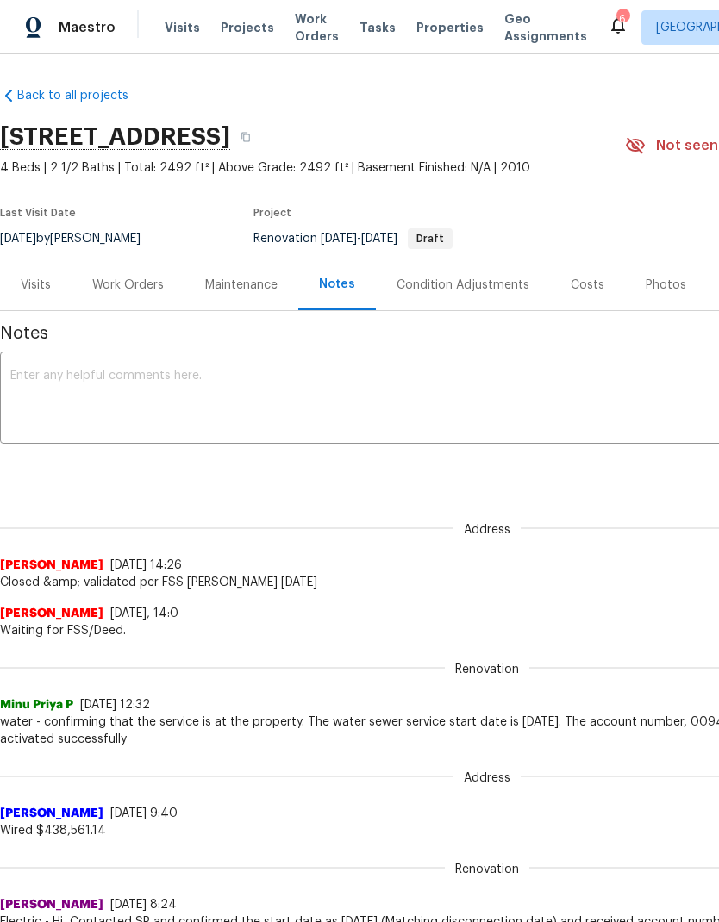
scroll to position [2, -2]
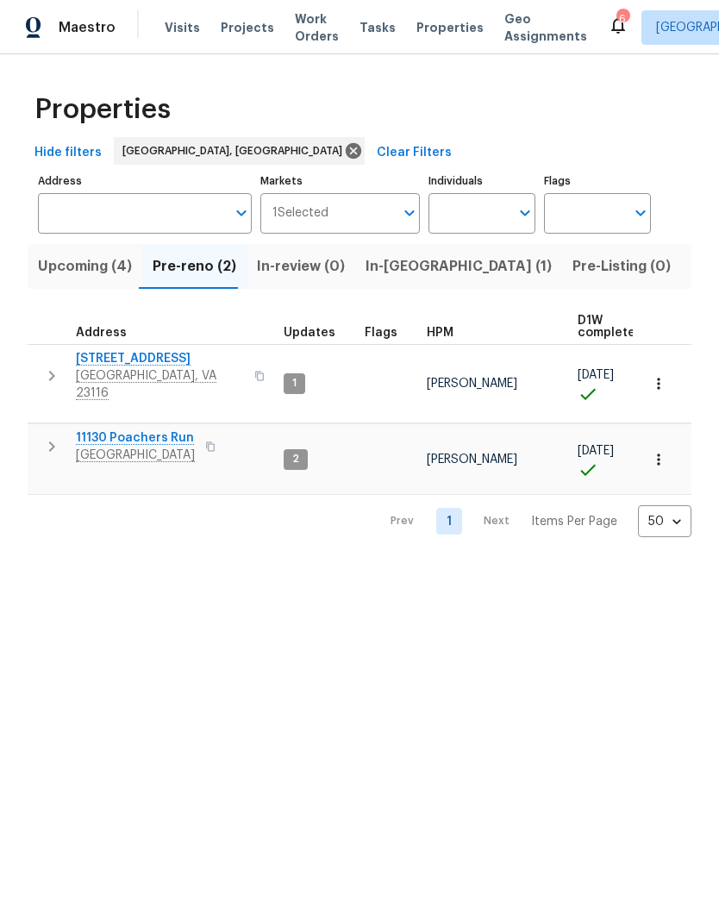
click at [406, 265] on span "In-[GEOGRAPHIC_DATA] (1)" at bounding box center [458, 266] width 186 height 24
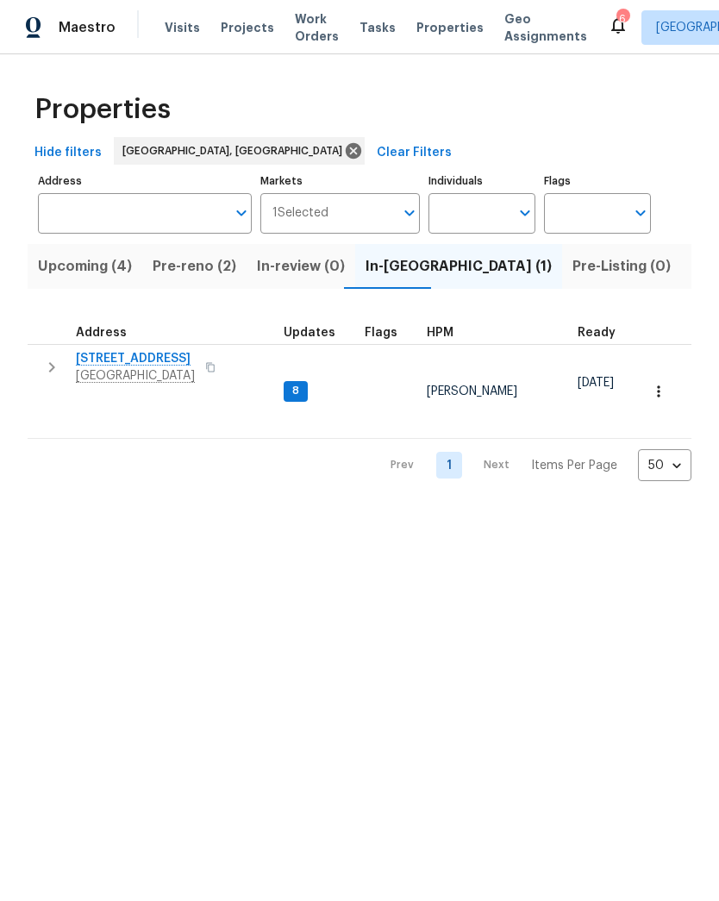
click at [154, 364] on span "[STREET_ADDRESS]" at bounding box center [135, 358] width 119 height 17
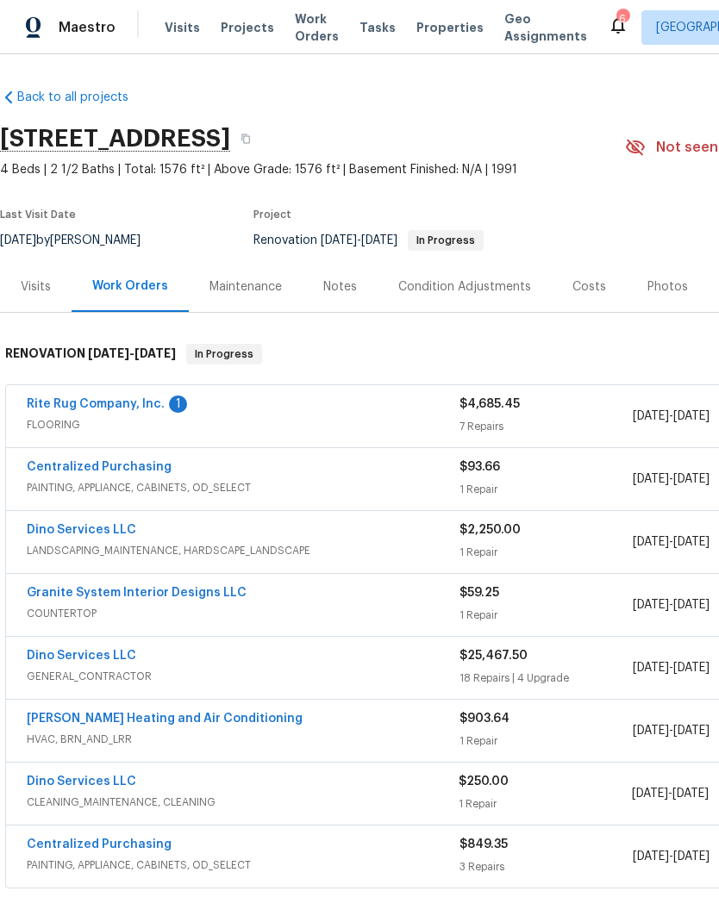
click at [142, 398] on link "Rite Rug Company, Inc." at bounding box center [96, 404] width 138 height 12
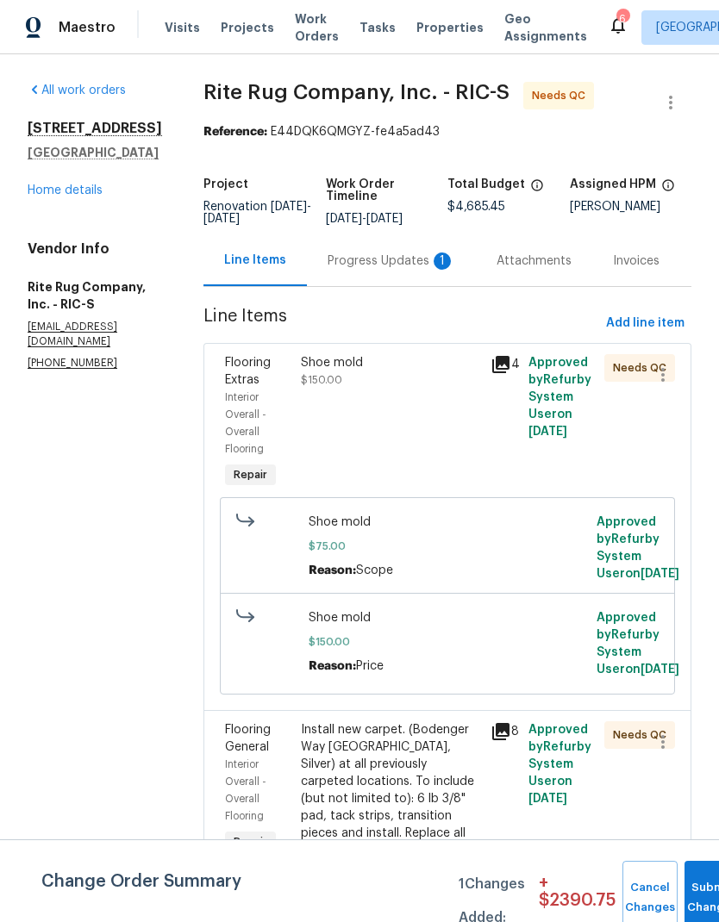
click at [412, 267] on div "Progress Updates 1" at bounding box center [392, 261] width 128 height 17
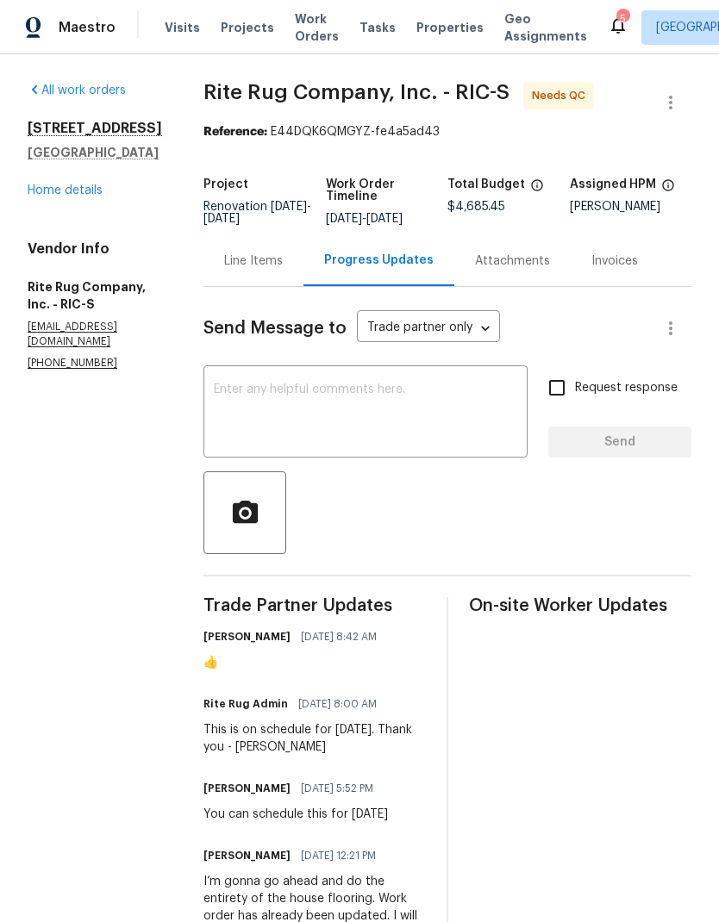
click at [274, 274] on div "Line Items" at bounding box center [253, 260] width 100 height 51
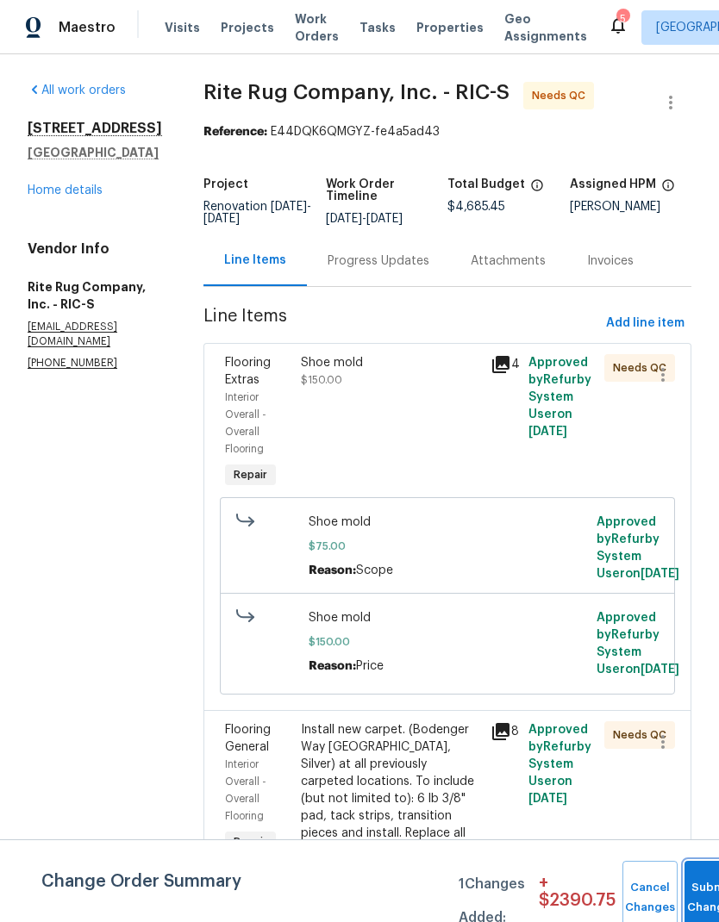
click at [710, 883] on button "Submit Changes" at bounding box center [711, 898] width 55 height 74
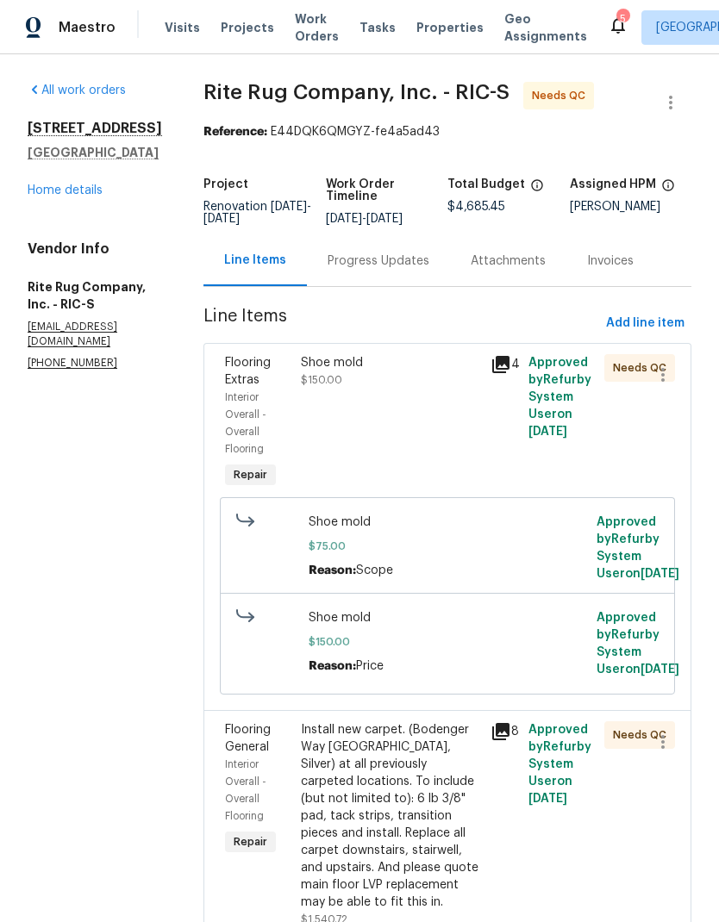
click at [102, 196] on link "Home details" at bounding box center [65, 190] width 75 height 12
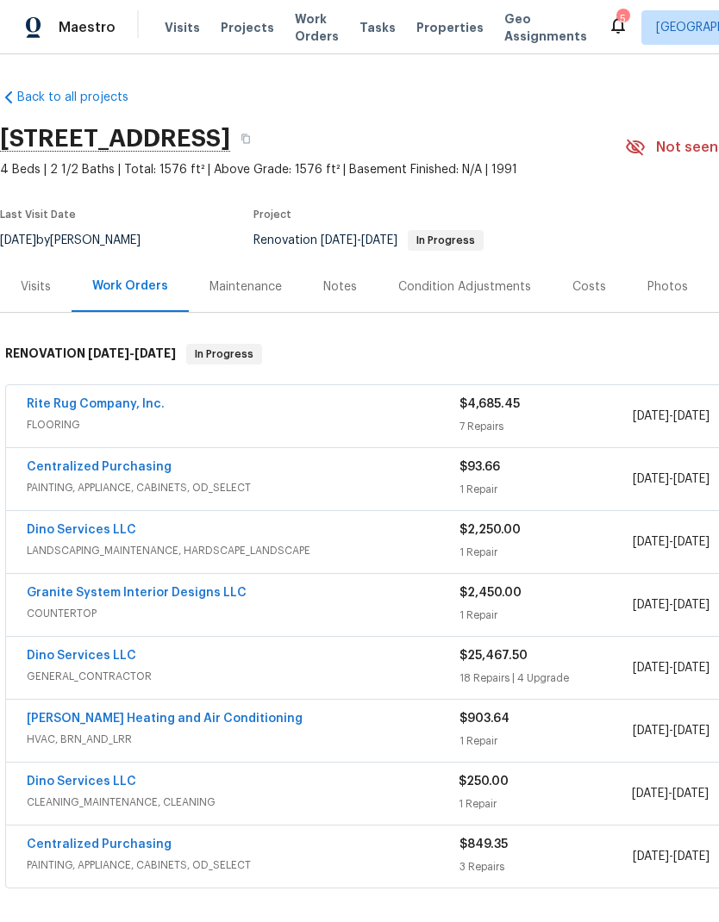
click at [143, 403] on link "Rite Rug Company, Inc." at bounding box center [96, 404] width 138 height 12
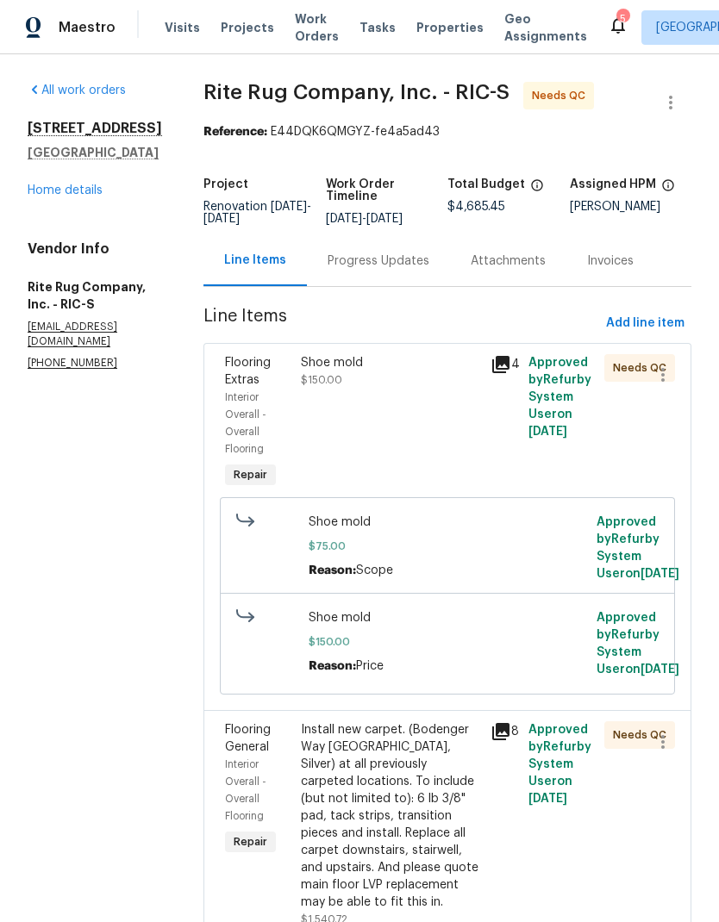
click at [509, 361] on icon at bounding box center [500, 364] width 17 height 17
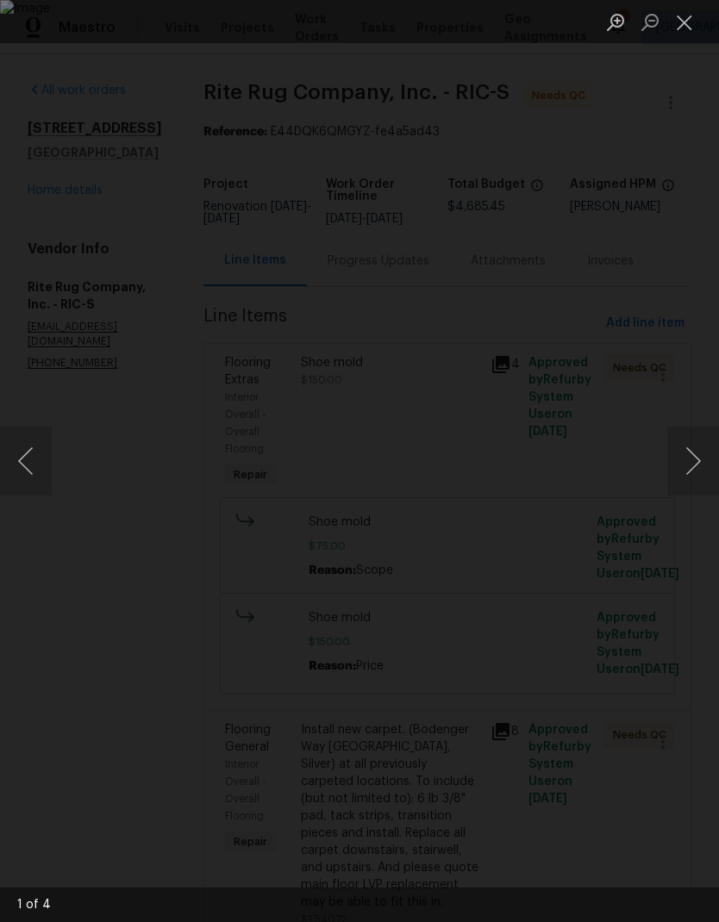
click at [693, 461] on button "Next image" at bounding box center [693, 461] width 52 height 69
click at [691, 466] on button "Next image" at bounding box center [693, 461] width 52 height 69
click at [41, 455] on button "Previous image" at bounding box center [26, 461] width 52 height 69
click at [687, 487] on button "Next image" at bounding box center [693, 461] width 52 height 69
click at [692, 487] on button "Next image" at bounding box center [693, 461] width 52 height 69
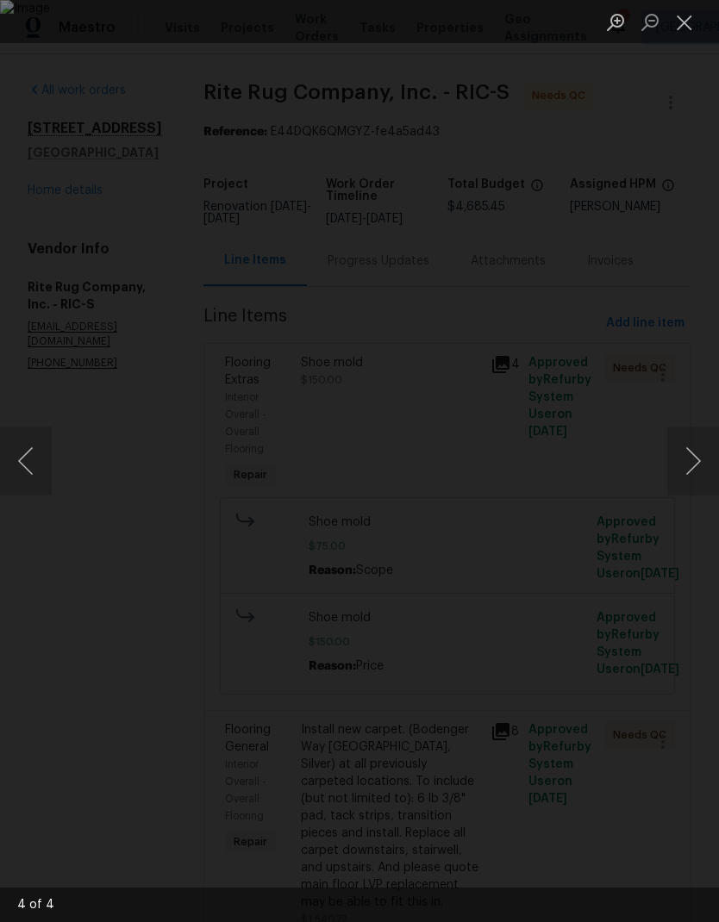
click at [690, 484] on button "Next image" at bounding box center [693, 461] width 52 height 69
click at [685, 36] on button "Close lightbox" at bounding box center [684, 22] width 34 height 30
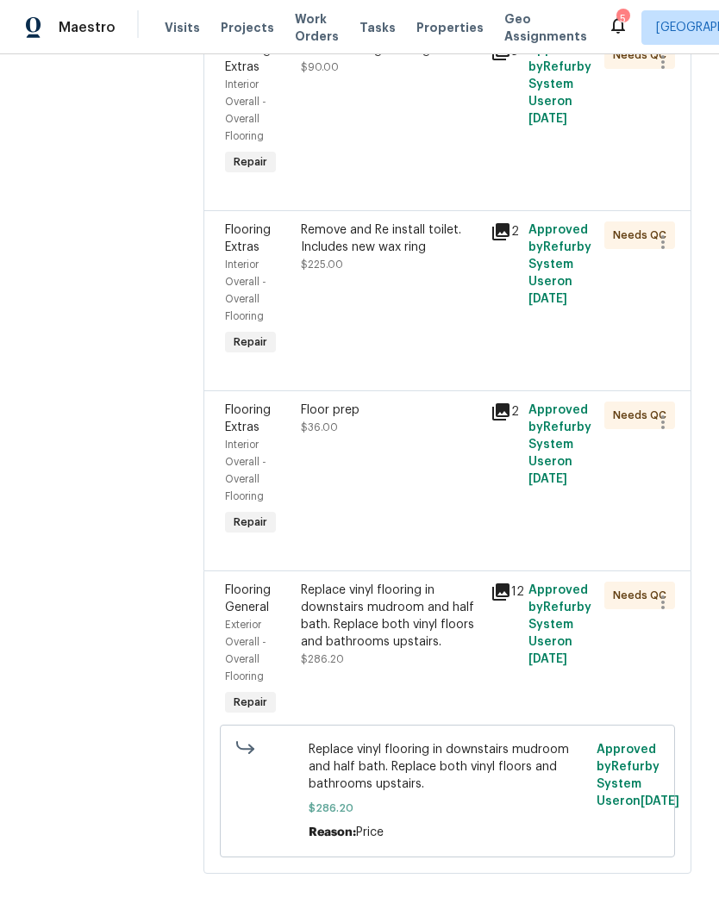
scroll to position [1395, 0]
click at [502, 590] on icon at bounding box center [500, 592] width 17 height 17
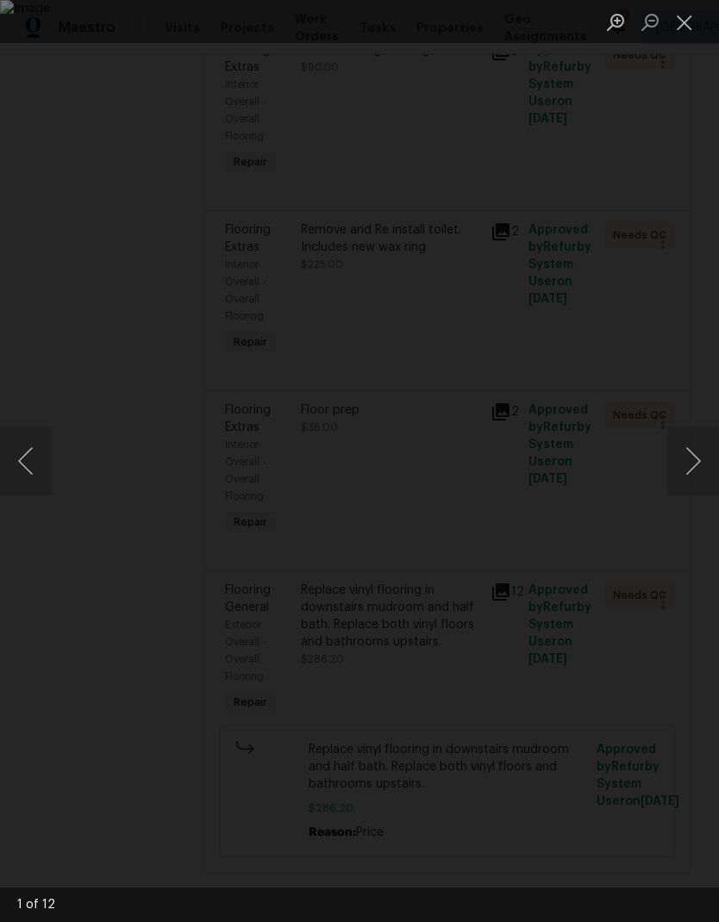
click at [700, 478] on button "Next image" at bounding box center [693, 461] width 52 height 69
click at [700, 484] on button "Next image" at bounding box center [693, 461] width 52 height 69
click at [700, 482] on button "Next image" at bounding box center [693, 461] width 52 height 69
click at [693, 484] on button "Next image" at bounding box center [693, 461] width 52 height 69
click at [692, 29] on button "Close lightbox" at bounding box center [684, 22] width 34 height 30
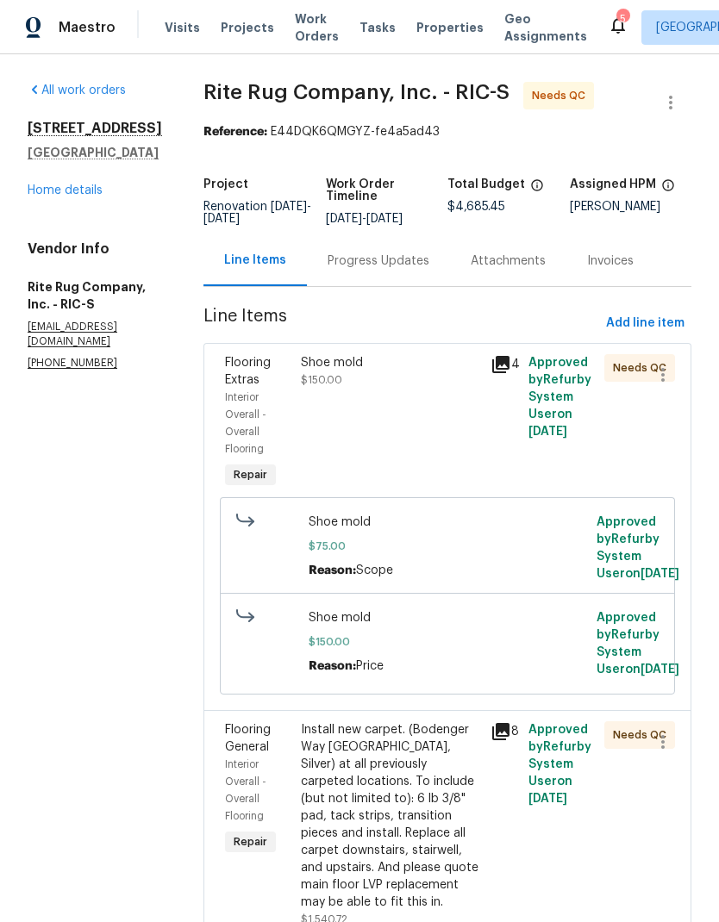
scroll to position [-4, 0]
